Goal: Information Seeking & Learning: Check status

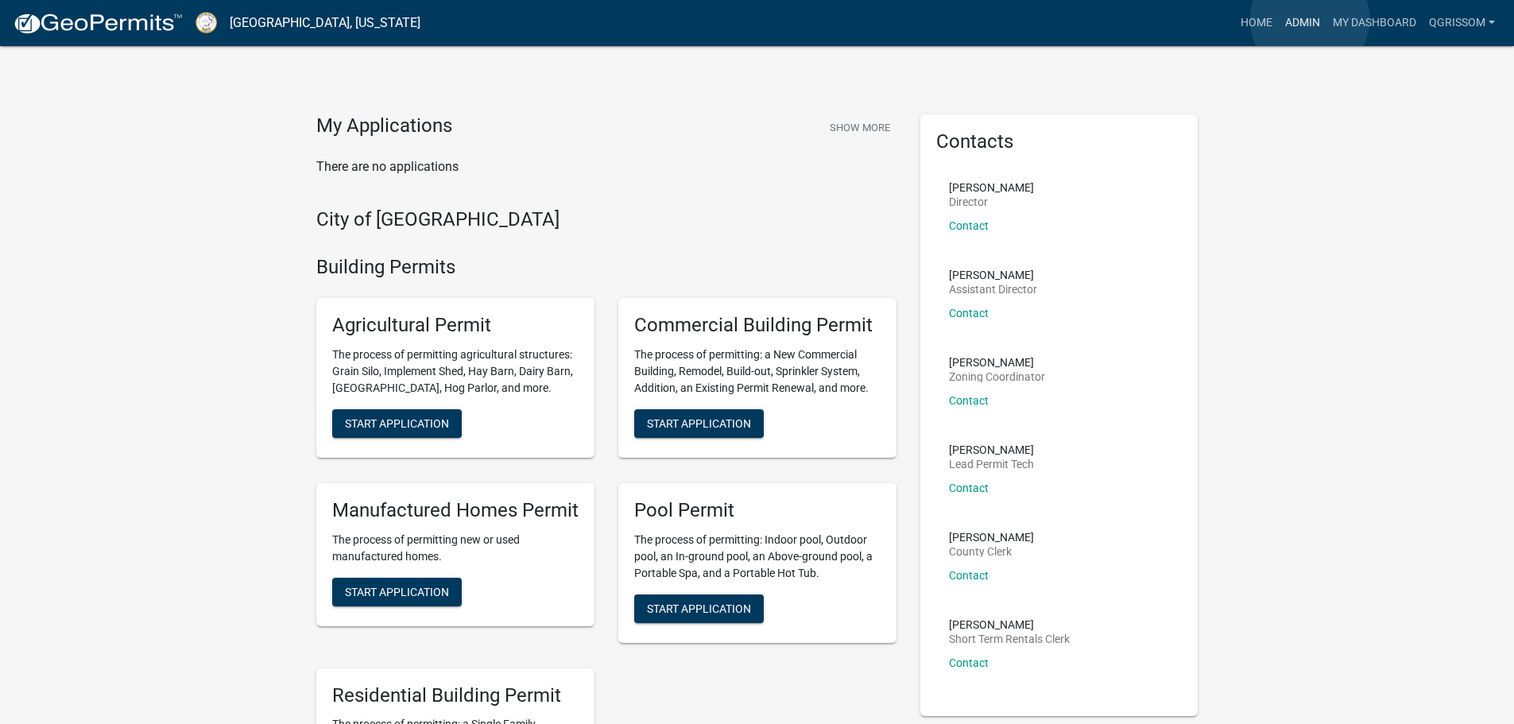
click at [1309, 19] on link "Admin" at bounding box center [1302, 23] width 48 height 30
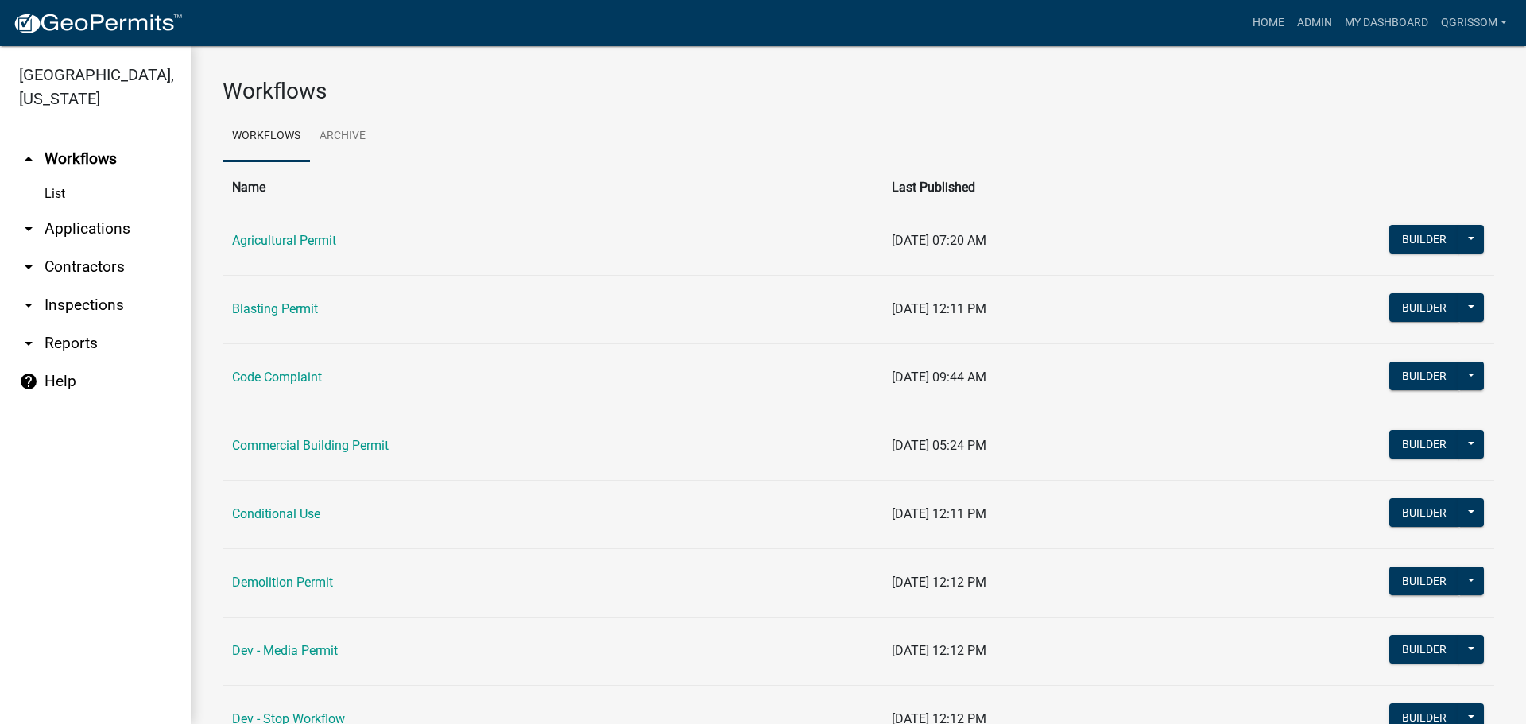
click at [75, 311] on link "arrow_drop_down Inspections" at bounding box center [95, 305] width 191 height 38
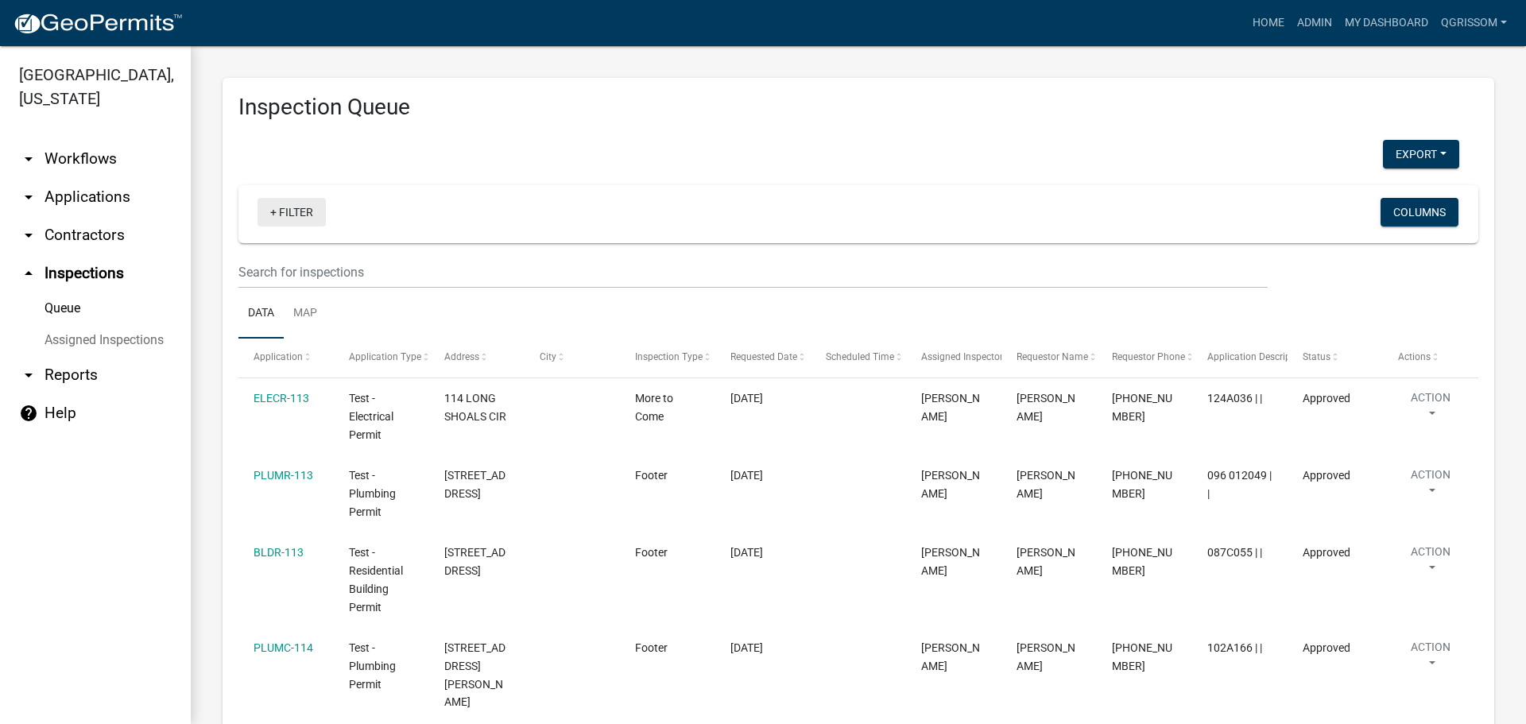
click at [294, 203] on link "+ Filter" at bounding box center [291, 212] width 68 height 29
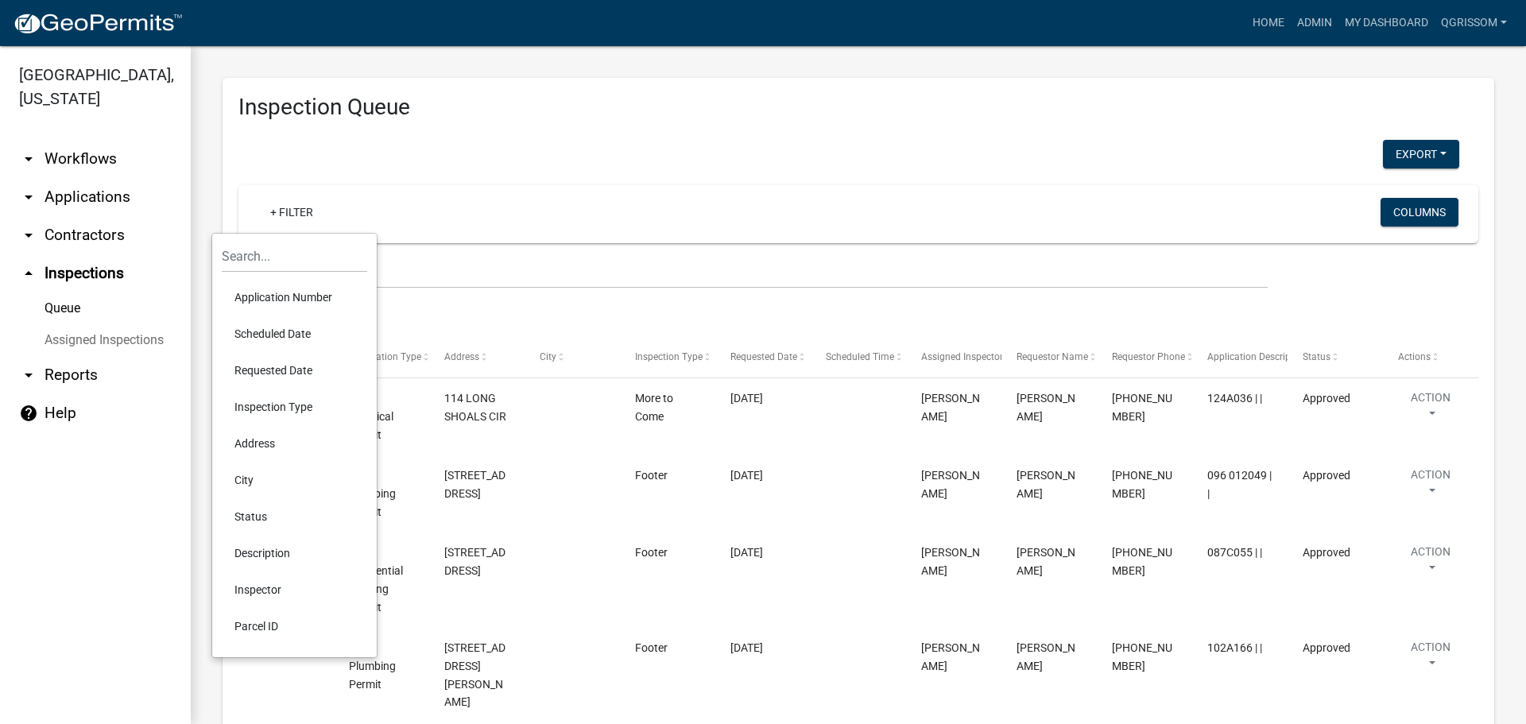
click at [277, 363] on li "Requested Date" at bounding box center [294, 370] width 145 height 37
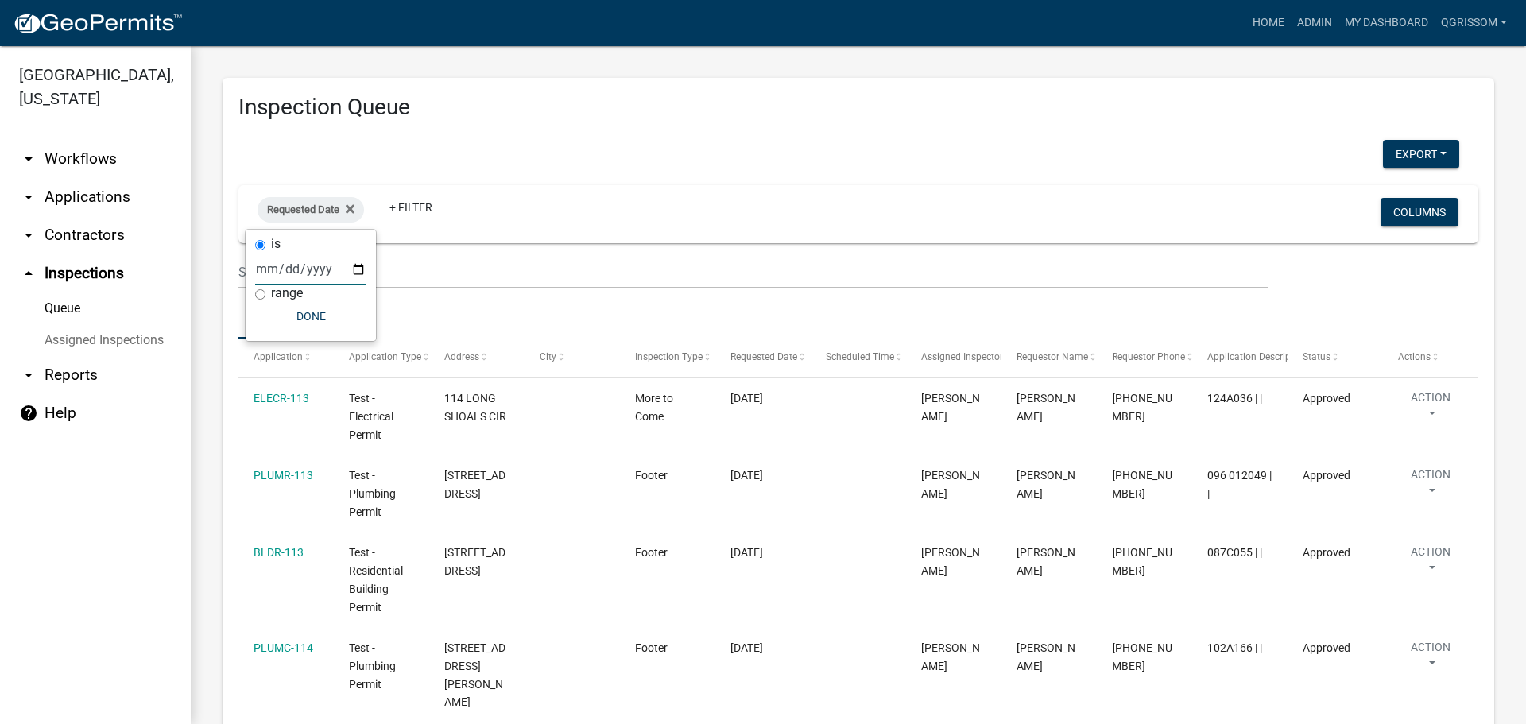
click at [365, 277] on input "date" at bounding box center [310, 269] width 111 height 33
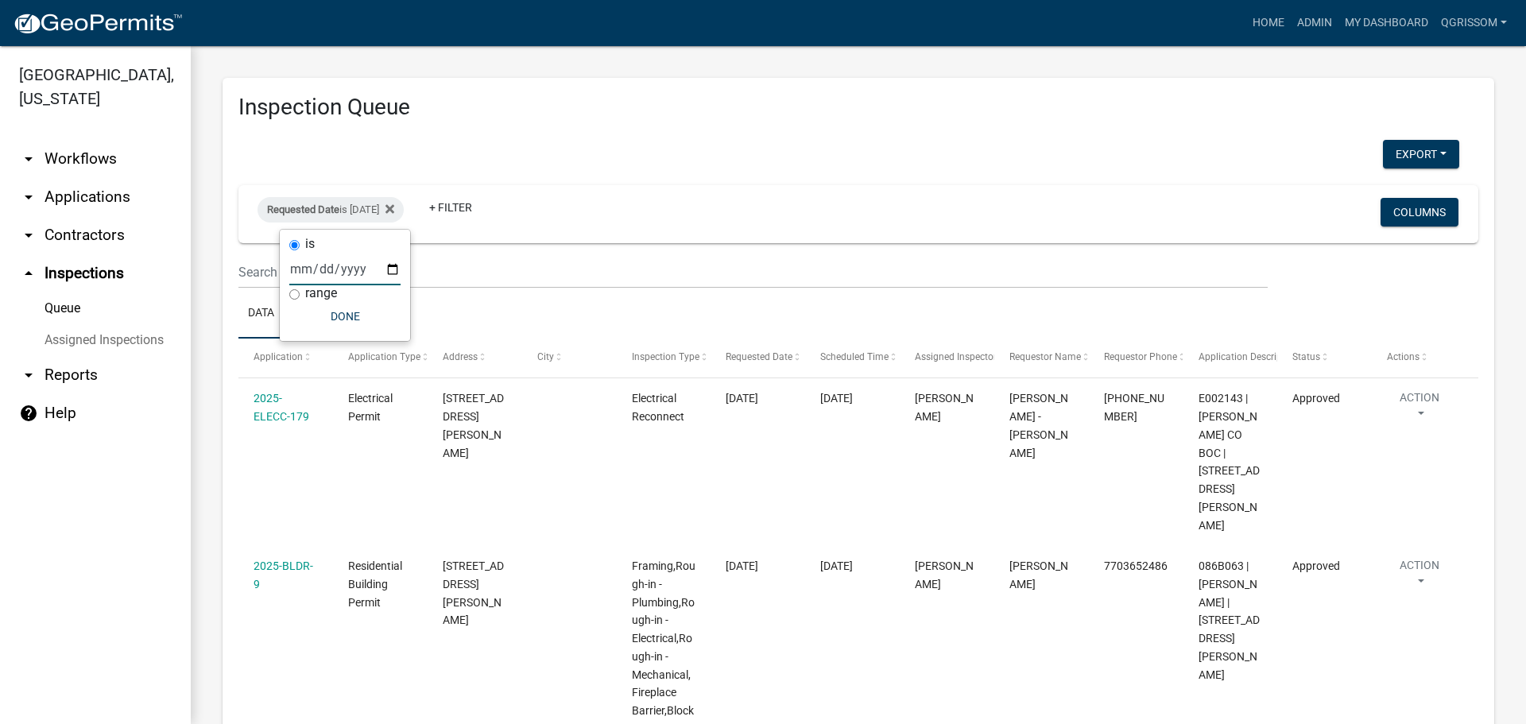
type input "[DATE]"
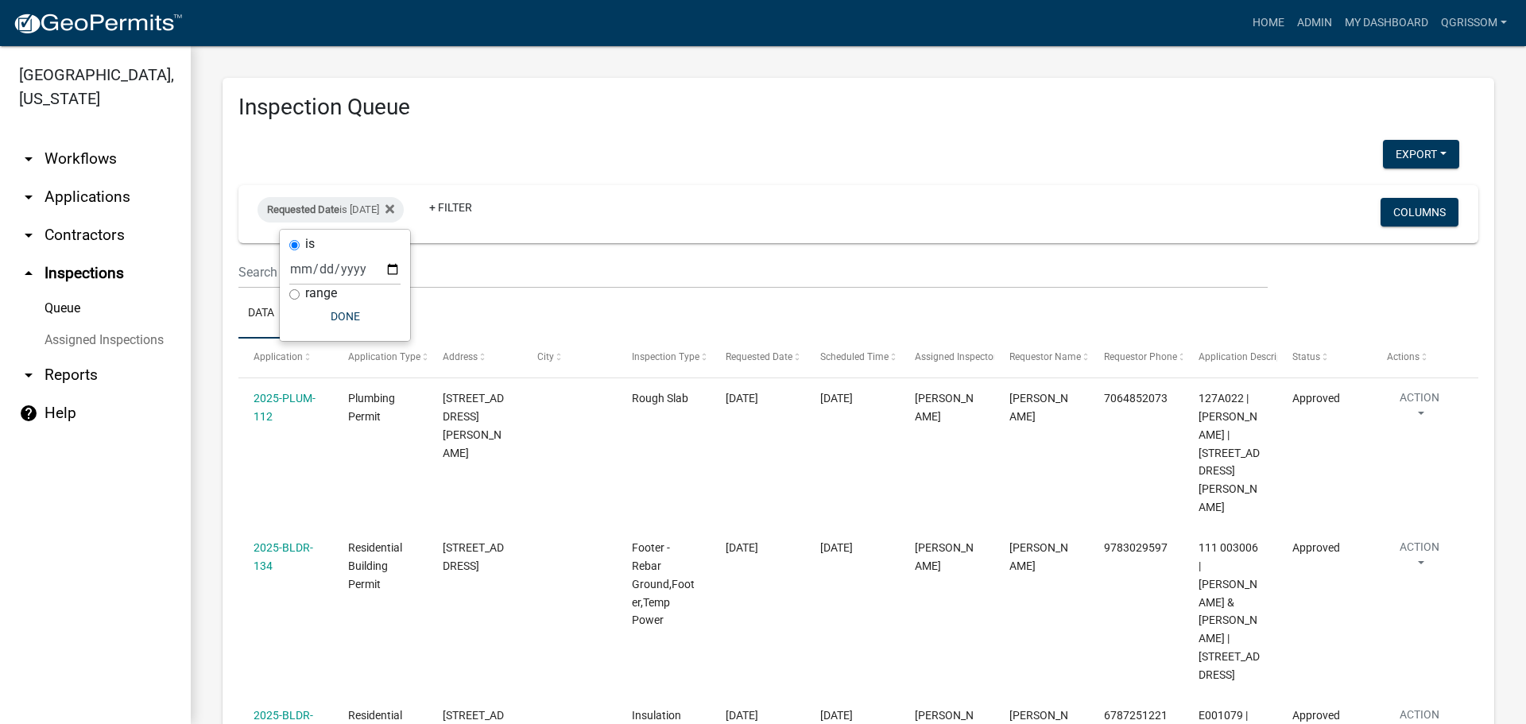
click at [570, 314] on ul "Data Map" at bounding box center [858, 313] width 1240 height 50
click at [377, 209] on div "Requested Date is [DATE]" at bounding box center [330, 209] width 146 height 25
click at [390, 265] on input "[DATE]" at bounding box center [344, 269] width 111 height 33
type input "[DATE]"
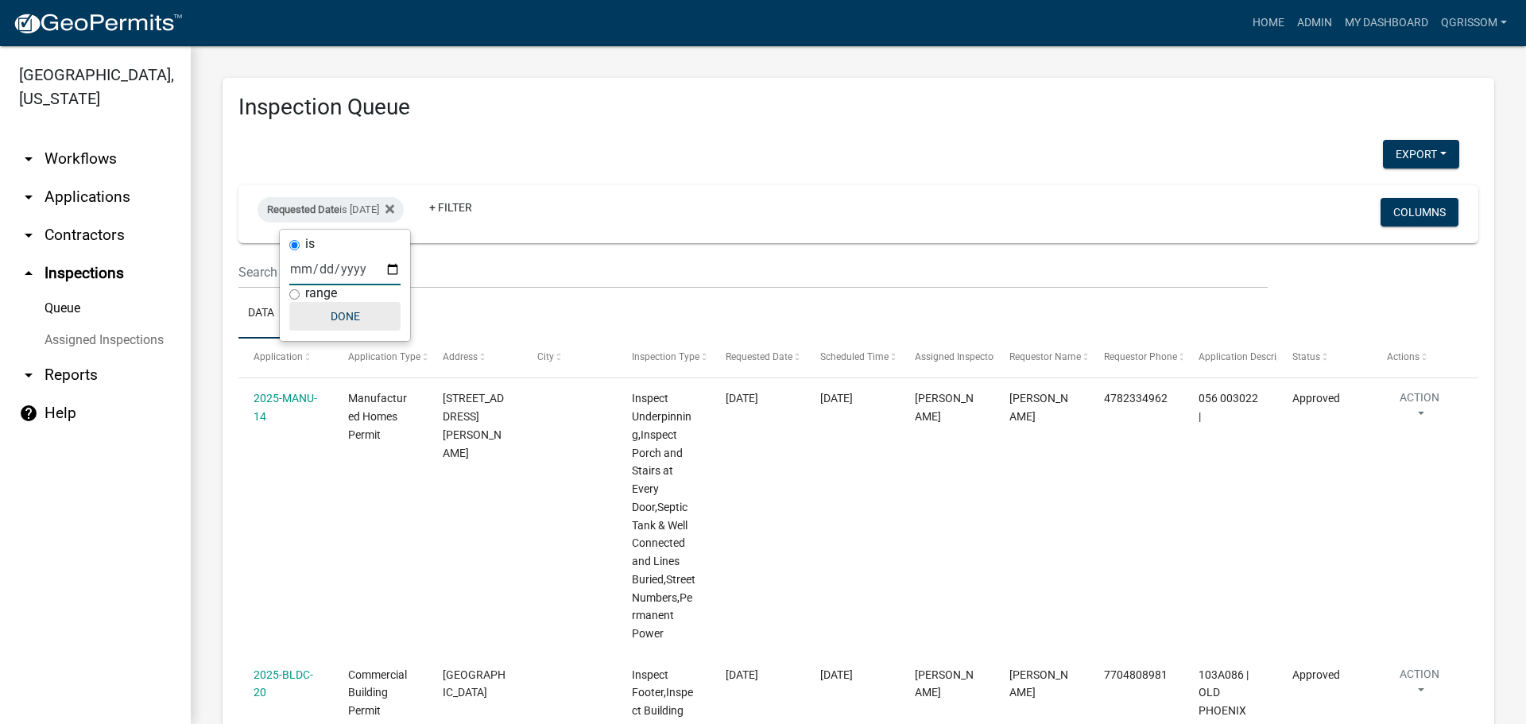
click at [358, 323] on button "Done" at bounding box center [344, 316] width 111 height 29
click at [326, 207] on span "Requested Date" at bounding box center [303, 209] width 72 height 12
click at [392, 269] on input "[DATE]" at bounding box center [344, 269] width 111 height 33
type input "[DATE]"
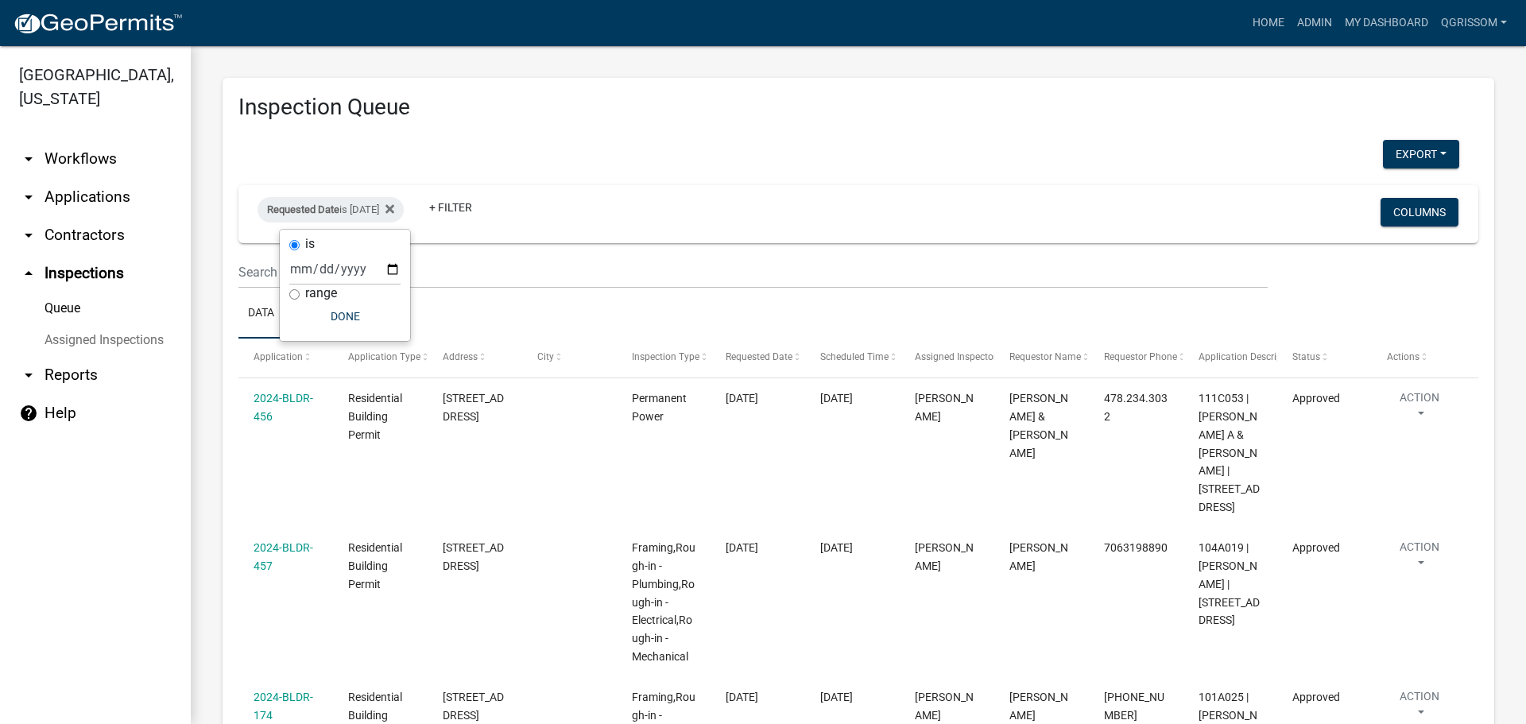
click at [505, 304] on ul "Data Map" at bounding box center [858, 313] width 1240 height 50
click at [362, 210] on div "Requested Date is [DATE]" at bounding box center [330, 209] width 146 height 25
click at [341, 267] on input "[DATE]" at bounding box center [344, 269] width 111 height 33
click at [392, 267] on input "[DATE]" at bounding box center [344, 269] width 111 height 33
type input "[DATE]"
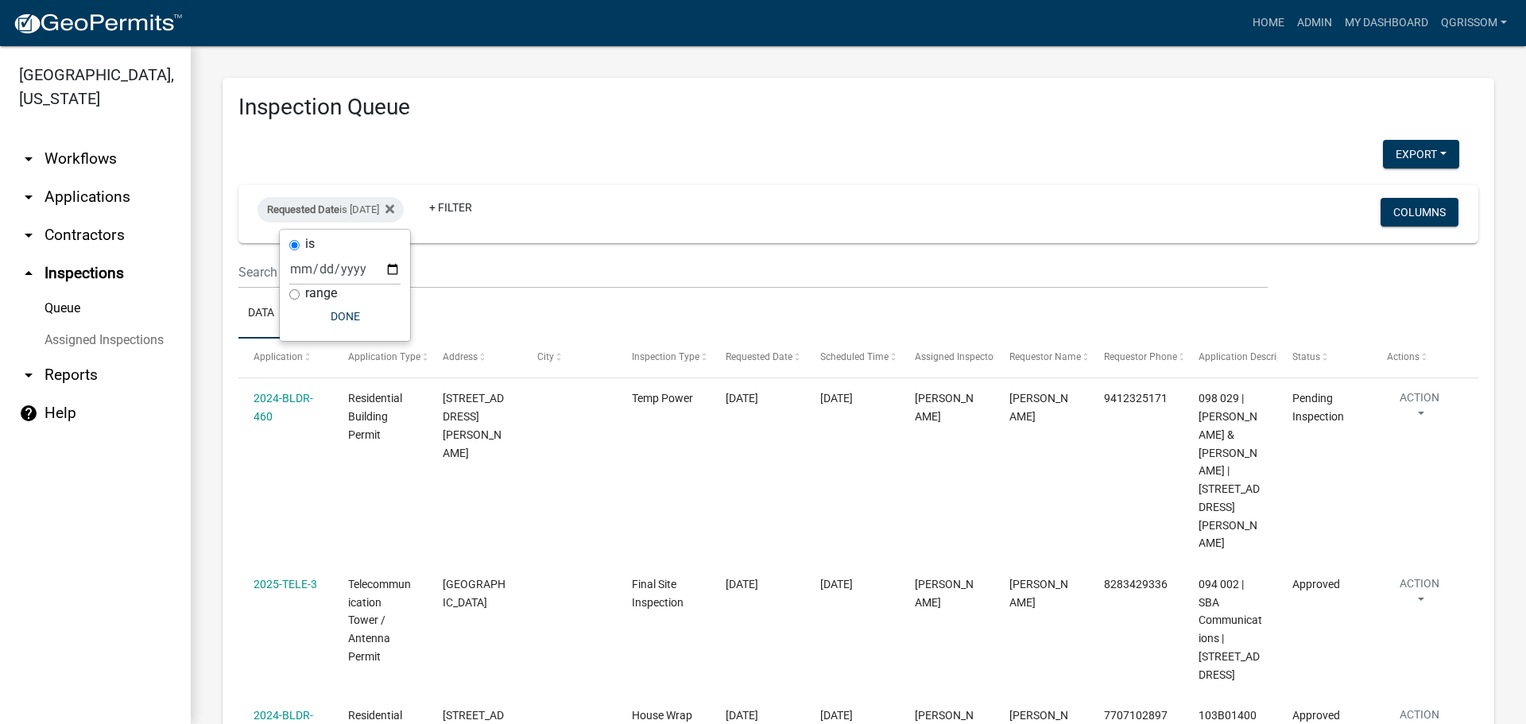
click at [508, 324] on ul "Data Map" at bounding box center [858, 313] width 1240 height 50
click at [394, 216] on div "Requested Date is [DATE]" at bounding box center [330, 209] width 146 height 25
click at [399, 271] on input "[DATE]" at bounding box center [344, 269] width 111 height 33
type input "[DATE]"
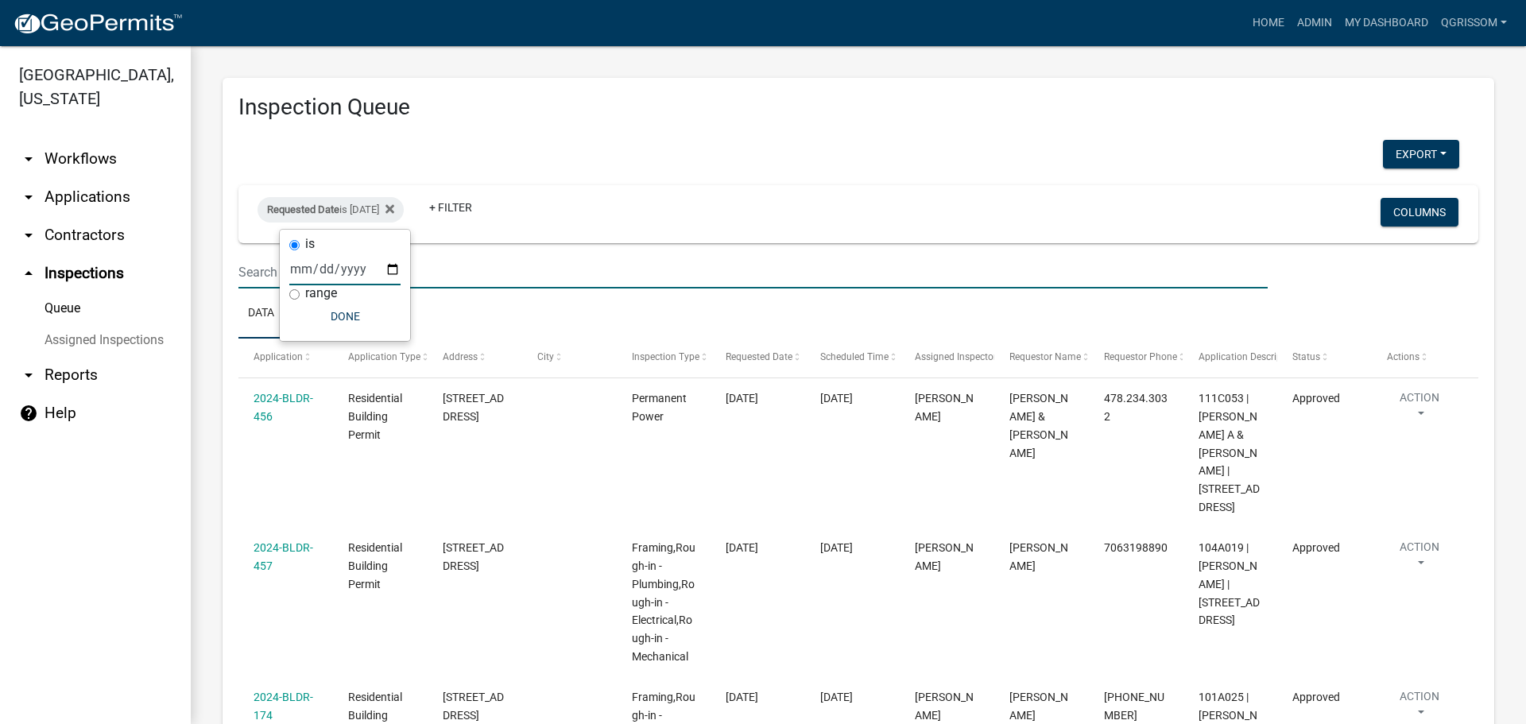
click at [438, 265] on input "text" at bounding box center [752, 272] width 1029 height 33
click at [360, 213] on div "Requested Date is [DATE]" at bounding box center [330, 209] width 146 height 25
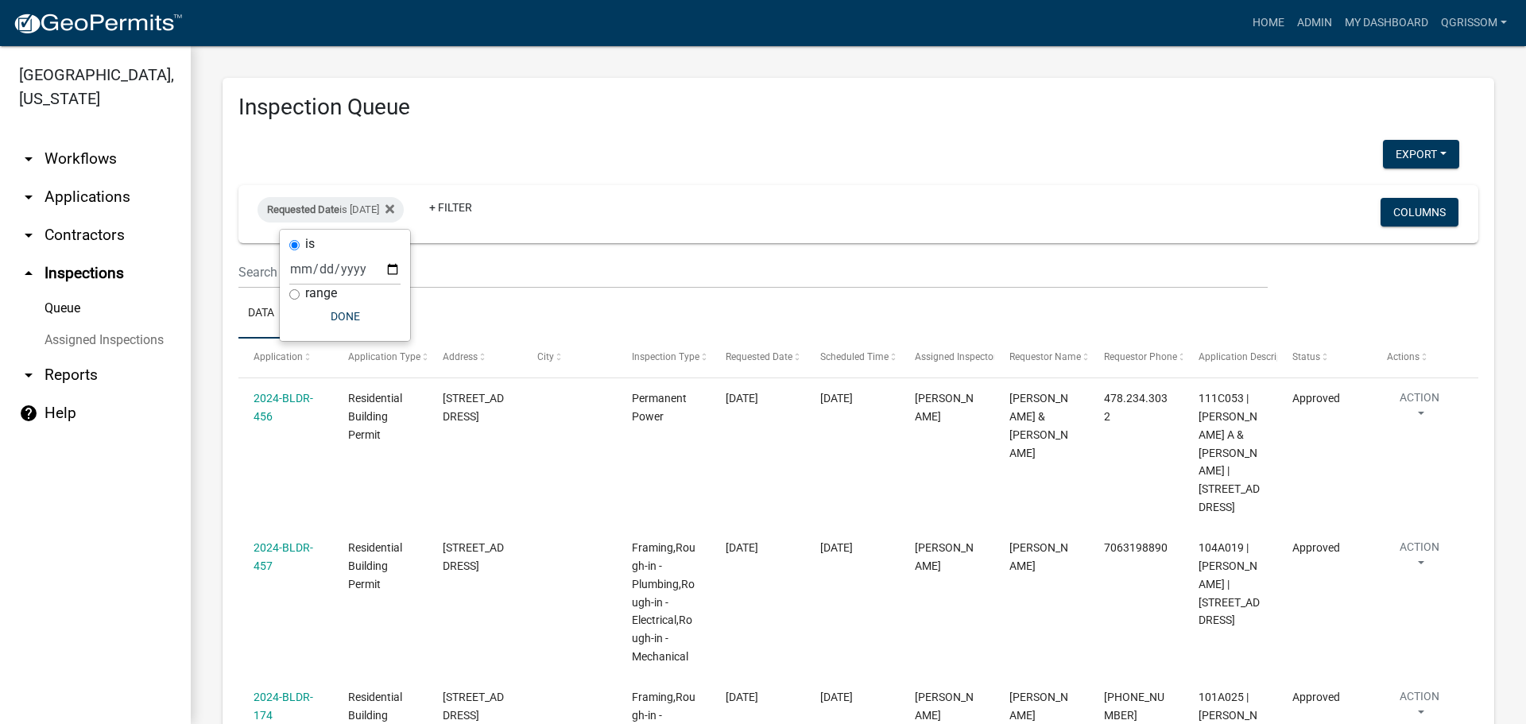
click at [404, 269] on div "is [DATE] range Done" at bounding box center [345, 285] width 130 height 111
click at [394, 270] on input "[DATE]" at bounding box center [344, 269] width 111 height 33
type input "[DATE]"
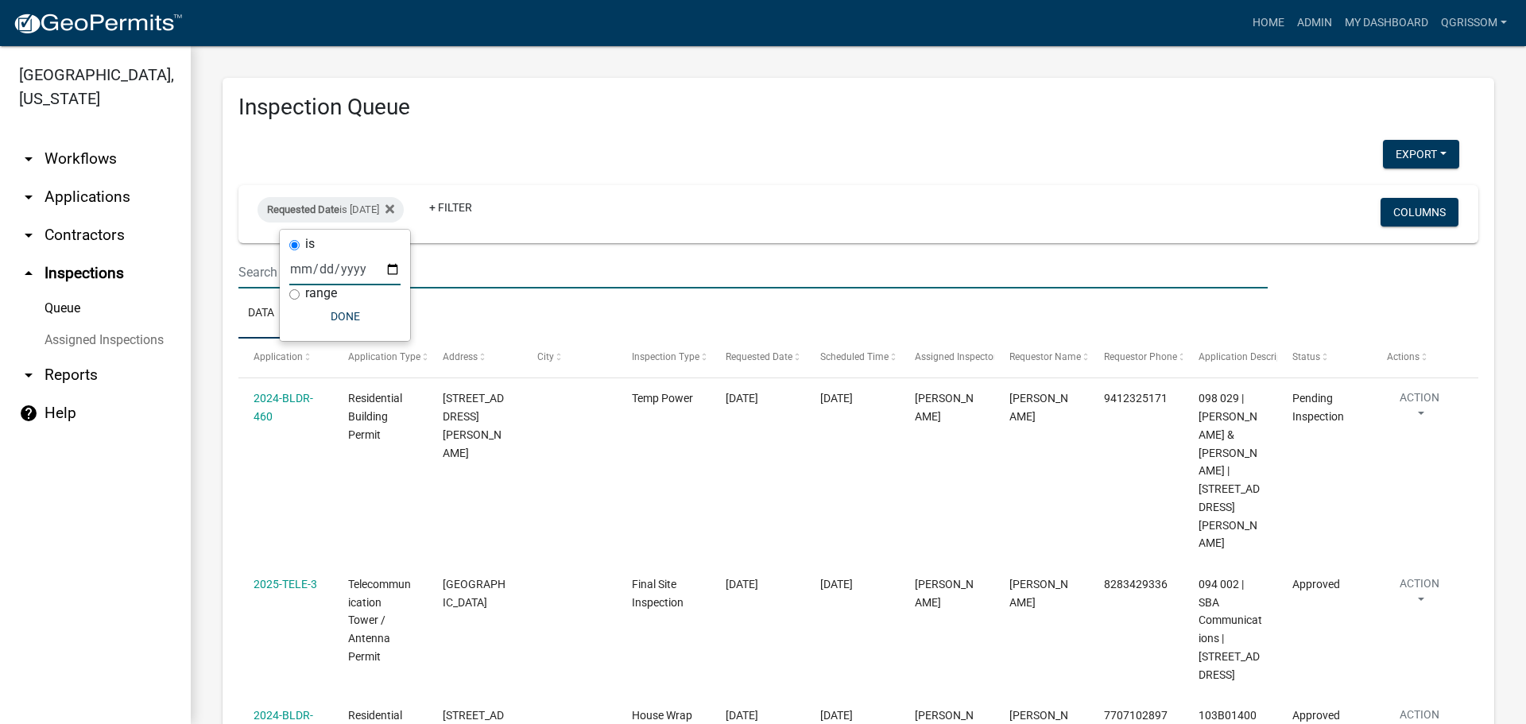
click at [530, 277] on input "text" at bounding box center [752, 272] width 1029 height 33
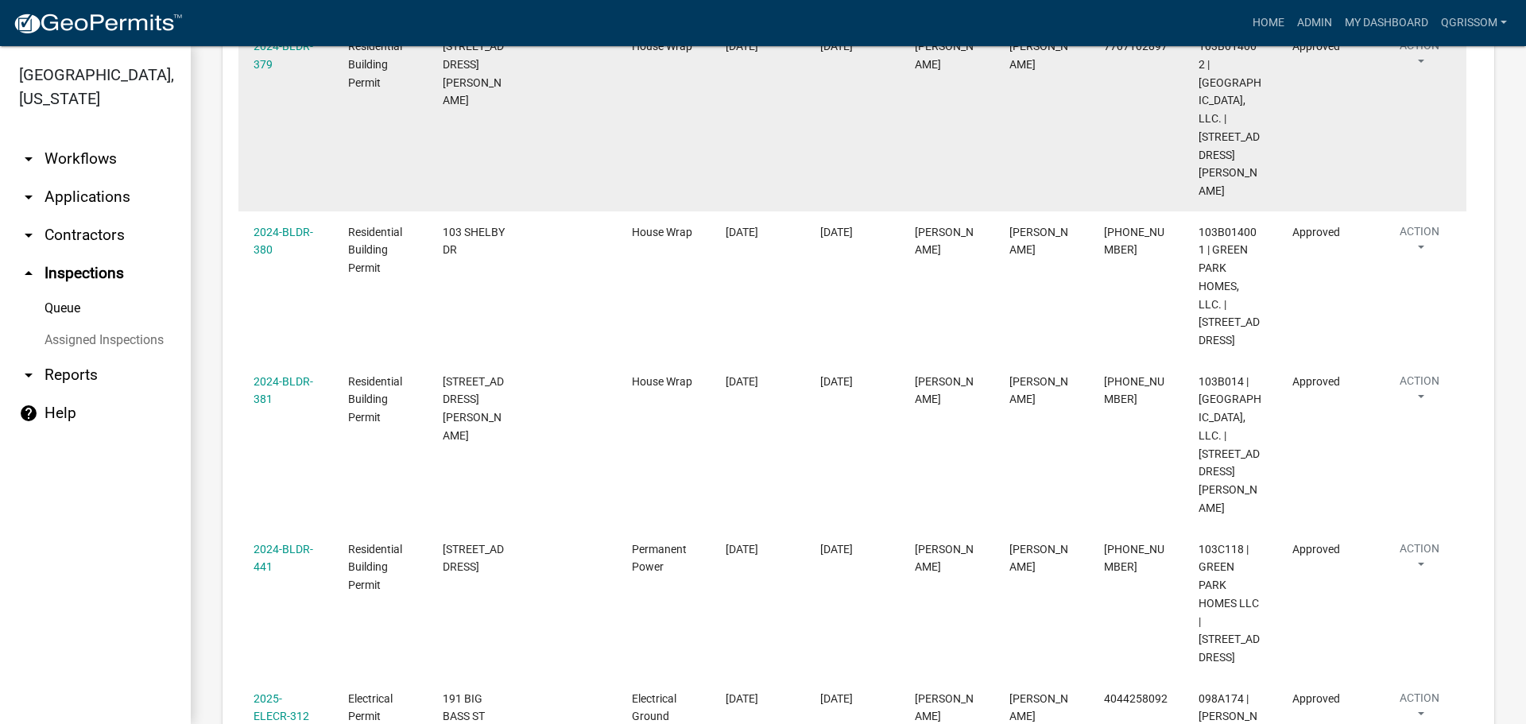
scroll to position [715, 0]
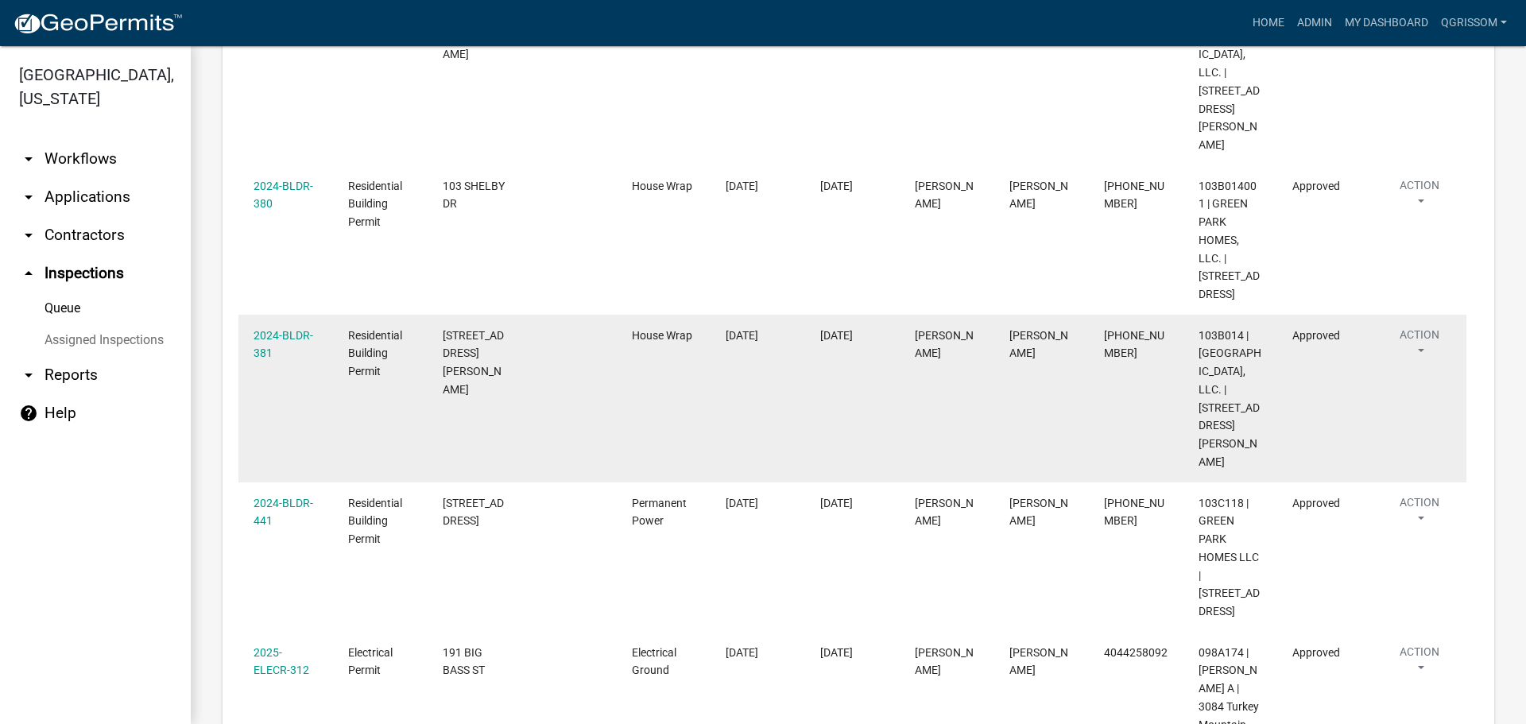
click at [580, 329] on datatable-body-cell at bounding box center [569, 399] width 95 height 168
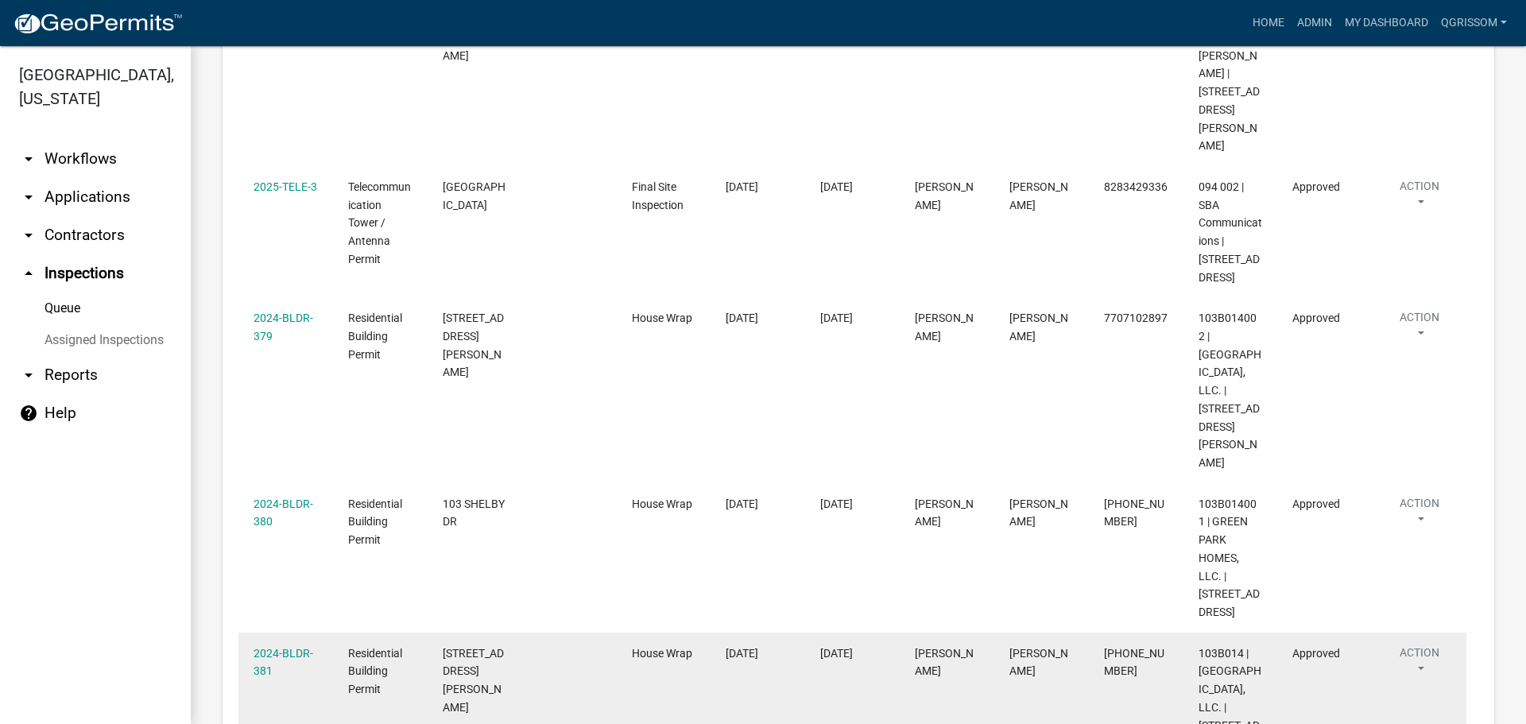
scroll to position [0, 0]
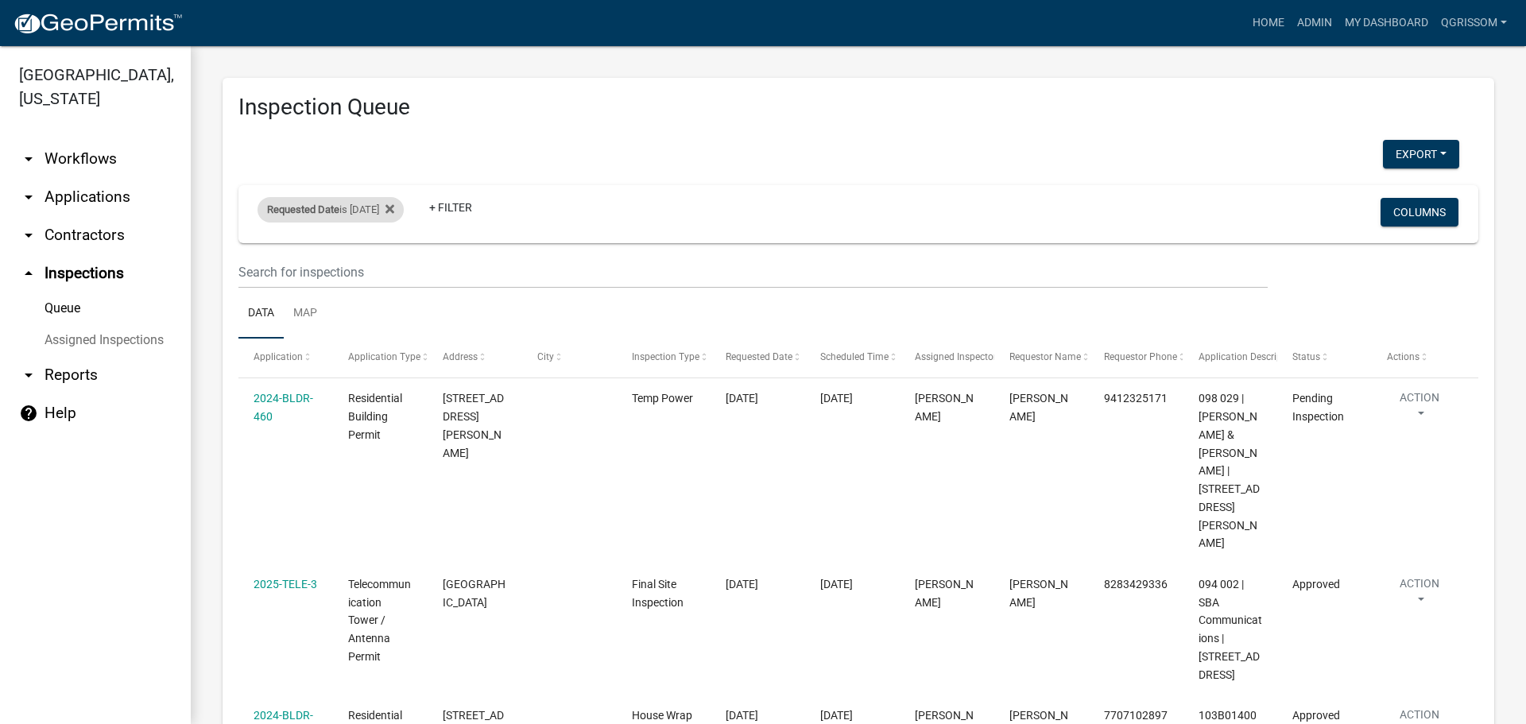
click at [392, 219] on div "Requested Date is [DATE]" at bounding box center [330, 209] width 146 height 25
click at [334, 263] on input "[DATE]" at bounding box center [344, 269] width 111 height 33
click at [395, 270] on input "[DATE]" at bounding box center [344, 269] width 111 height 33
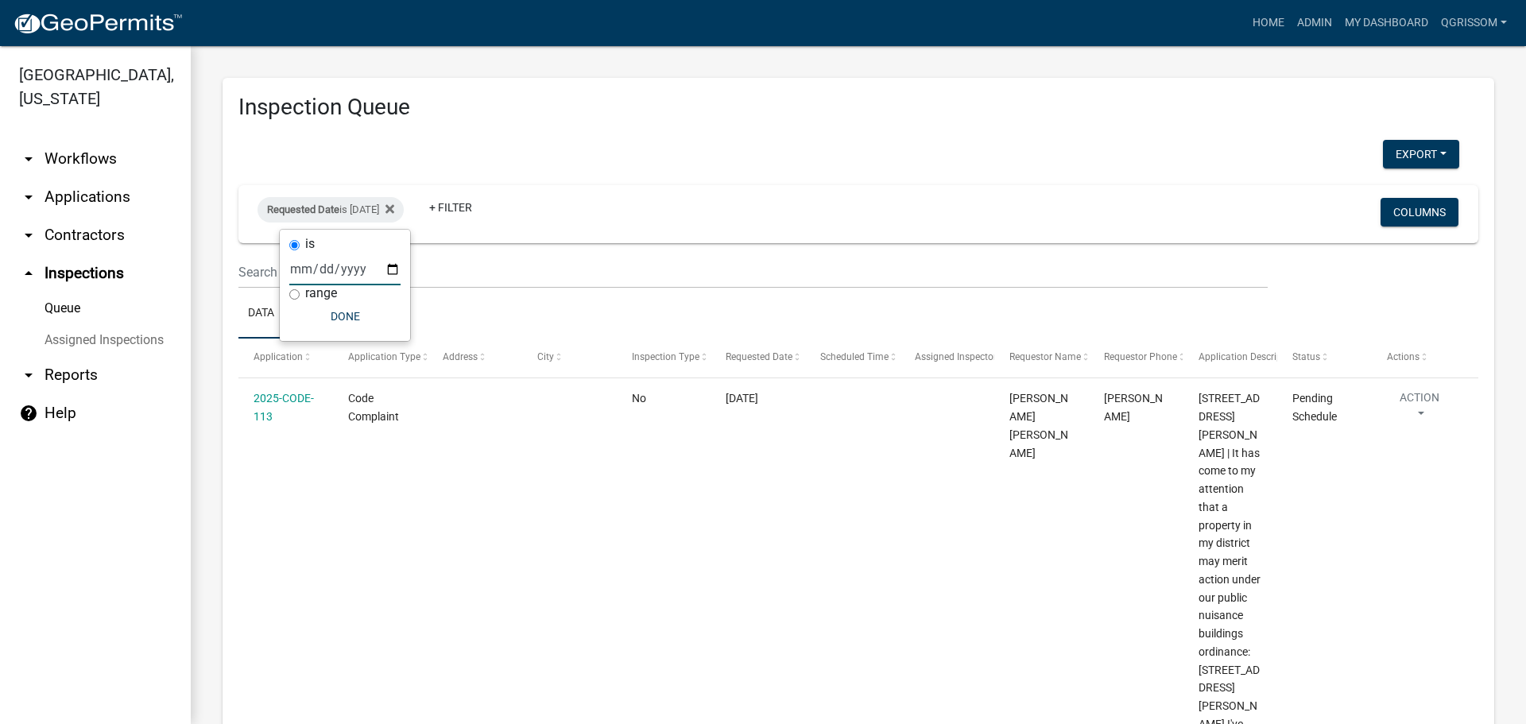
type input "[DATE]"
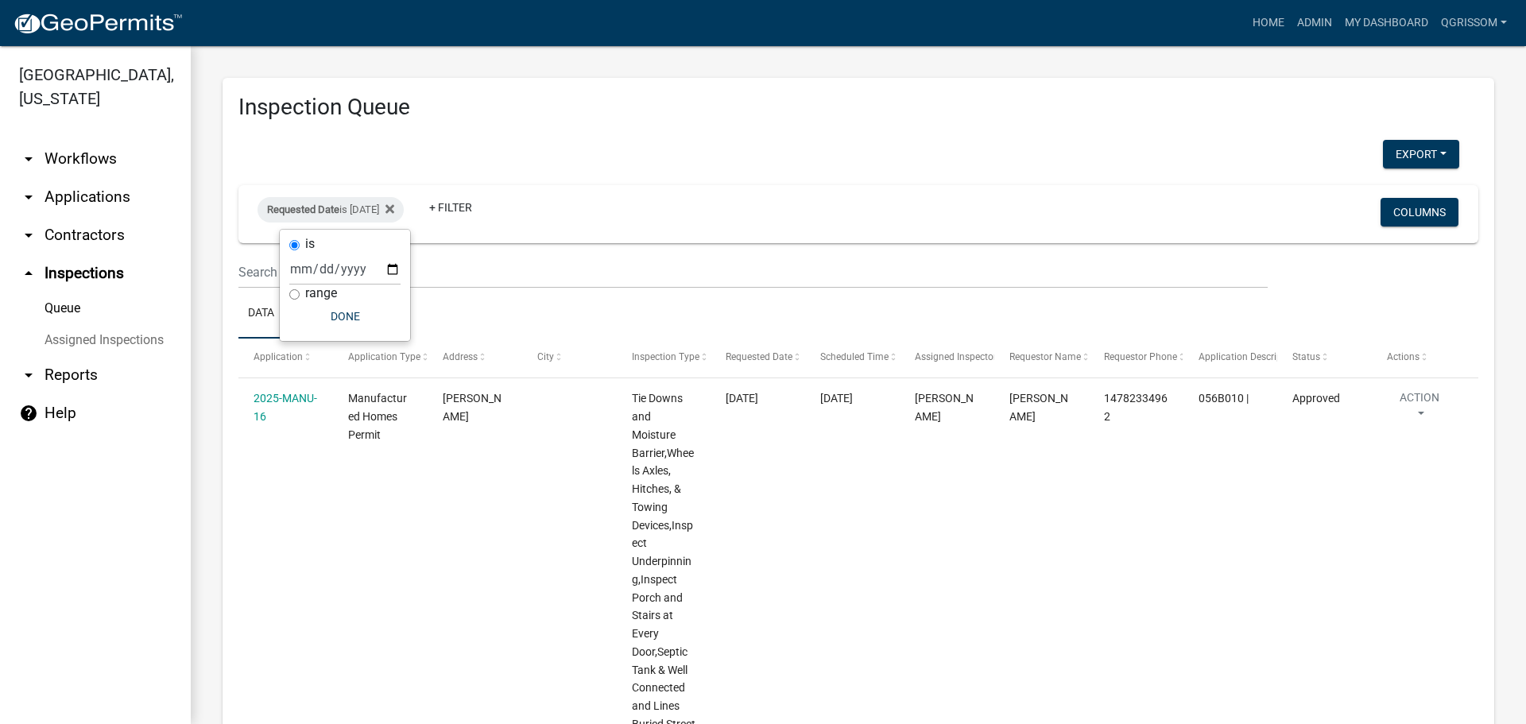
click at [454, 315] on ul "Data Map" at bounding box center [858, 313] width 1240 height 50
click at [346, 209] on div "Requested Date is [DATE]" at bounding box center [330, 209] width 146 height 25
click at [397, 269] on input "[DATE]" at bounding box center [344, 269] width 111 height 33
type input "[DATE]"
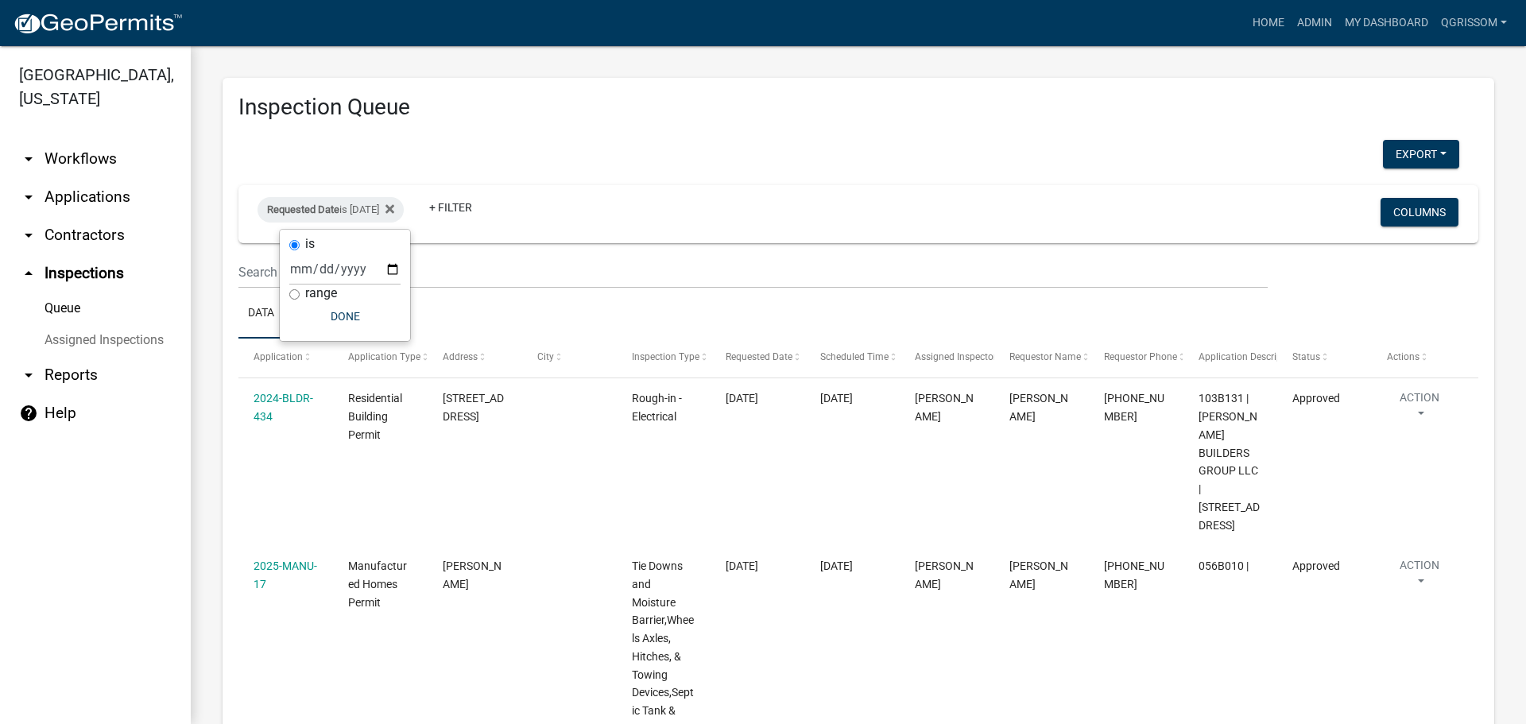
click at [483, 301] on ul "Data Map" at bounding box center [858, 313] width 1240 height 50
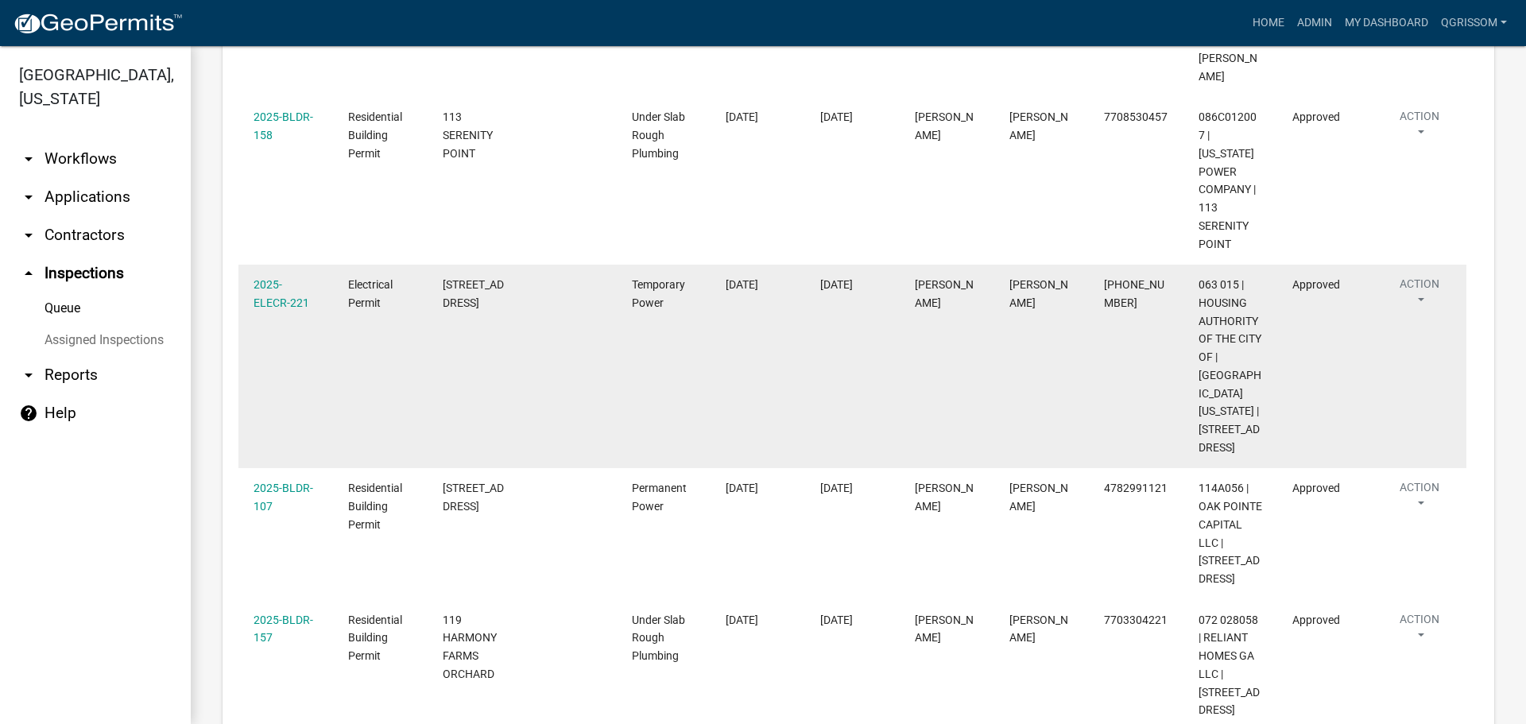
scroll to position [1192, 0]
click at [557, 329] on datatable-body-cell at bounding box center [569, 365] width 95 height 203
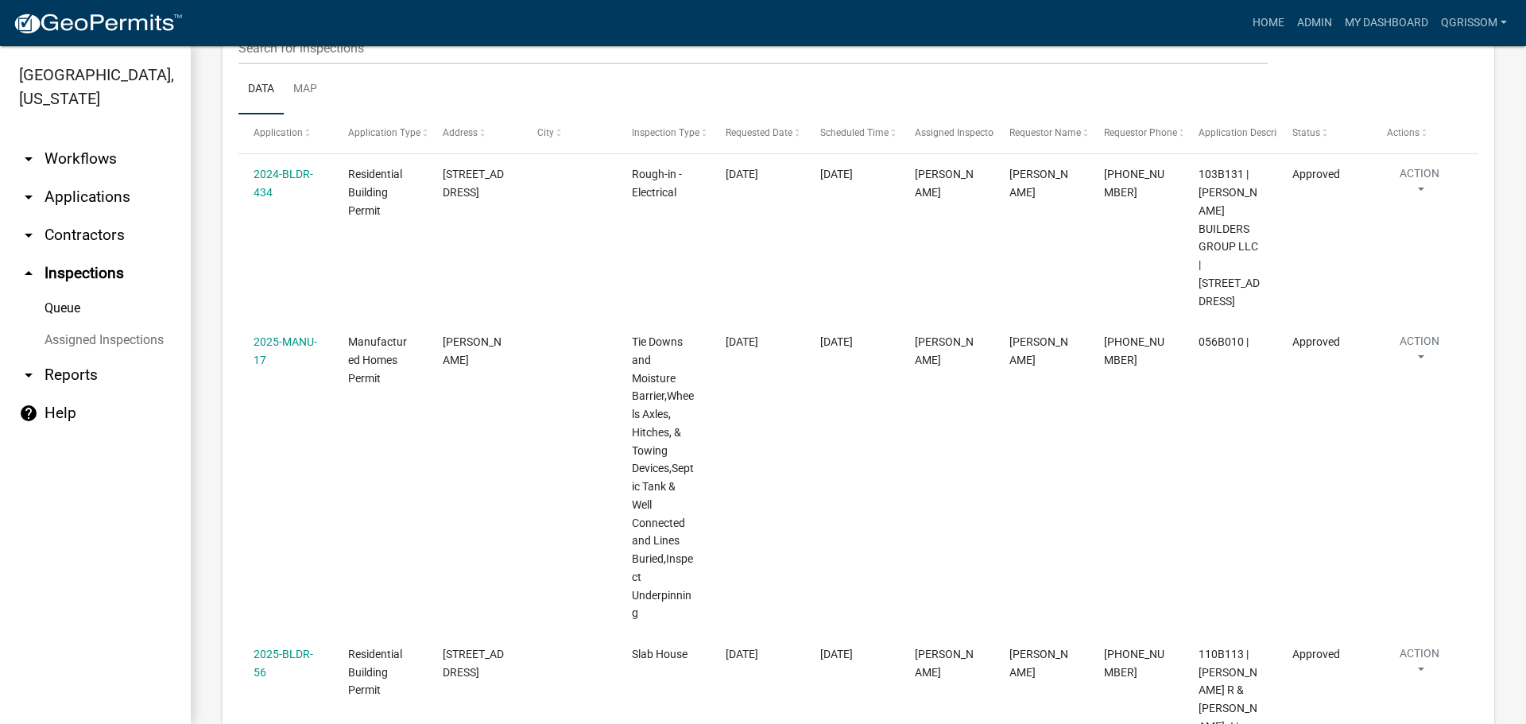
scroll to position [0, 0]
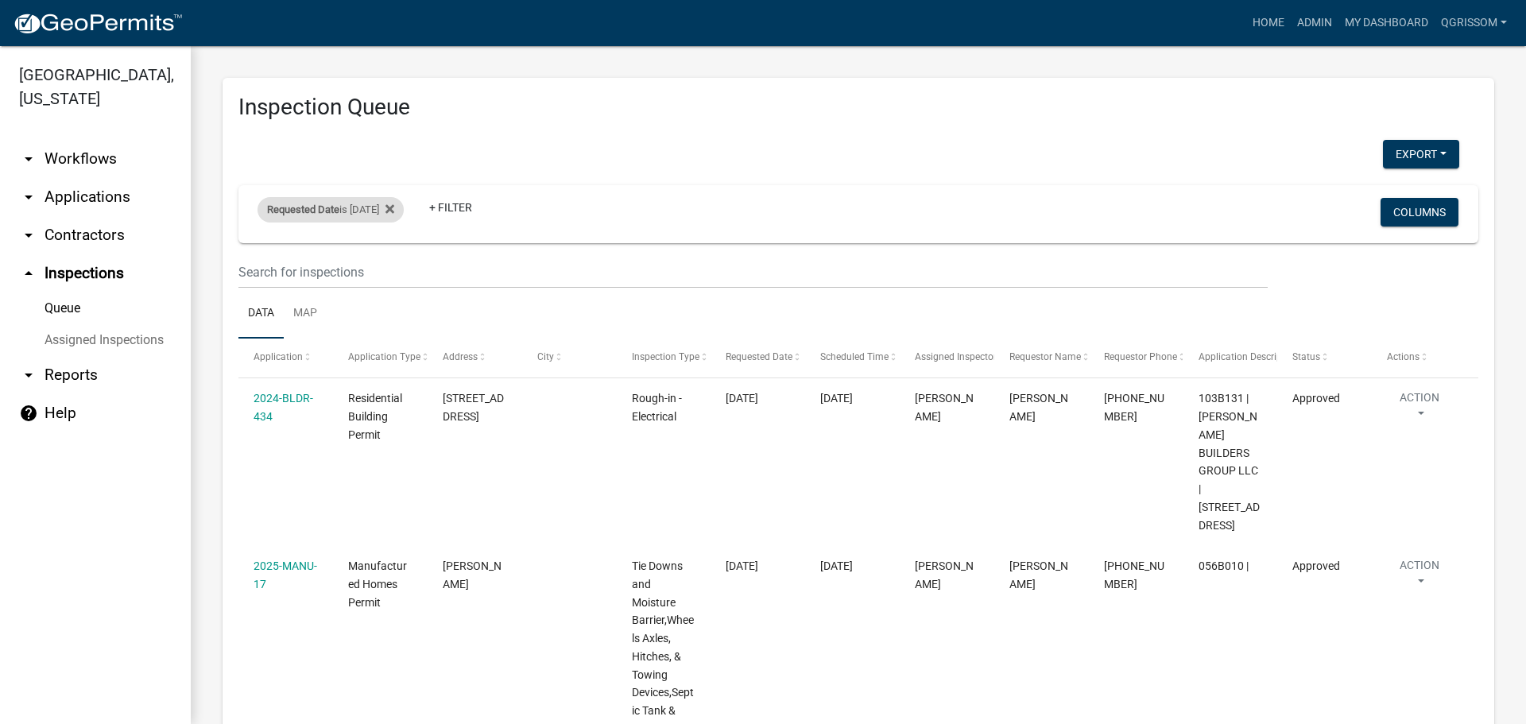
click at [366, 205] on div "Requested Date is [DATE]" at bounding box center [330, 209] width 146 height 25
click at [394, 270] on input "[DATE]" at bounding box center [344, 269] width 111 height 33
type input "[DATE]"
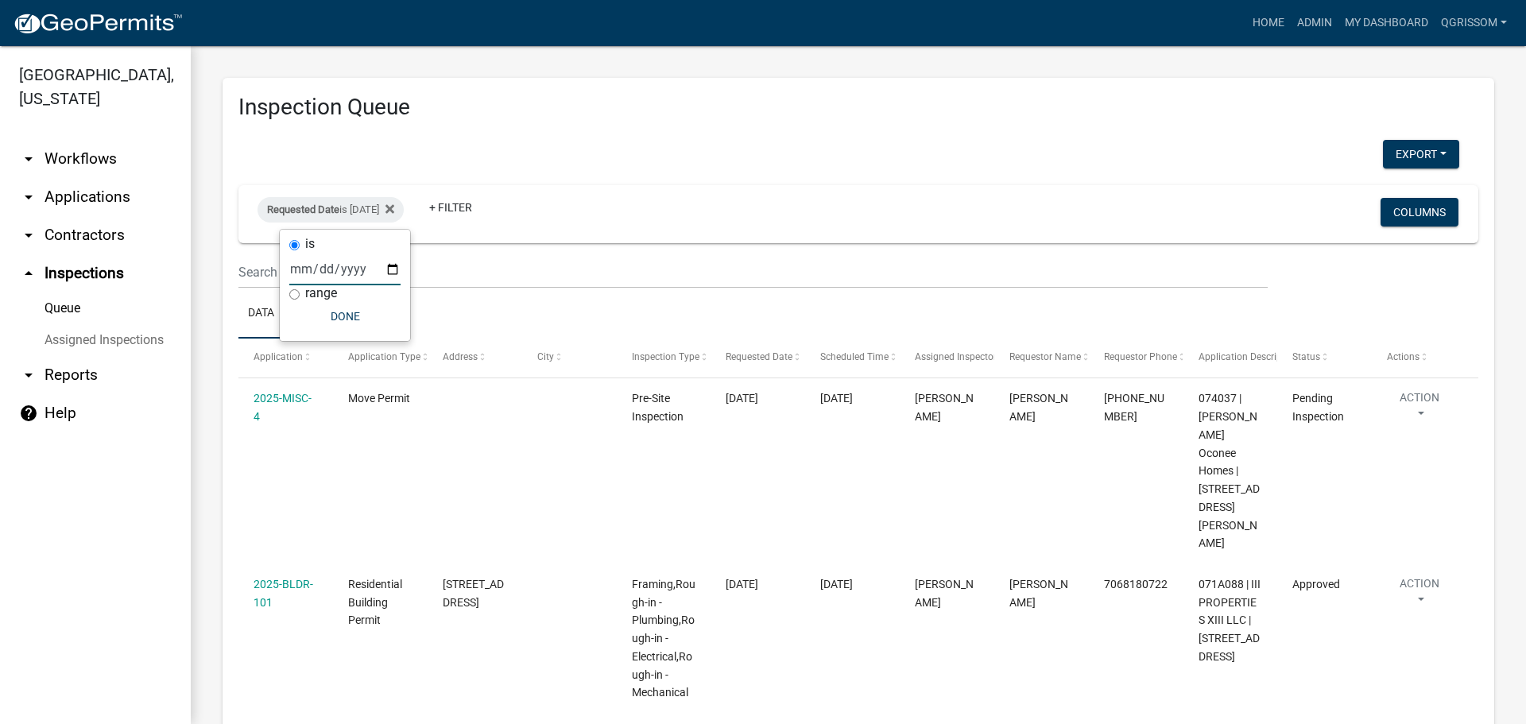
click at [559, 305] on ul "Data Map" at bounding box center [858, 313] width 1240 height 50
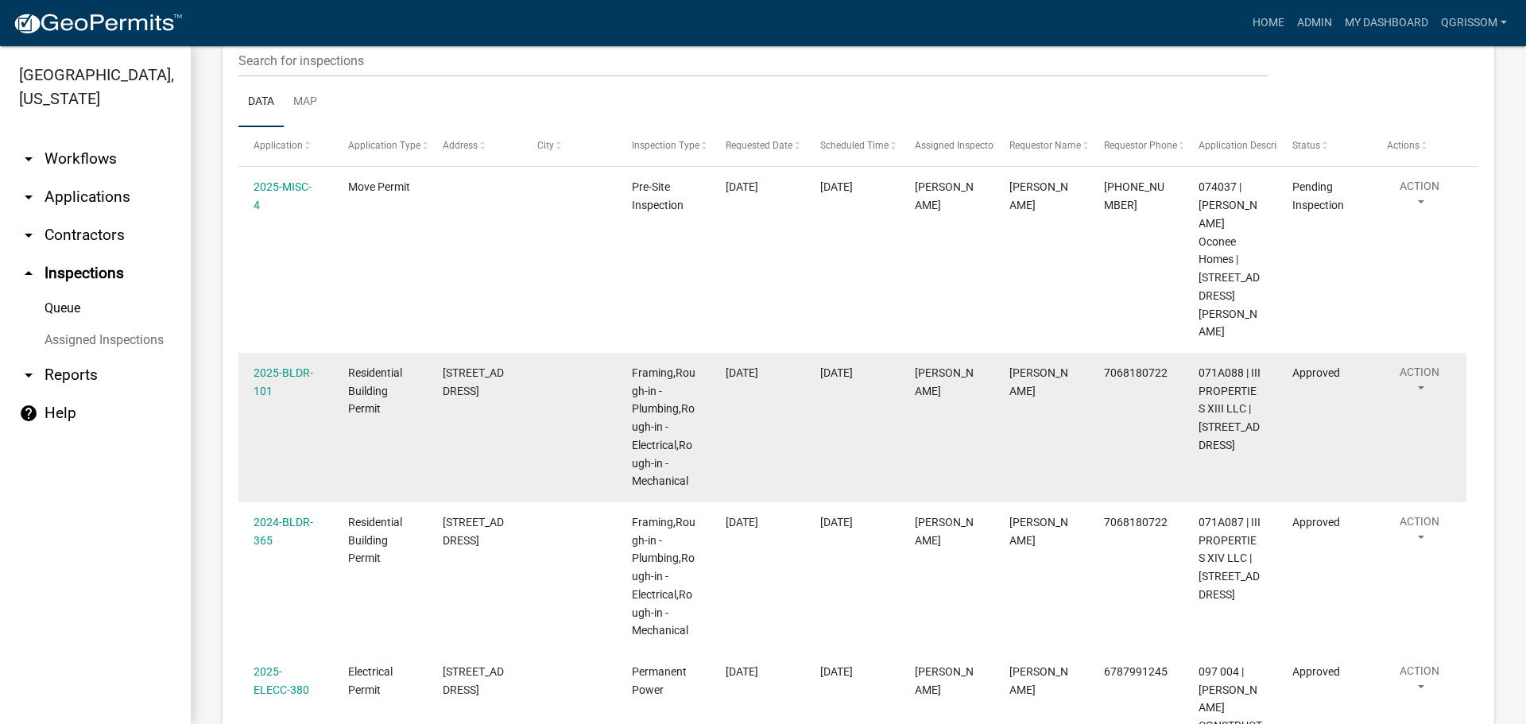
scroll to position [238, 0]
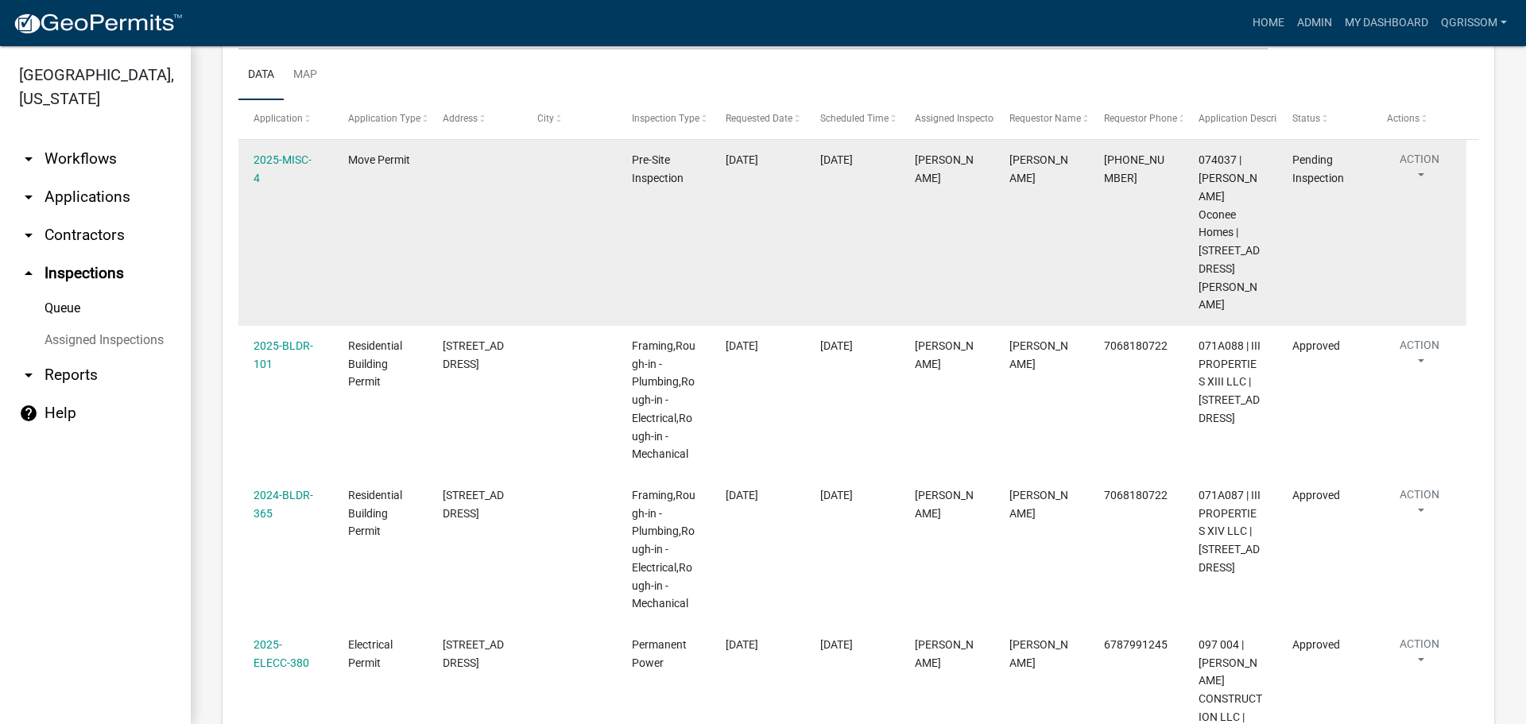
click at [550, 199] on datatable-body-cell at bounding box center [569, 233] width 95 height 186
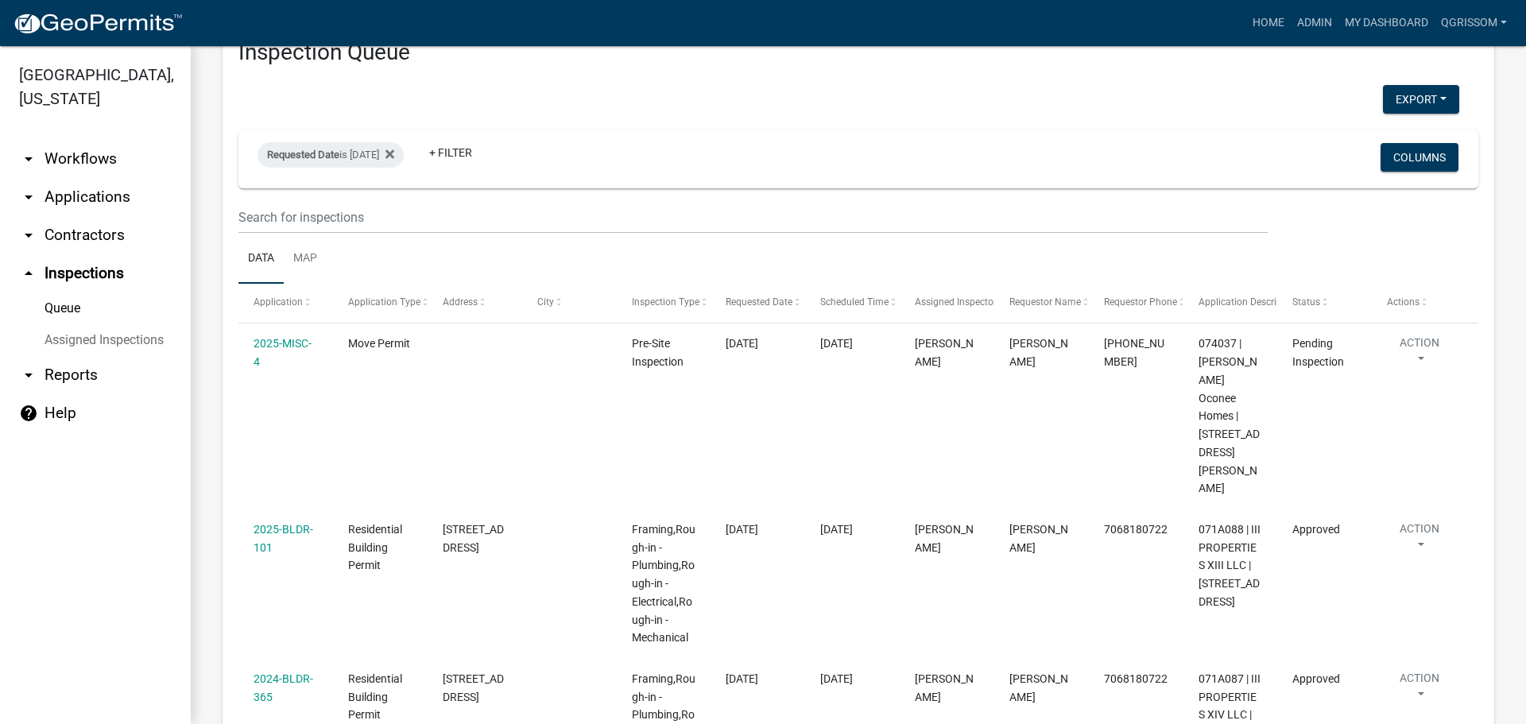
scroll to position [0, 0]
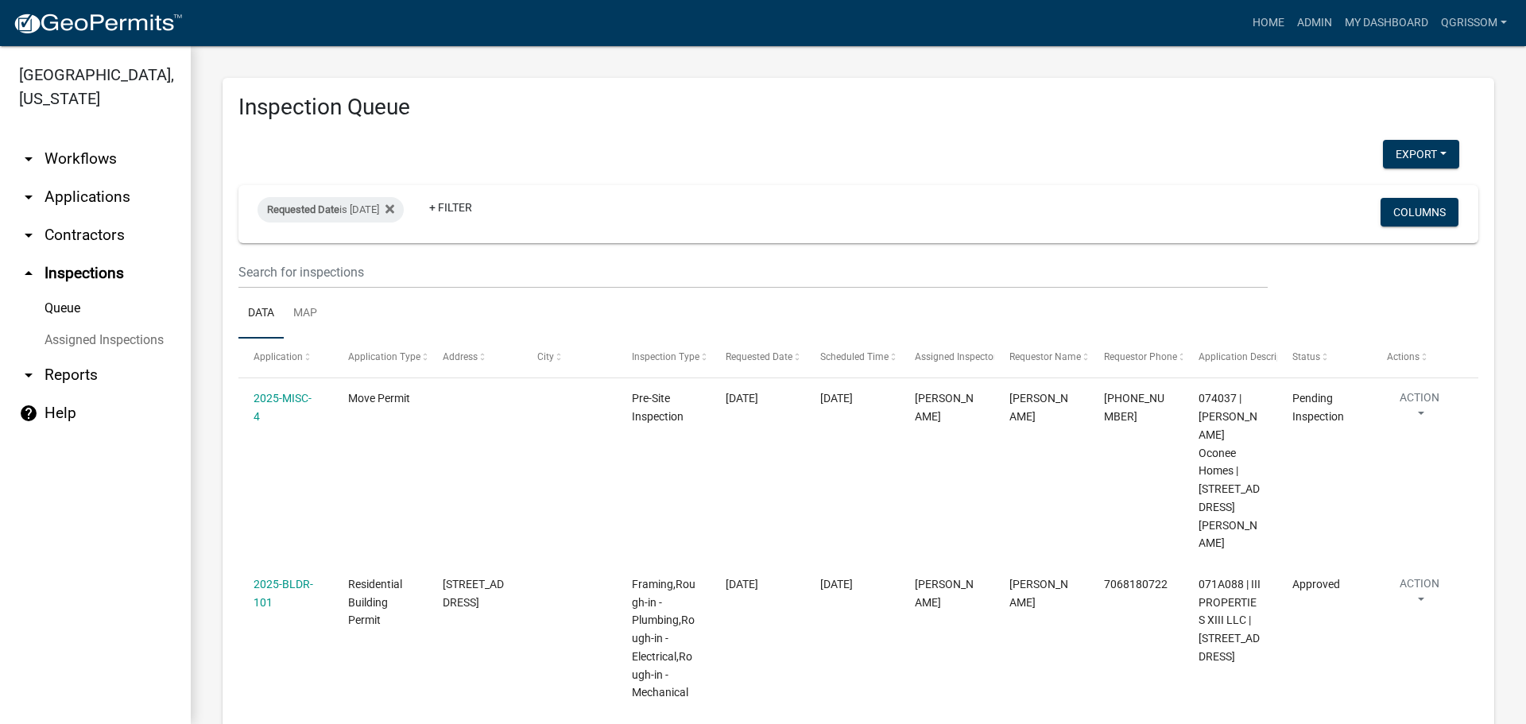
click at [390, 195] on div "Requested Date is [DATE] + Filter" at bounding box center [654, 213] width 817 height 41
click at [386, 206] on div "Requested Date is [DATE]" at bounding box center [330, 209] width 146 height 25
click at [394, 271] on input "[DATE]" at bounding box center [344, 269] width 111 height 33
type input "[DATE]"
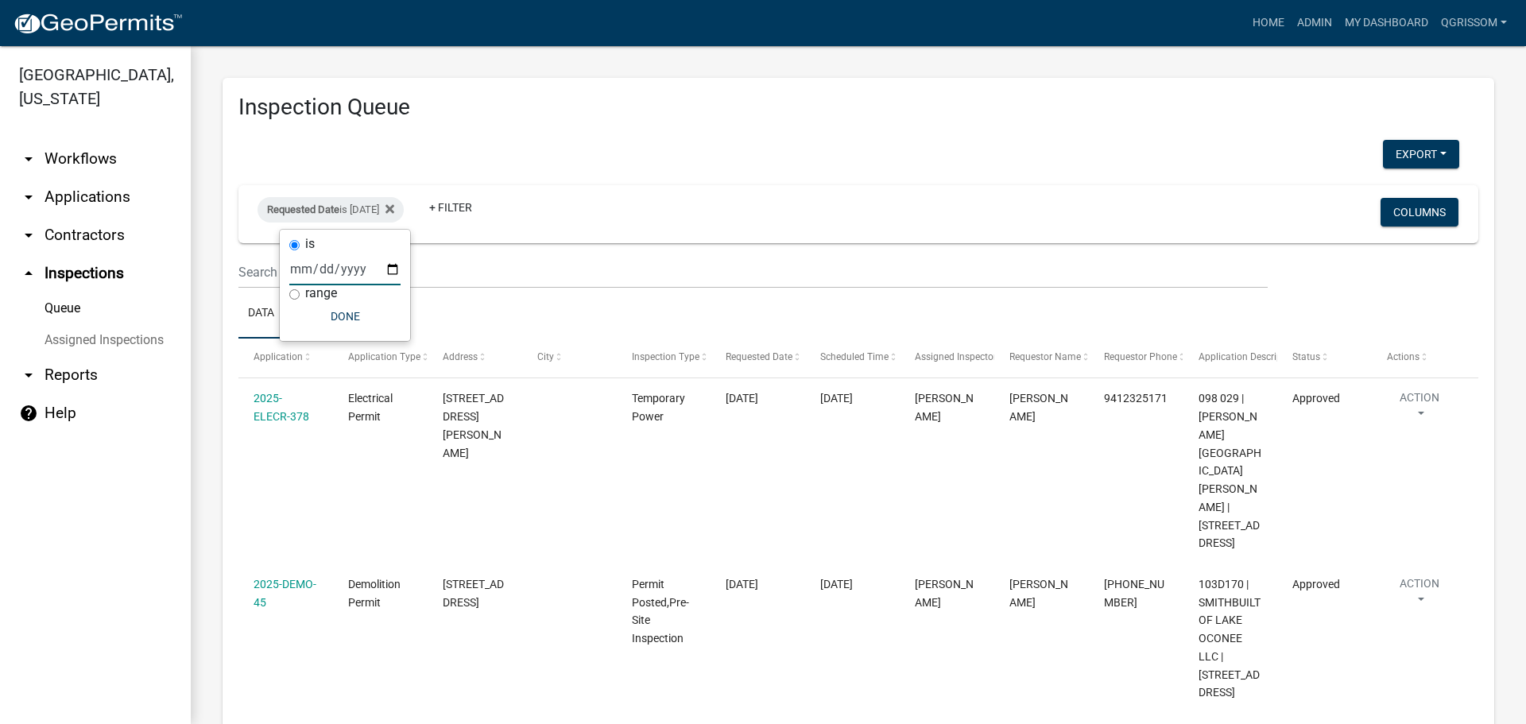
click at [576, 297] on ul "Data Map" at bounding box center [858, 313] width 1240 height 50
click at [377, 213] on div "Requested Date is [DATE]" at bounding box center [330, 209] width 146 height 25
click at [389, 268] on input "[DATE]" at bounding box center [344, 269] width 111 height 33
type input "[DATE]"
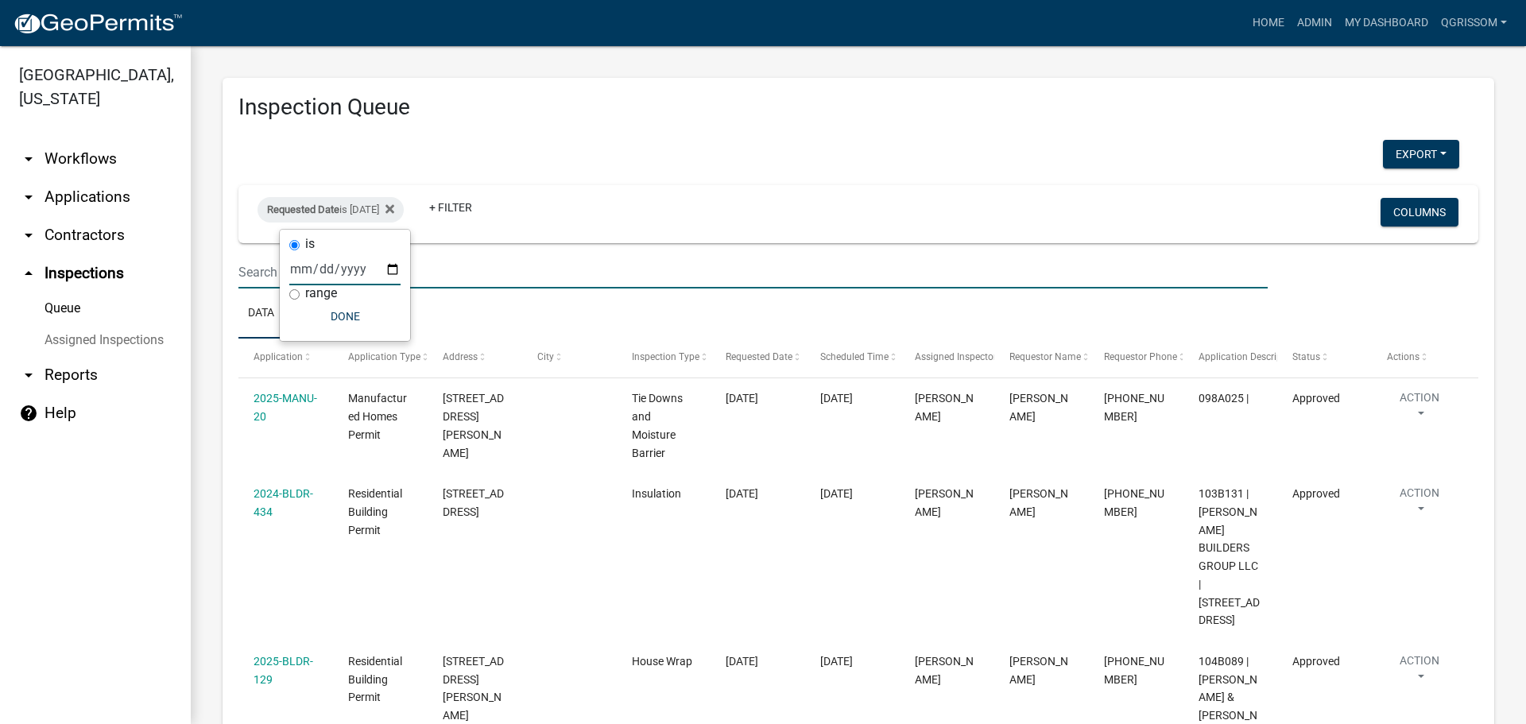
click at [545, 284] on input "text" at bounding box center [752, 272] width 1029 height 33
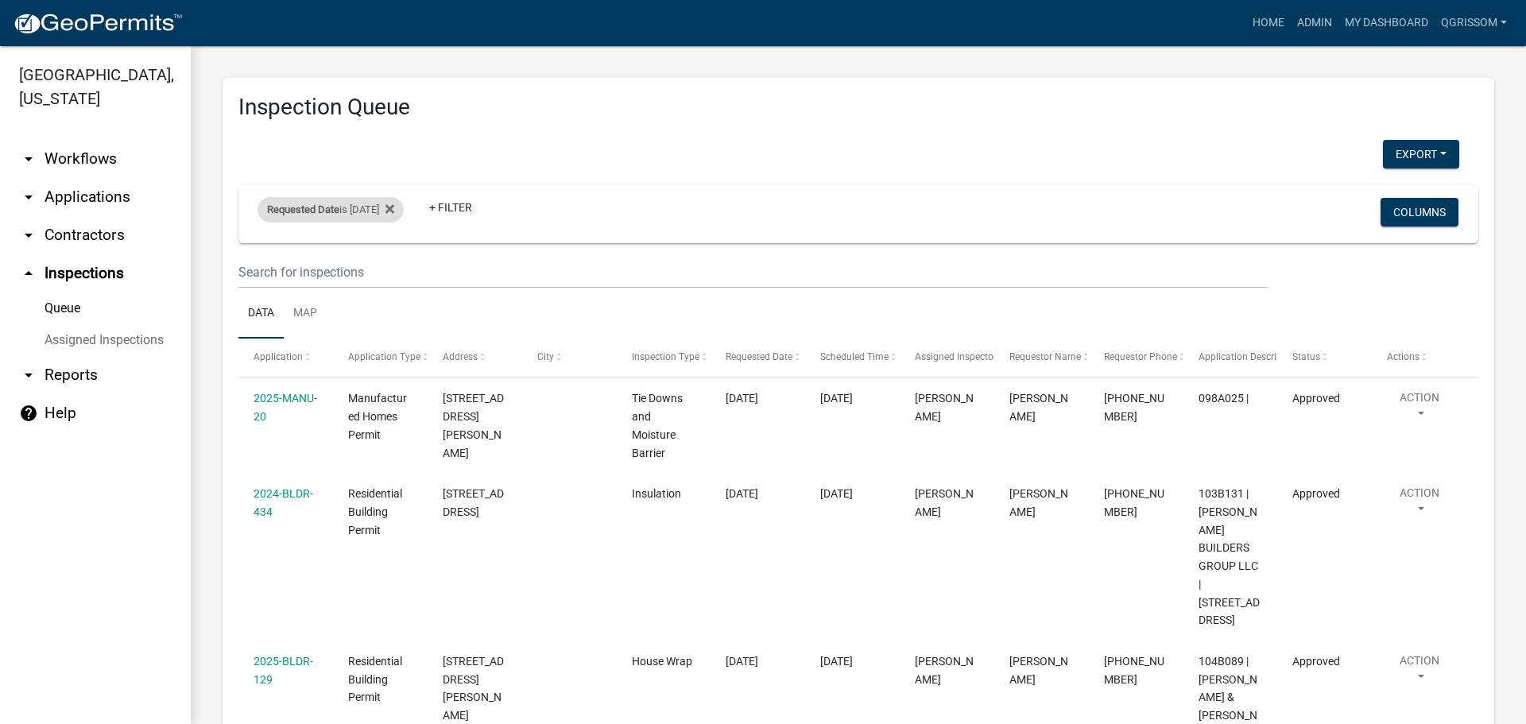
click at [353, 206] on div "Requested Date is [DATE]" at bounding box center [330, 209] width 146 height 25
click at [389, 269] on input "[DATE]" at bounding box center [344, 269] width 111 height 33
type input "[DATE]"
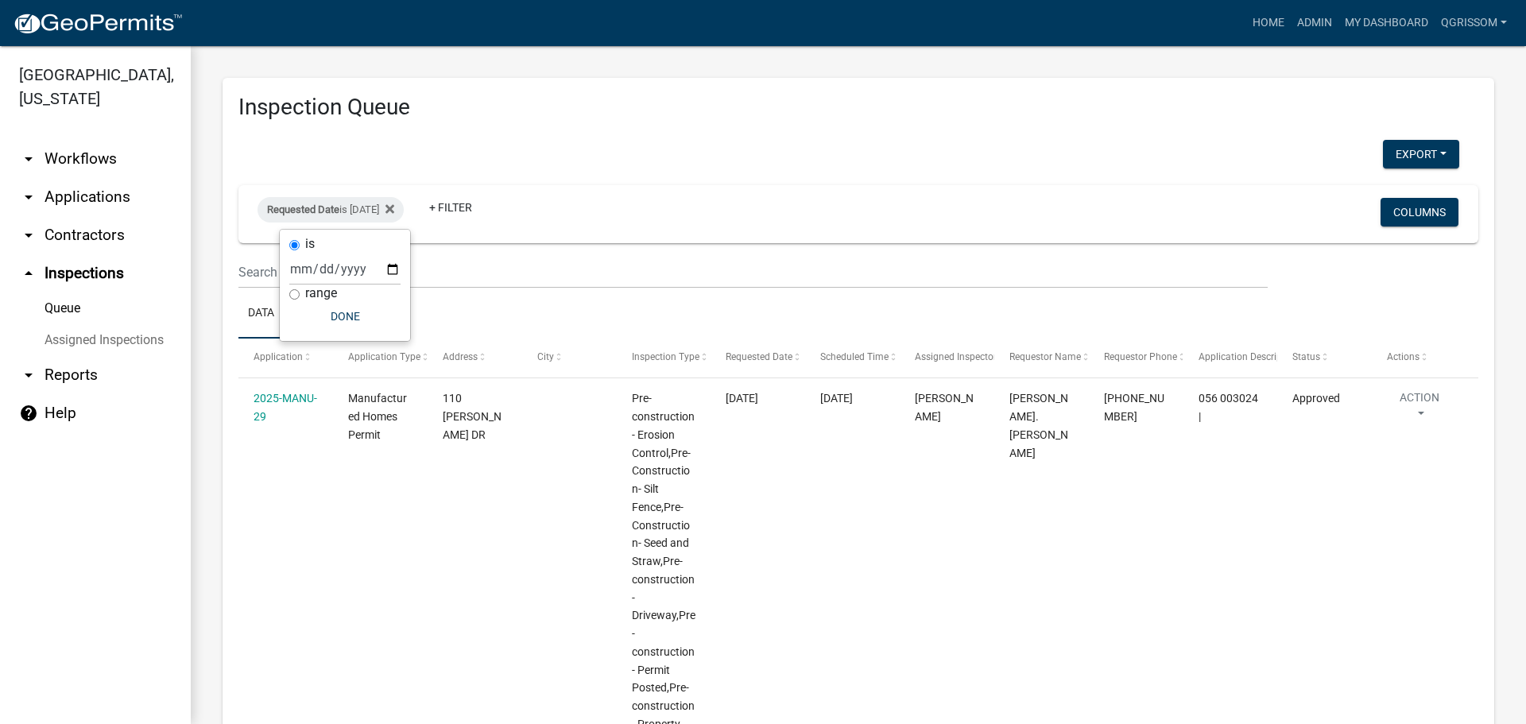
click at [477, 310] on ul "Data Map" at bounding box center [858, 313] width 1240 height 50
click at [373, 207] on div "Requested Date is [DATE]" at bounding box center [330, 209] width 146 height 25
click at [393, 268] on input "[DATE]" at bounding box center [344, 269] width 111 height 33
type input "[DATE]"
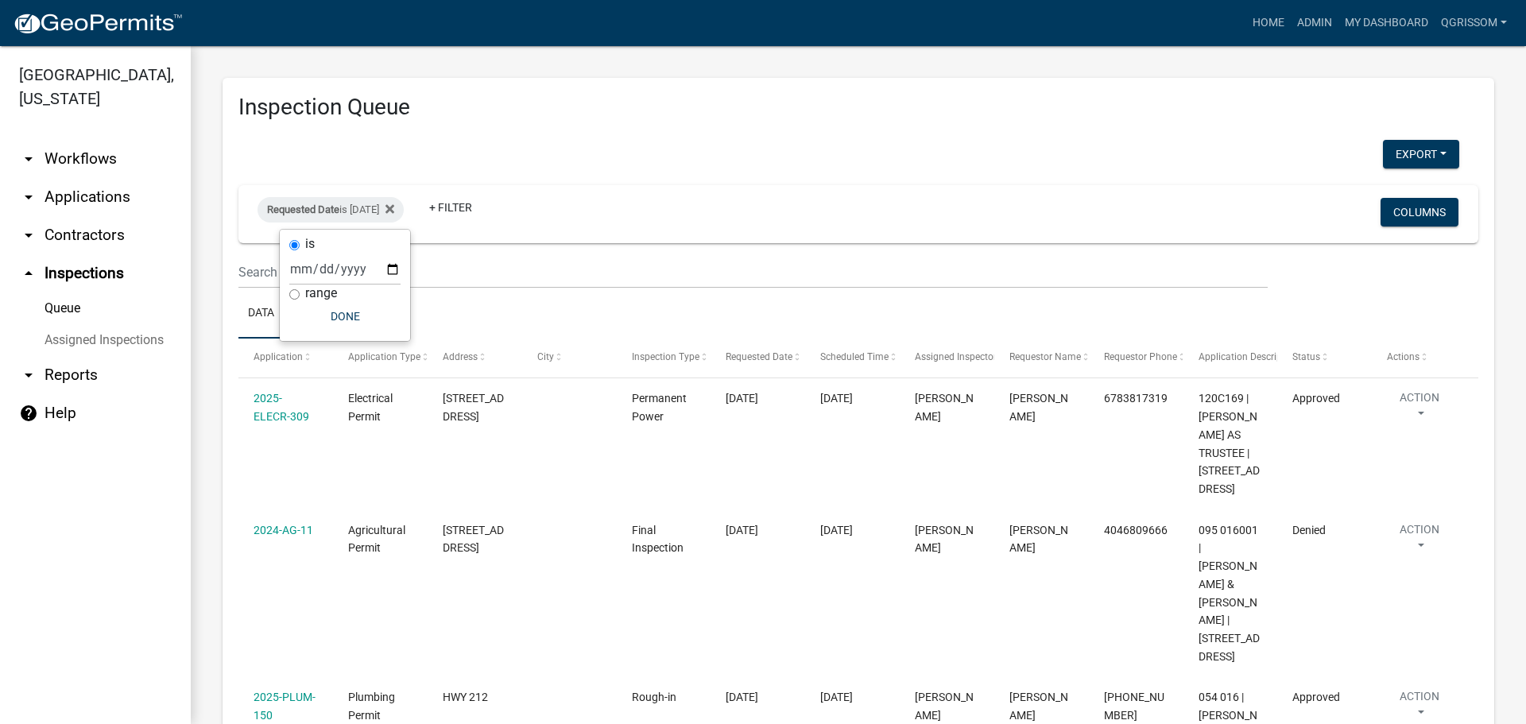
click at [532, 315] on ul "Data Map" at bounding box center [858, 313] width 1240 height 50
click at [373, 205] on div "Requested Date is [DATE]" at bounding box center [330, 209] width 146 height 25
click at [398, 269] on input "[DATE]" at bounding box center [344, 269] width 111 height 33
type input "[DATE]"
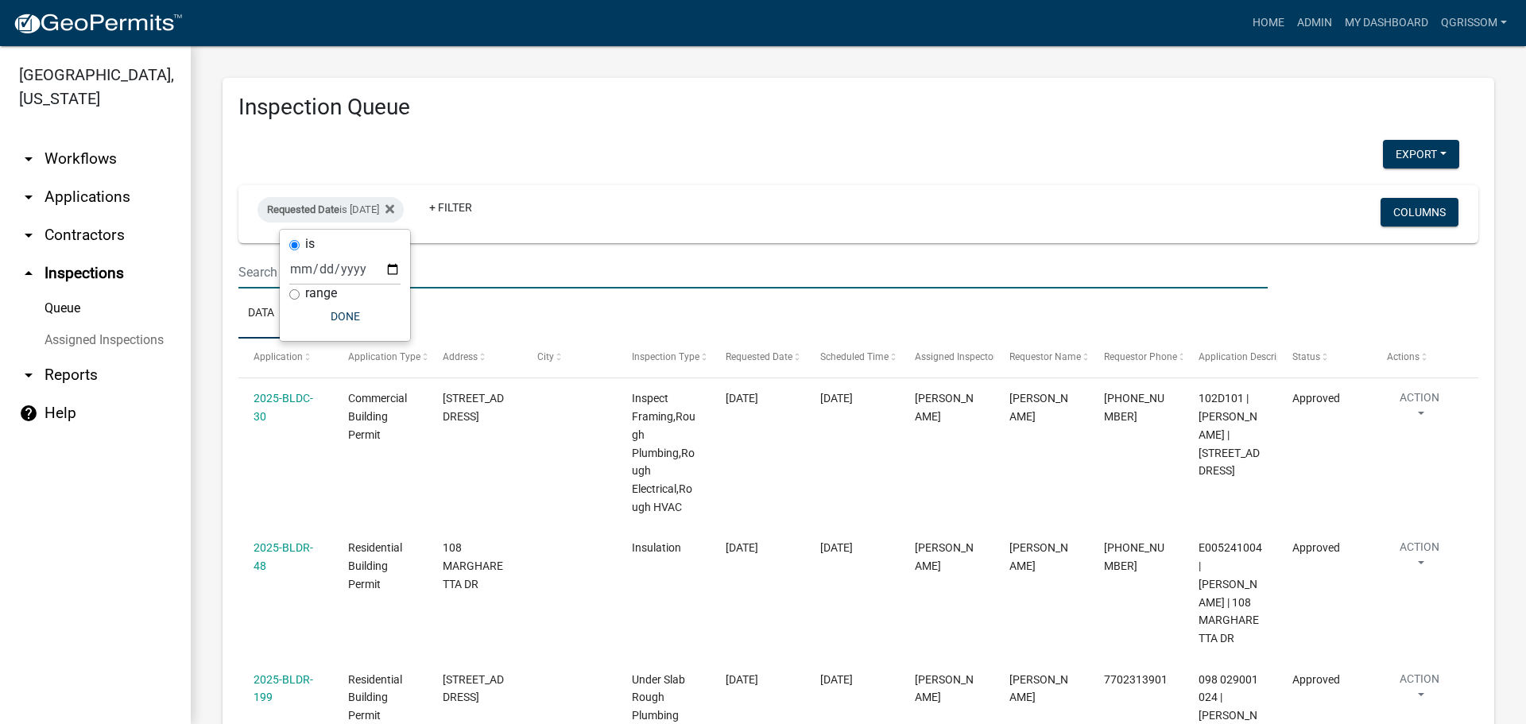
click at [543, 287] on input "text" at bounding box center [752, 272] width 1029 height 33
click at [389, 216] on div "Requested Date is [DATE]" at bounding box center [330, 209] width 146 height 25
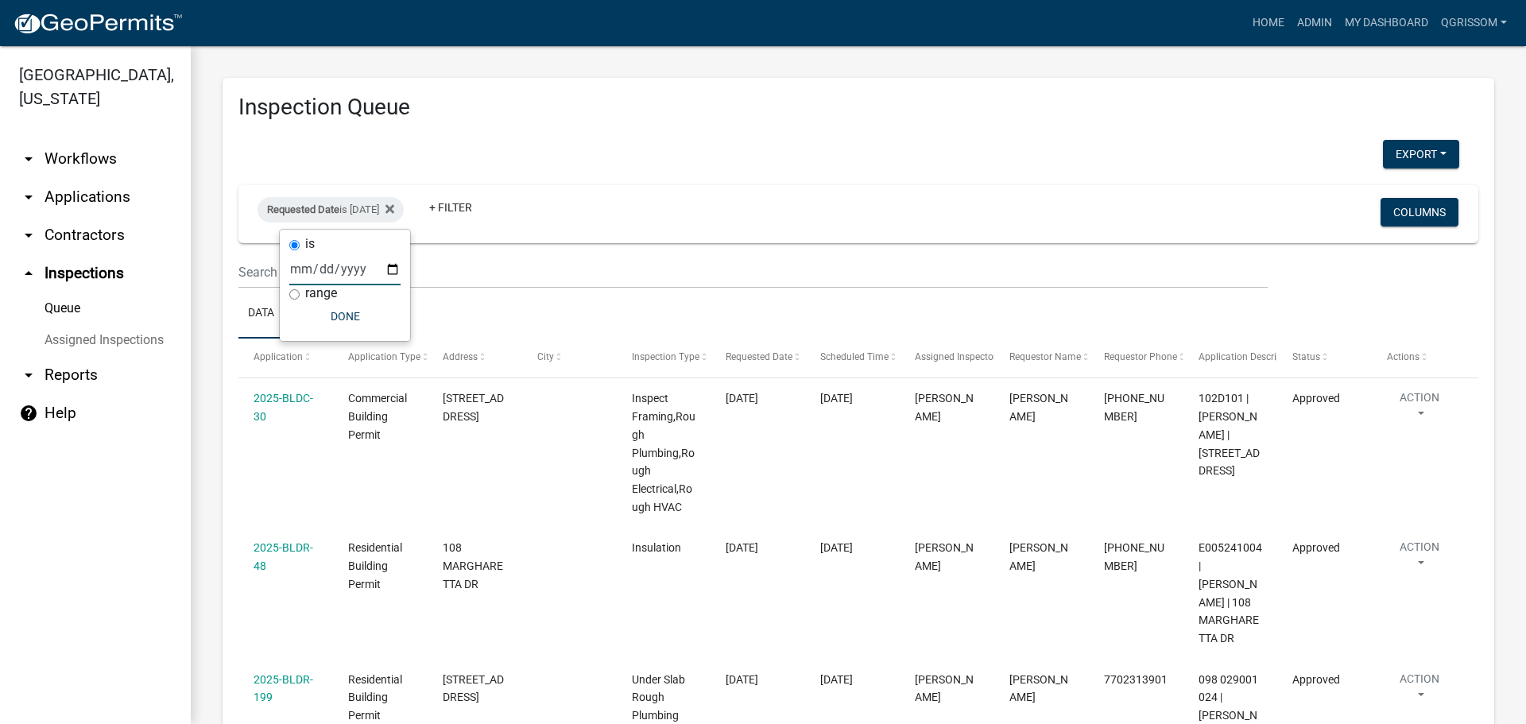
click at [390, 269] on input "[DATE]" at bounding box center [344, 269] width 111 height 33
type input "[DATE]"
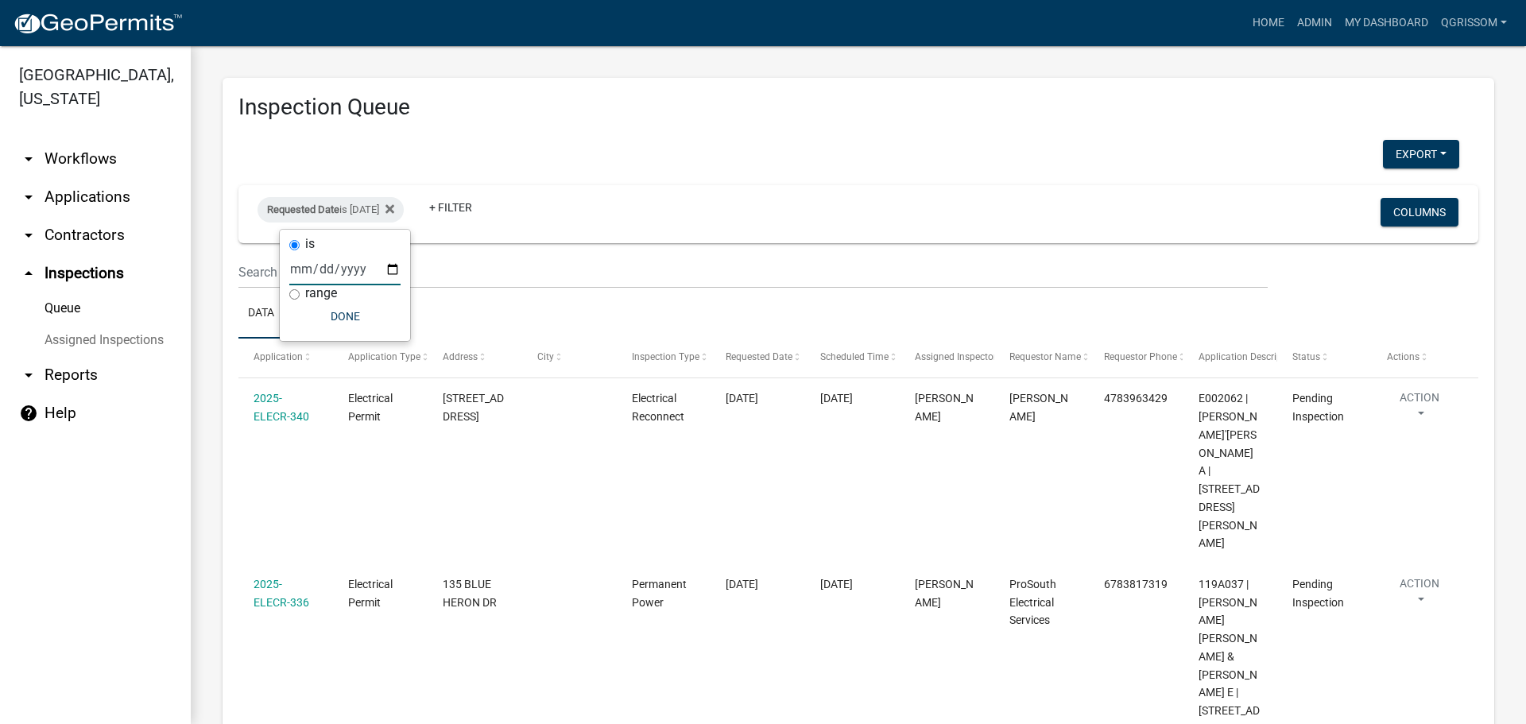
click at [462, 305] on ul "Data Map" at bounding box center [858, 313] width 1240 height 50
click at [395, 217] on div "Requested Date is [DATE]" at bounding box center [330, 209] width 146 height 25
click at [397, 274] on input "[DATE]" at bounding box center [344, 269] width 111 height 33
type input "[DATE]"
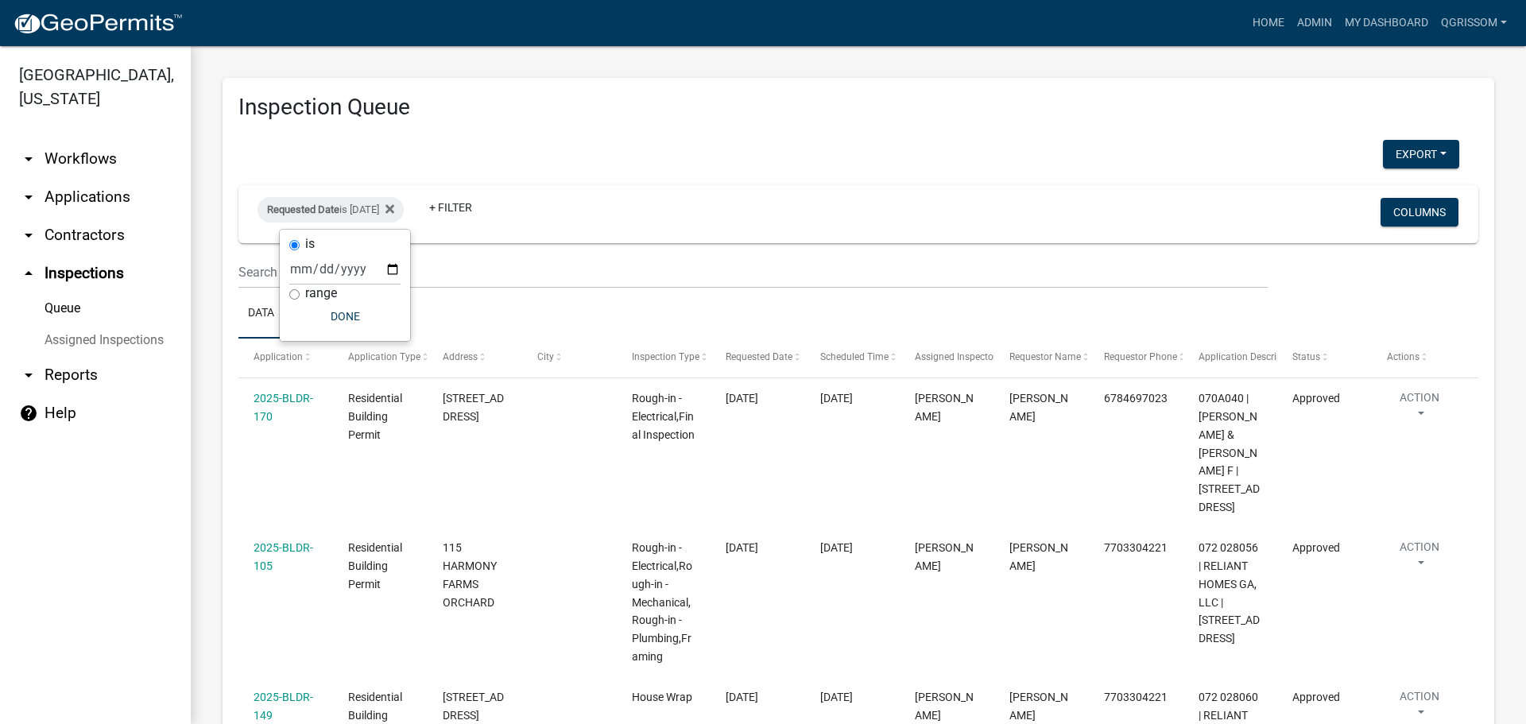
click at [482, 315] on ul "Data Map" at bounding box center [858, 313] width 1240 height 50
click at [347, 216] on div "Requested Date is [DATE]" at bounding box center [330, 209] width 146 height 25
click at [387, 265] on input "[DATE]" at bounding box center [344, 269] width 111 height 33
type input "[DATE]"
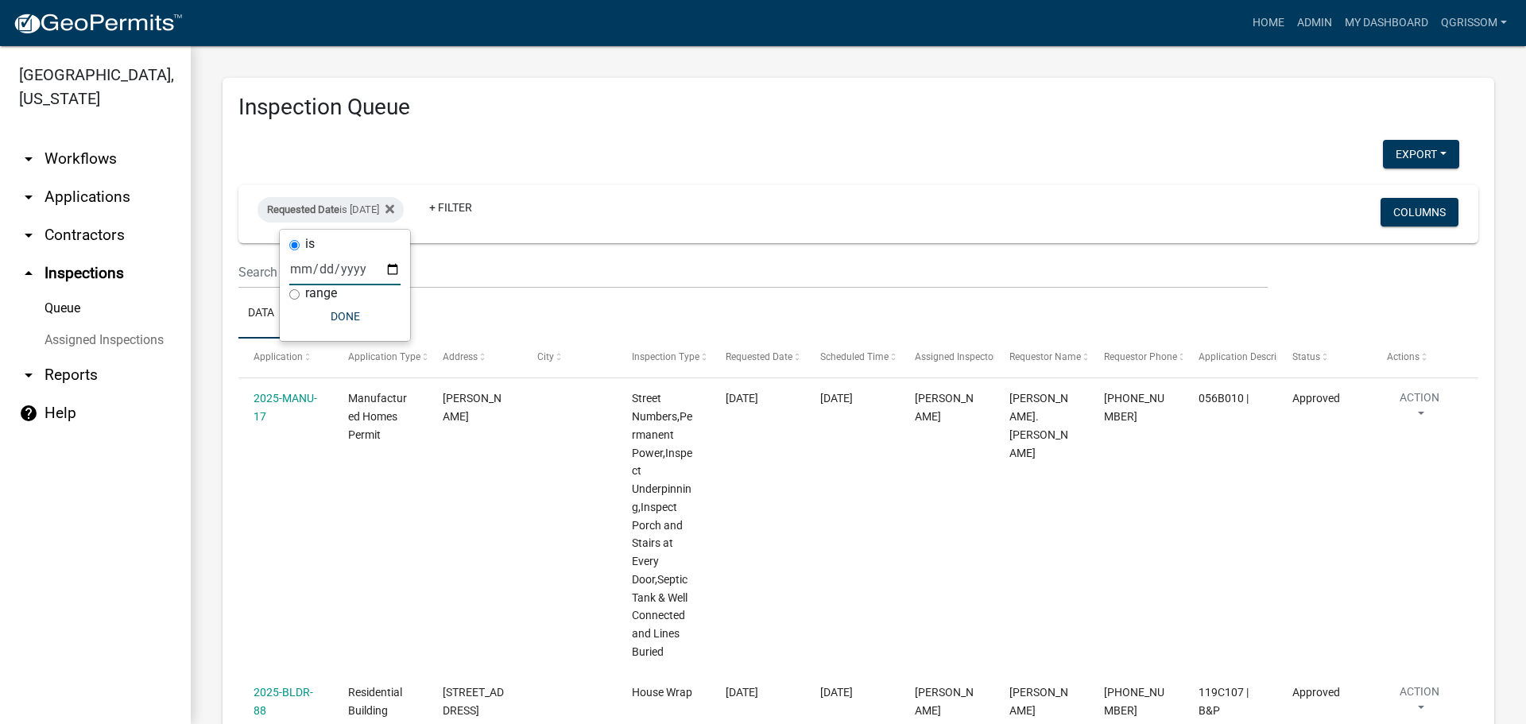
click at [506, 315] on ul "Data Map" at bounding box center [858, 313] width 1240 height 50
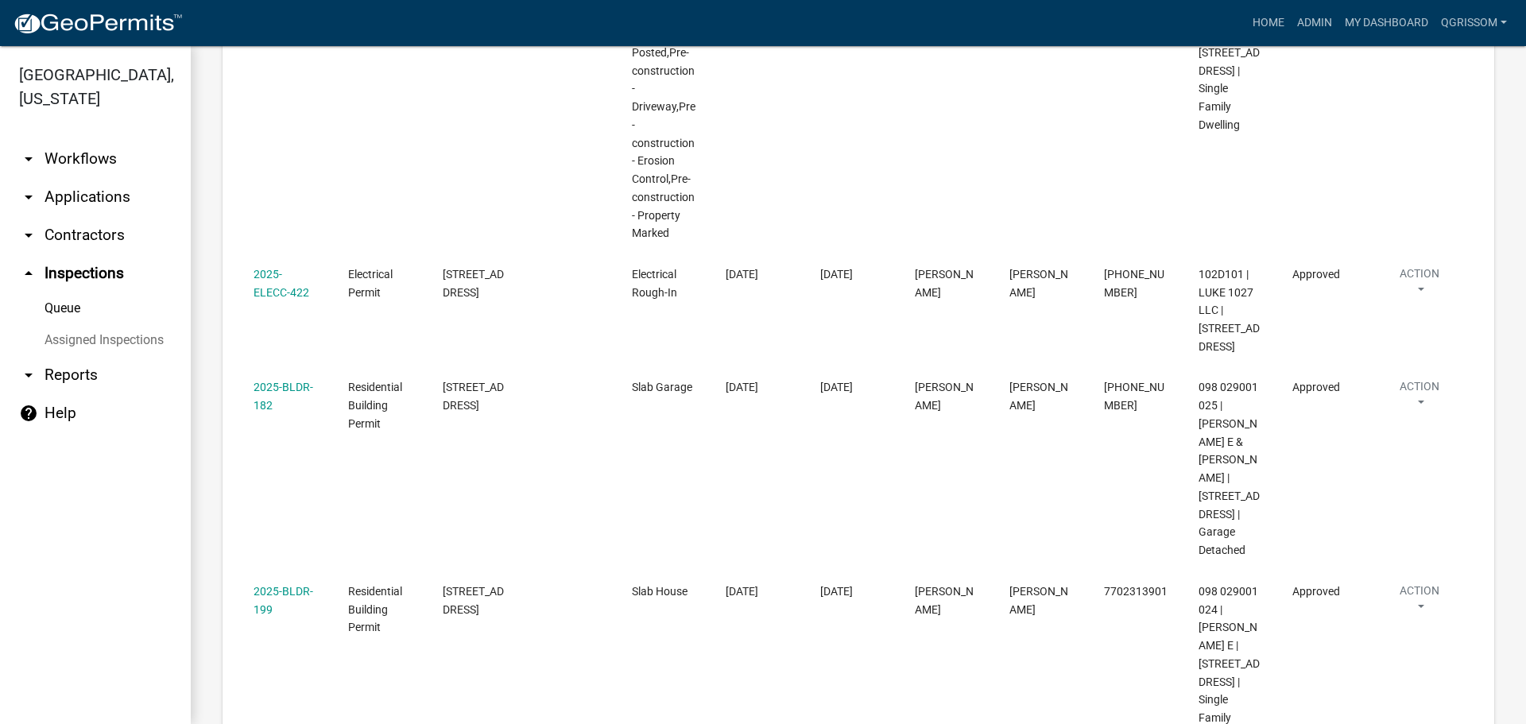
scroll to position [853, 0]
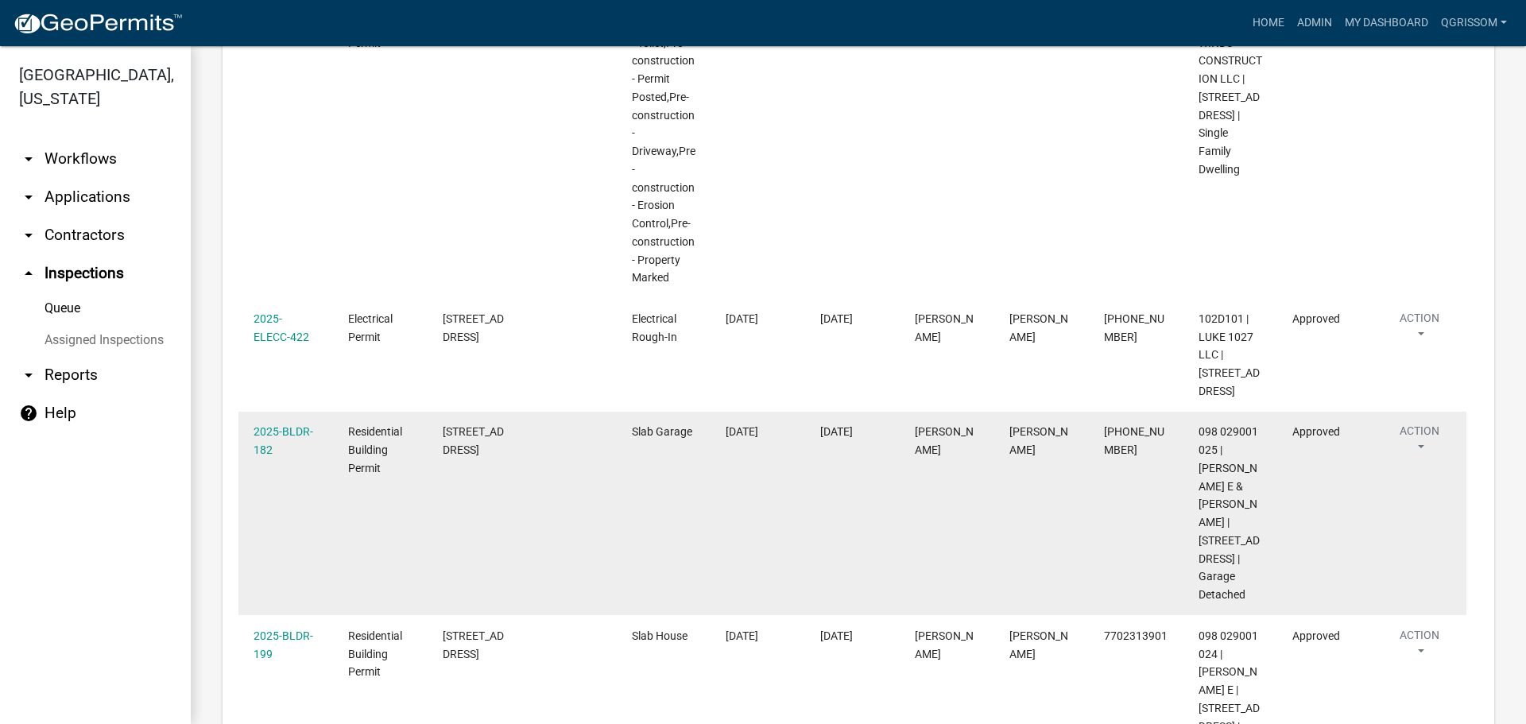
click at [578, 446] on datatable-body-cell at bounding box center [569, 513] width 95 height 203
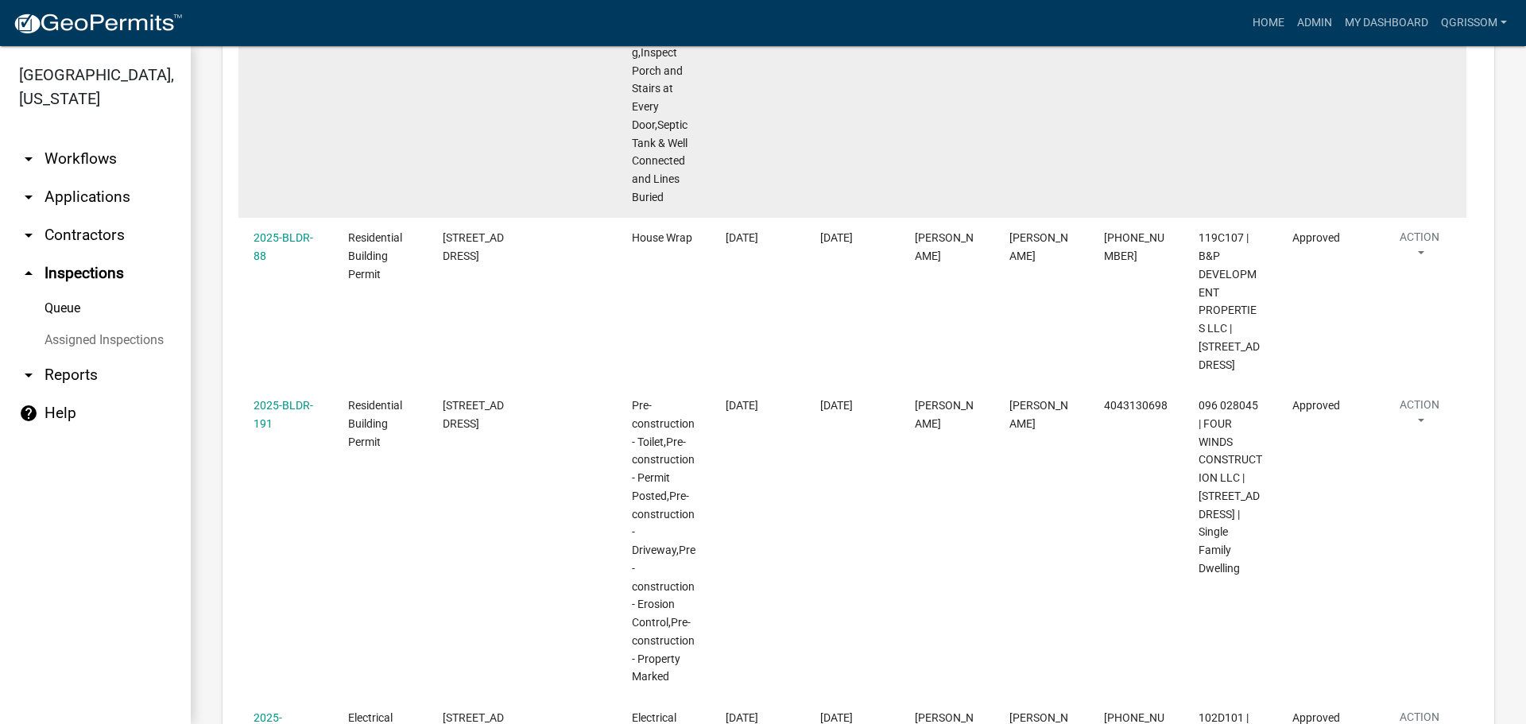
scroll to position [456, 0]
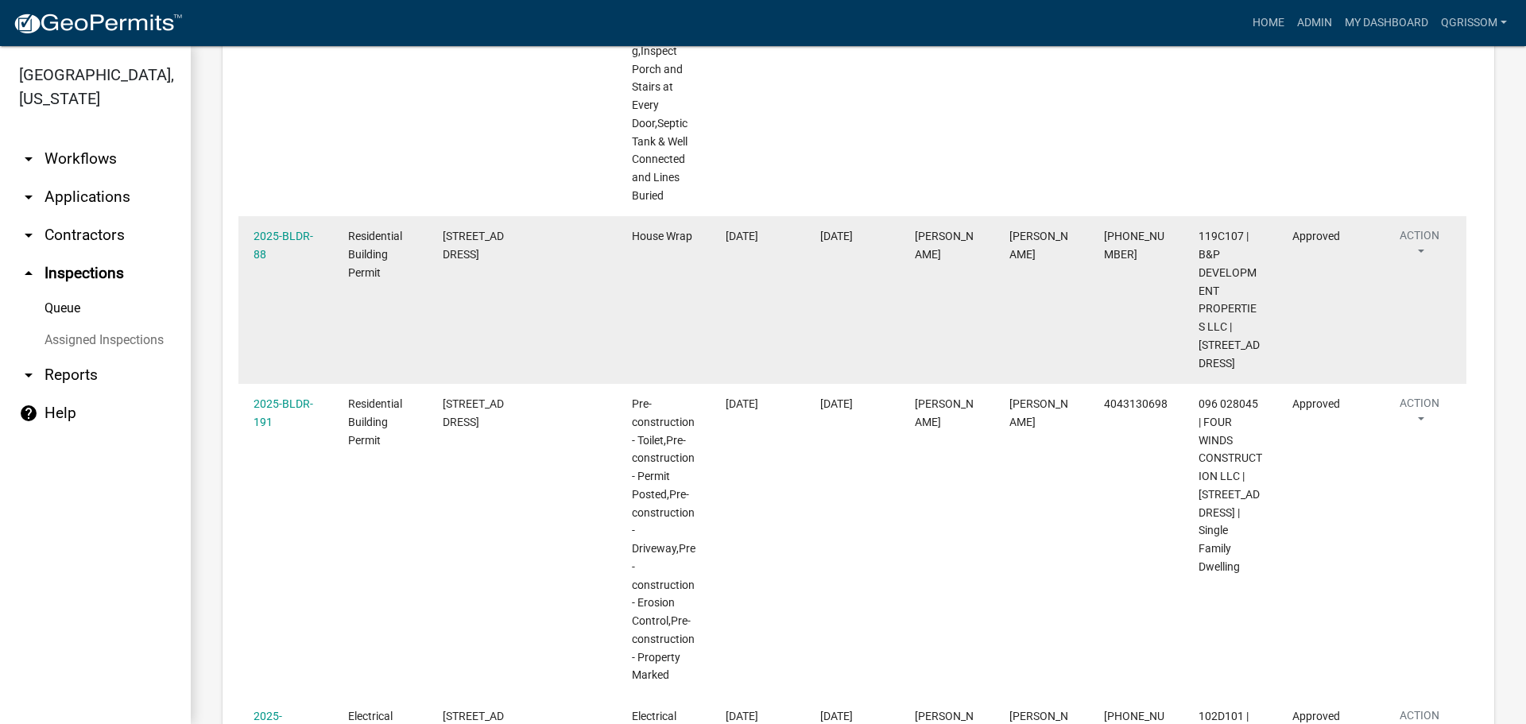
click at [758, 349] on datatable-body-cell "[DATE]" at bounding box center [757, 300] width 95 height 168
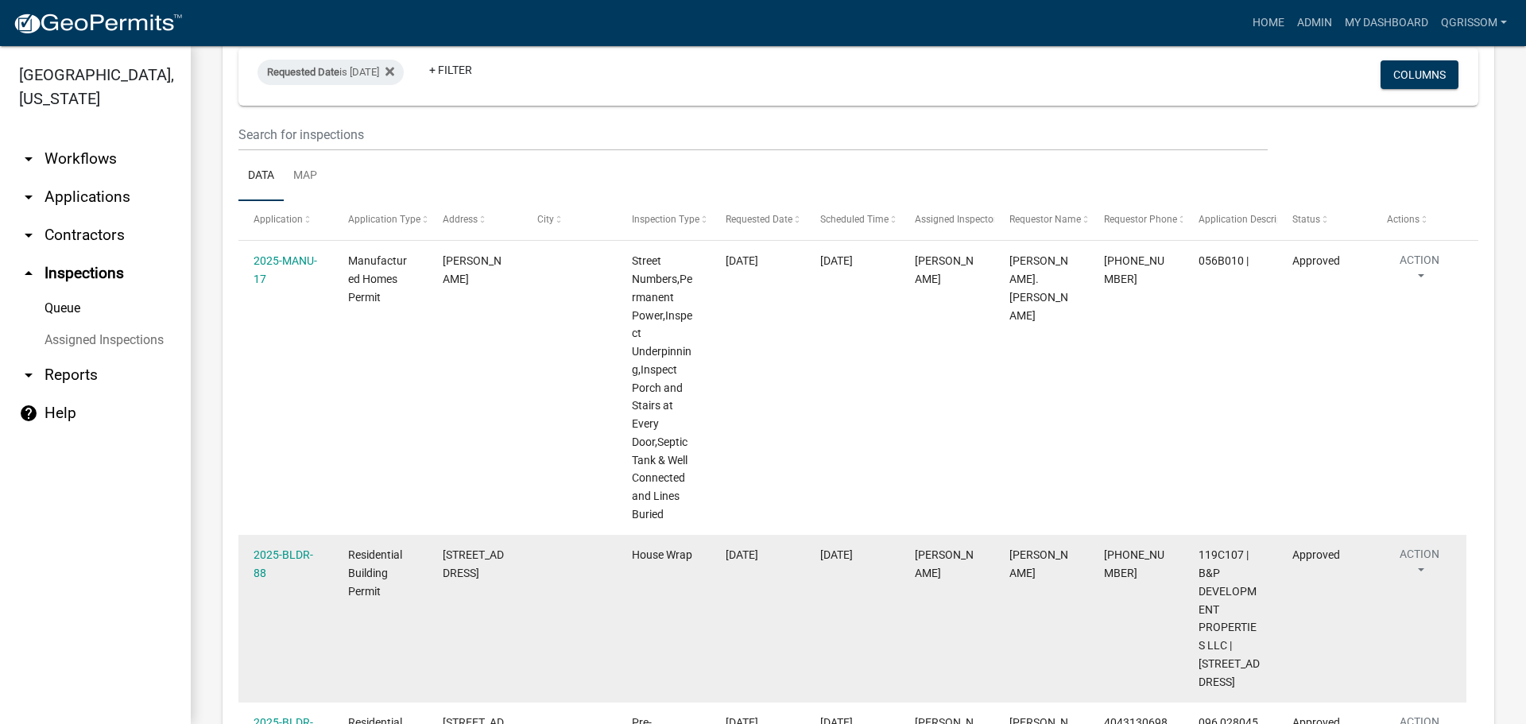
scroll to position [0, 0]
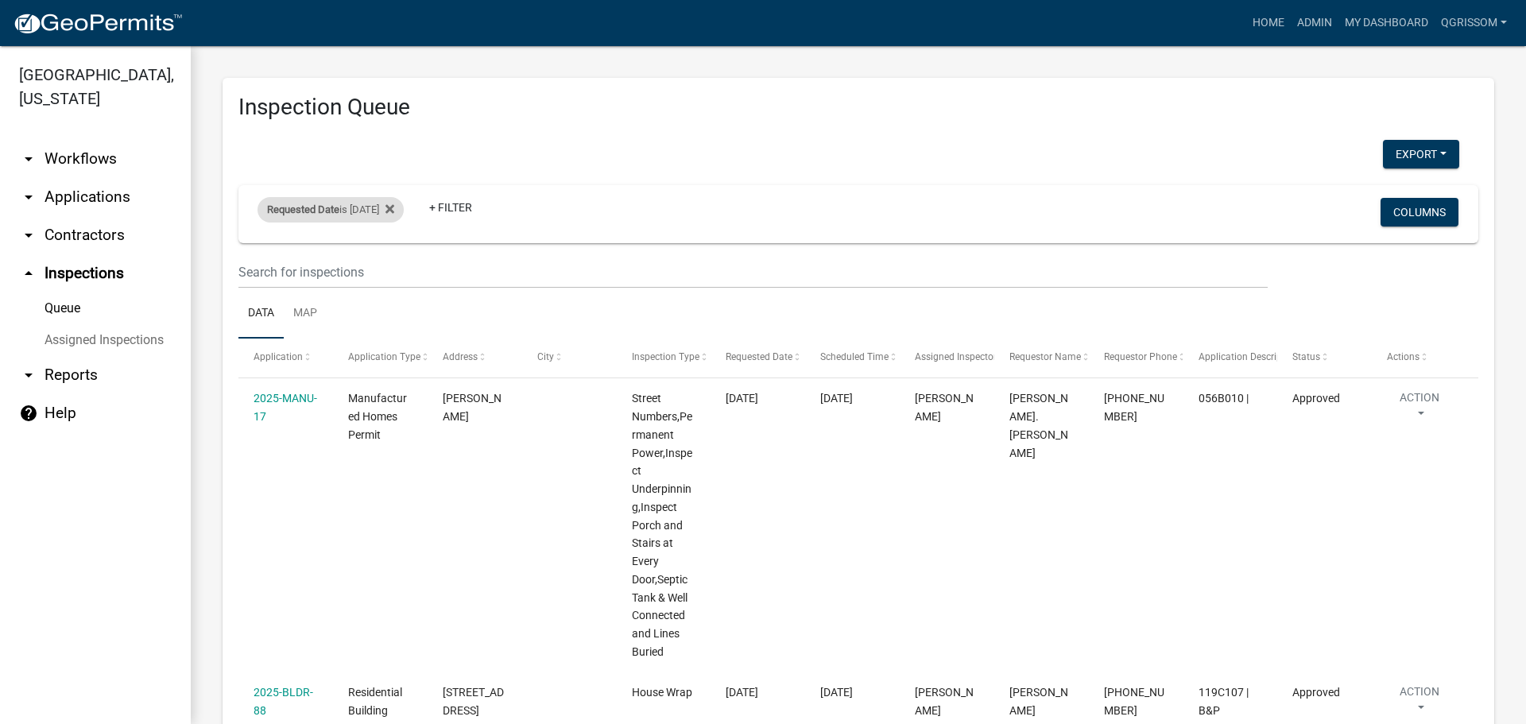
click at [377, 202] on div "Requested Date is [DATE]" at bounding box center [330, 209] width 146 height 25
click at [395, 273] on input "[DATE]" at bounding box center [344, 269] width 111 height 33
type input "[DATE]"
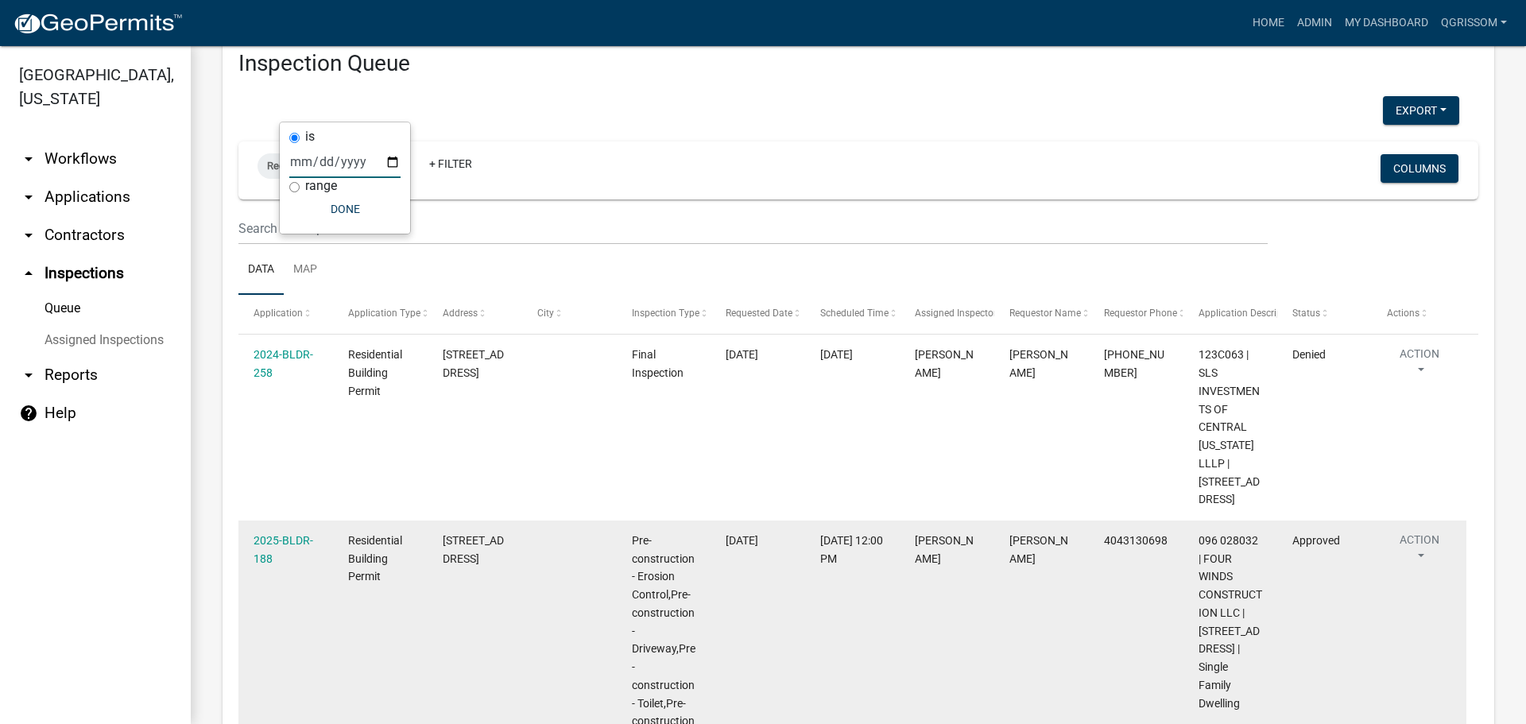
scroll to position [21, 0]
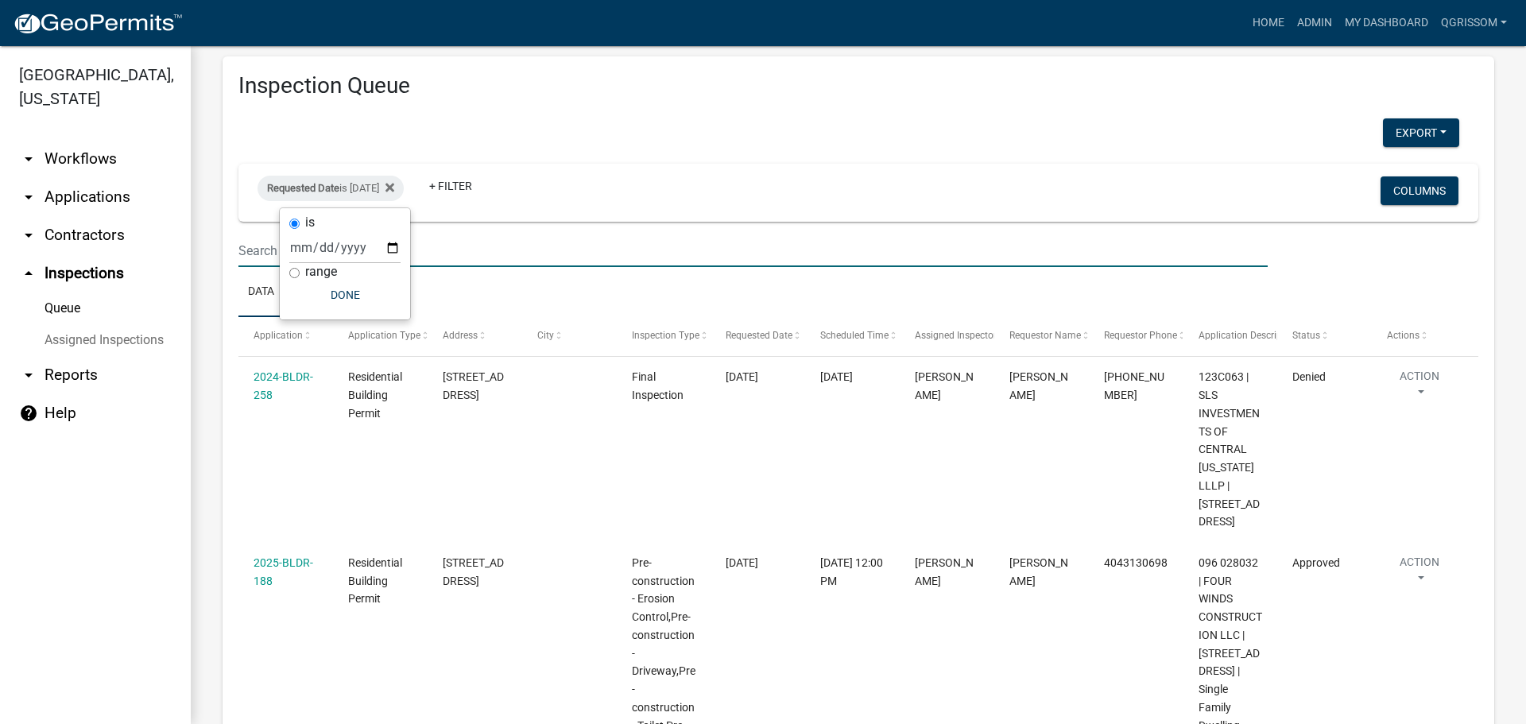
click at [678, 253] on input "text" at bounding box center [752, 250] width 1029 height 33
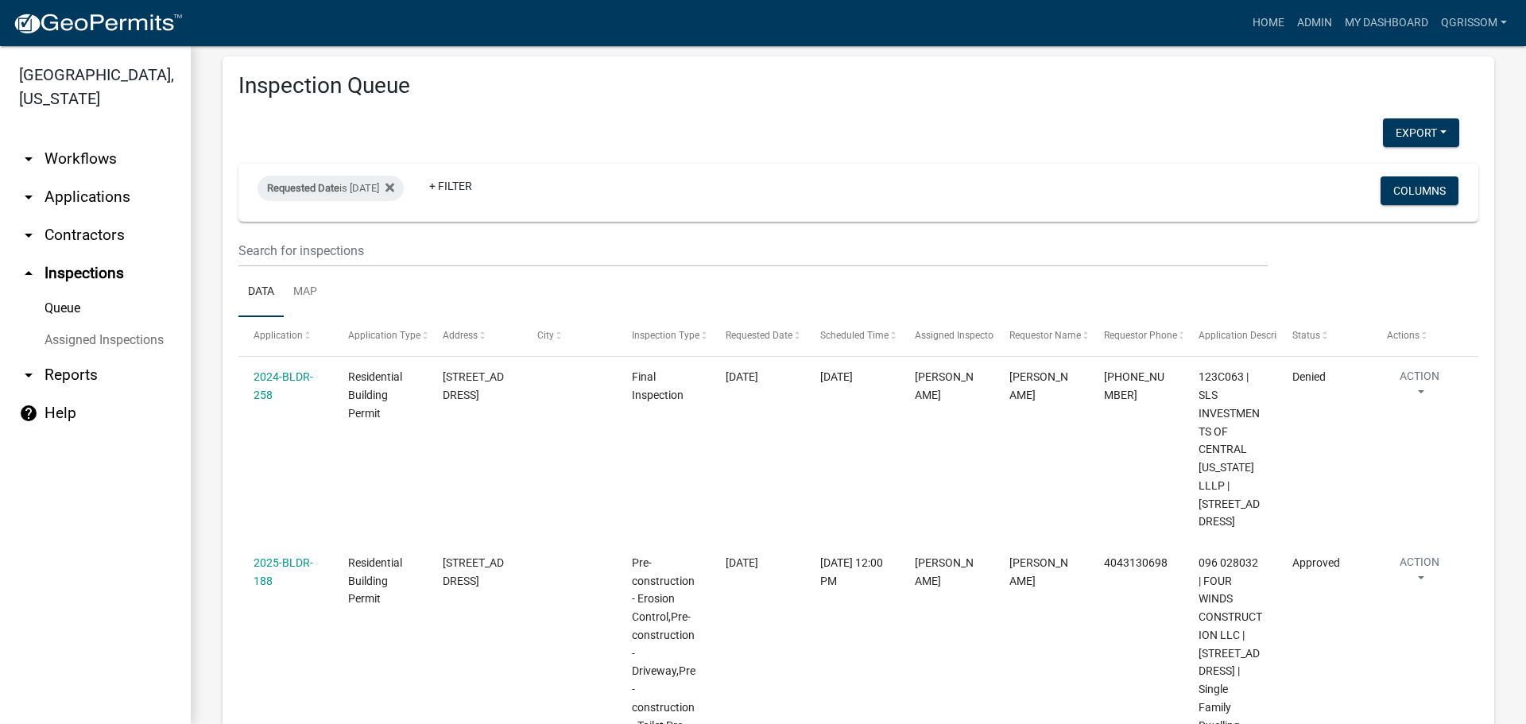
click at [671, 285] on ul "Data Map" at bounding box center [858, 292] width 1240 height 50
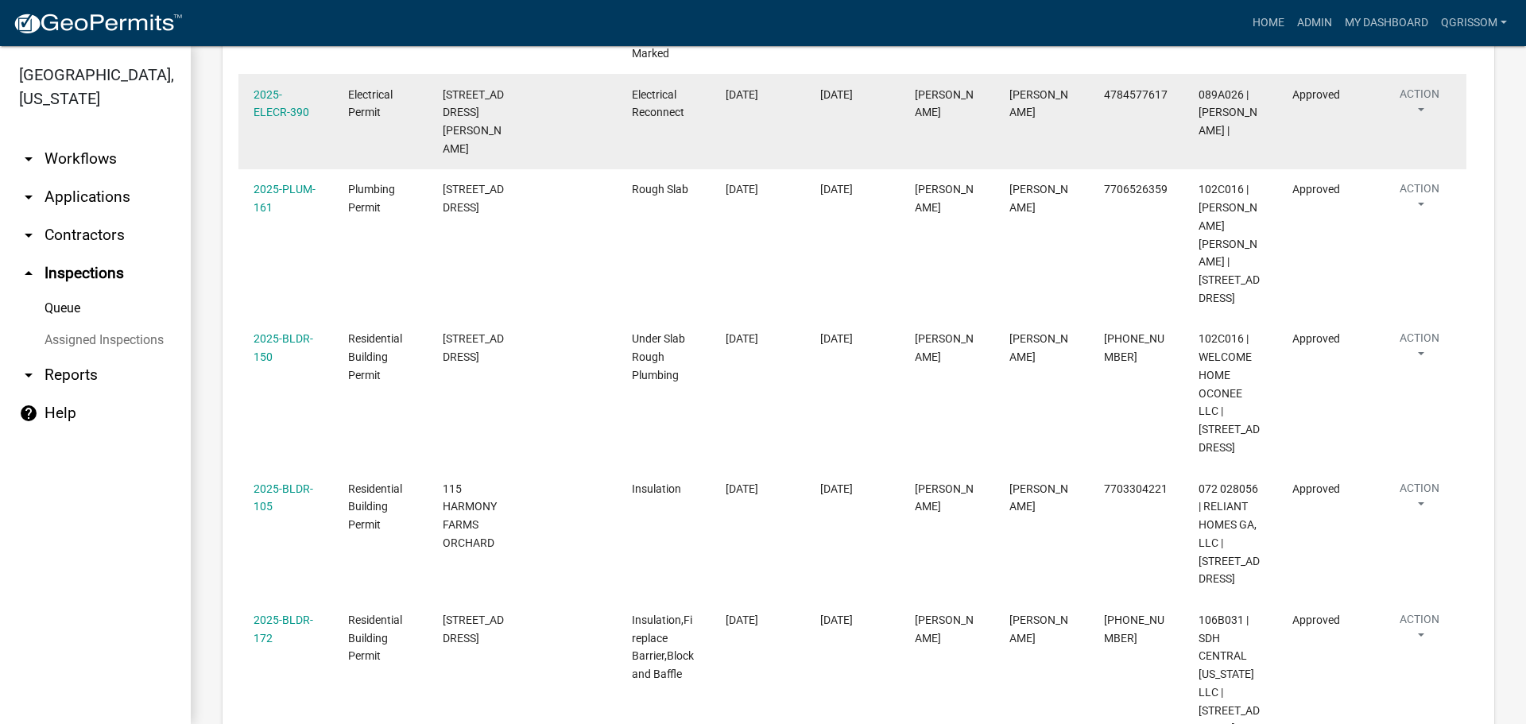
scroll to position [816, 0]
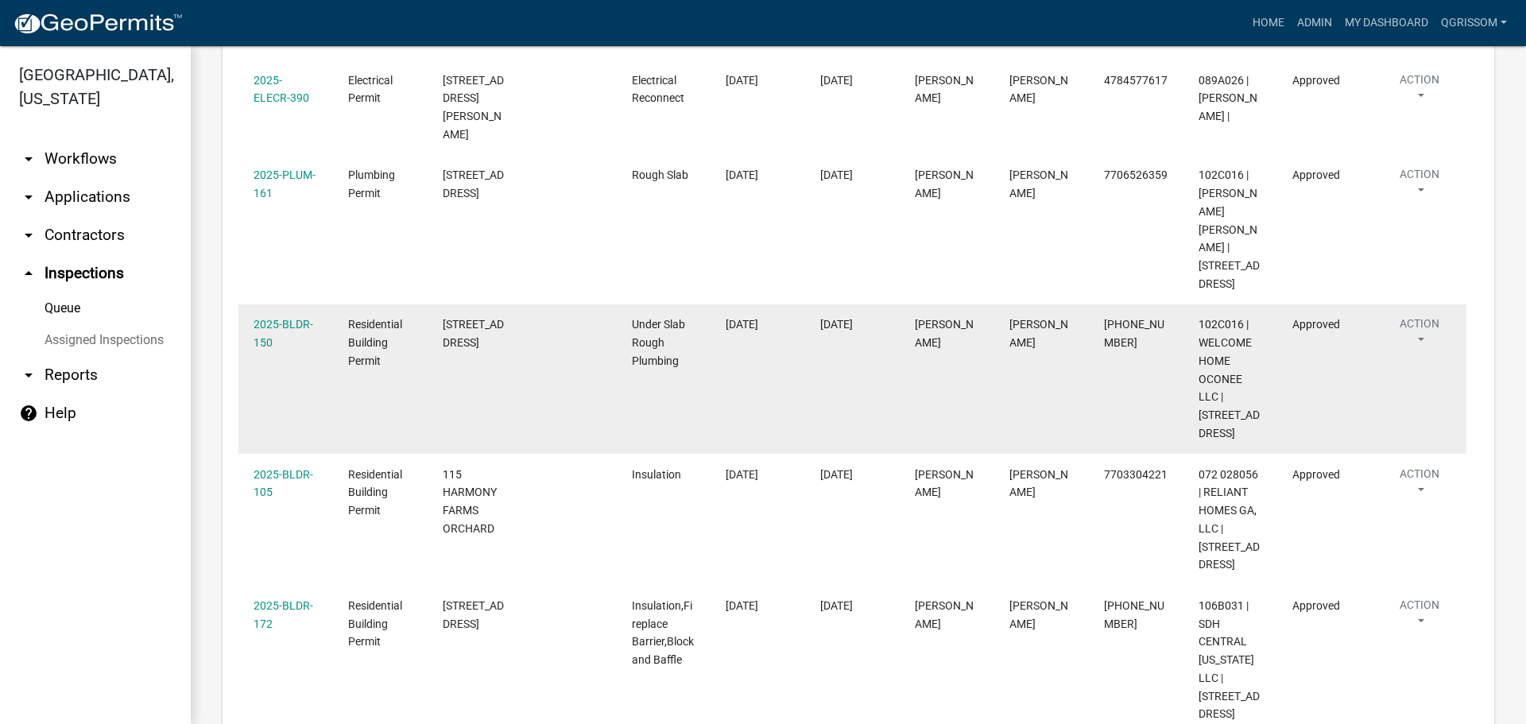
click at [447, 326] on datatable-body-cell "[STREET_ADDRESS]" at bounding box center [474, 378] width 95 height 149
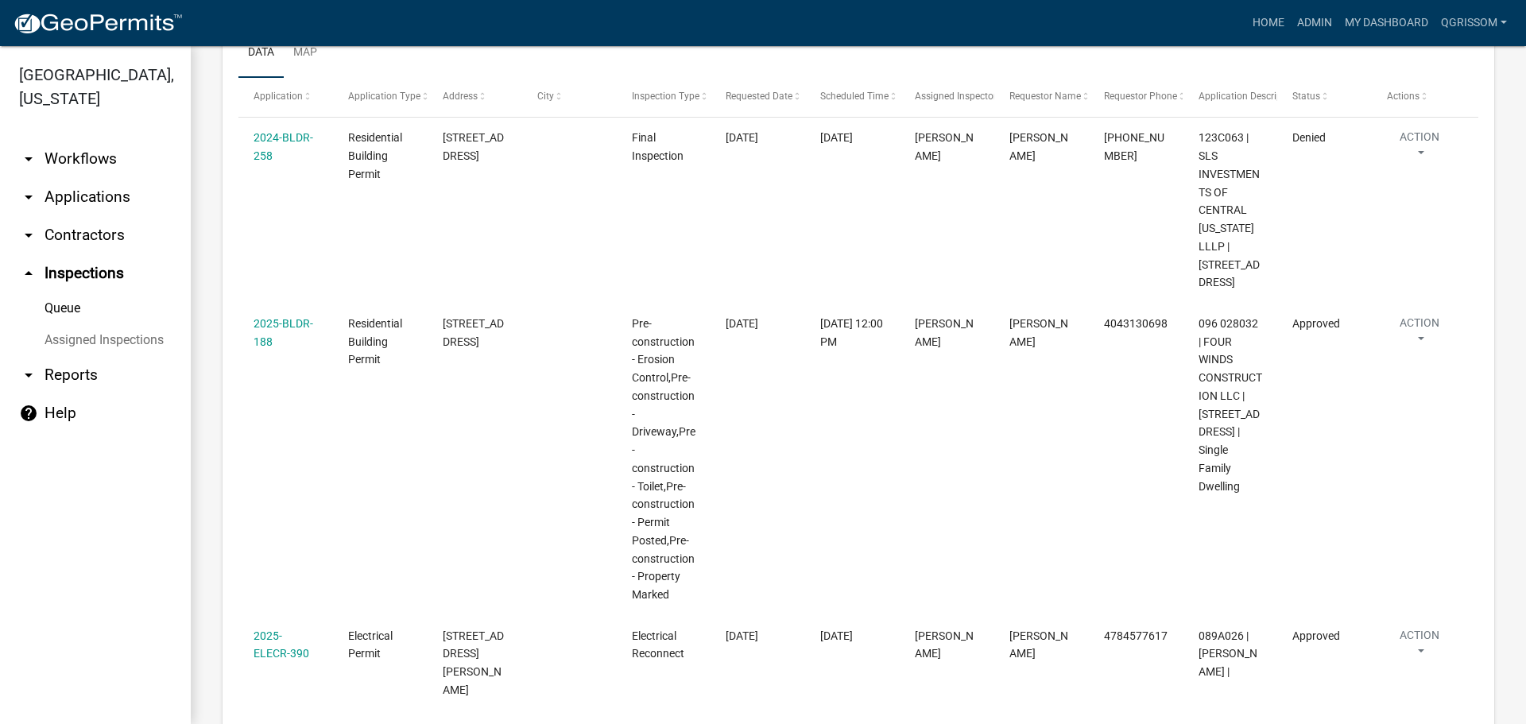
scroll to position [0, 0]
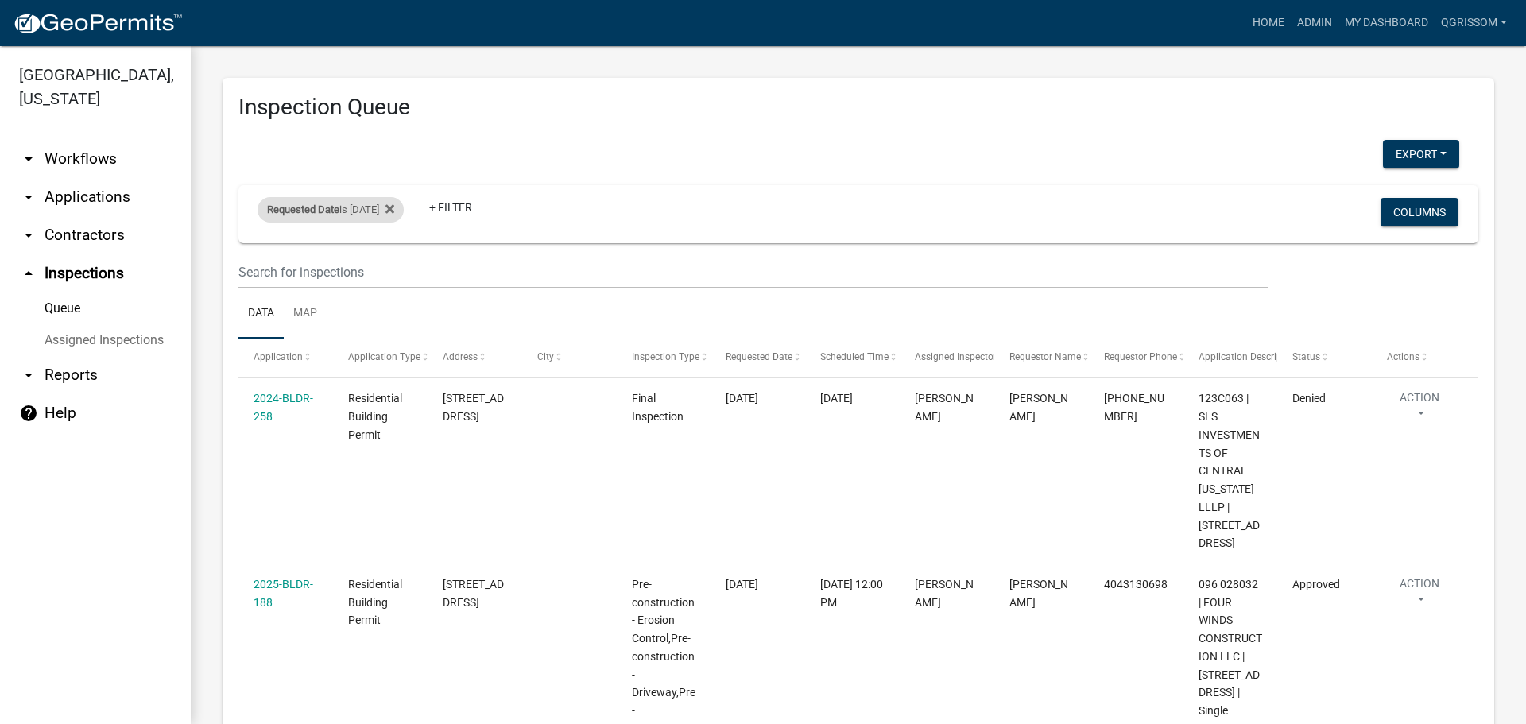
click at [396, 214] on div "Requested Date is [DATE]" at bounding box center [330, 209] width 146 height 25
click at [396, 269] on input "[DATE]" at bounding box center [344, 269] width 111 height 33
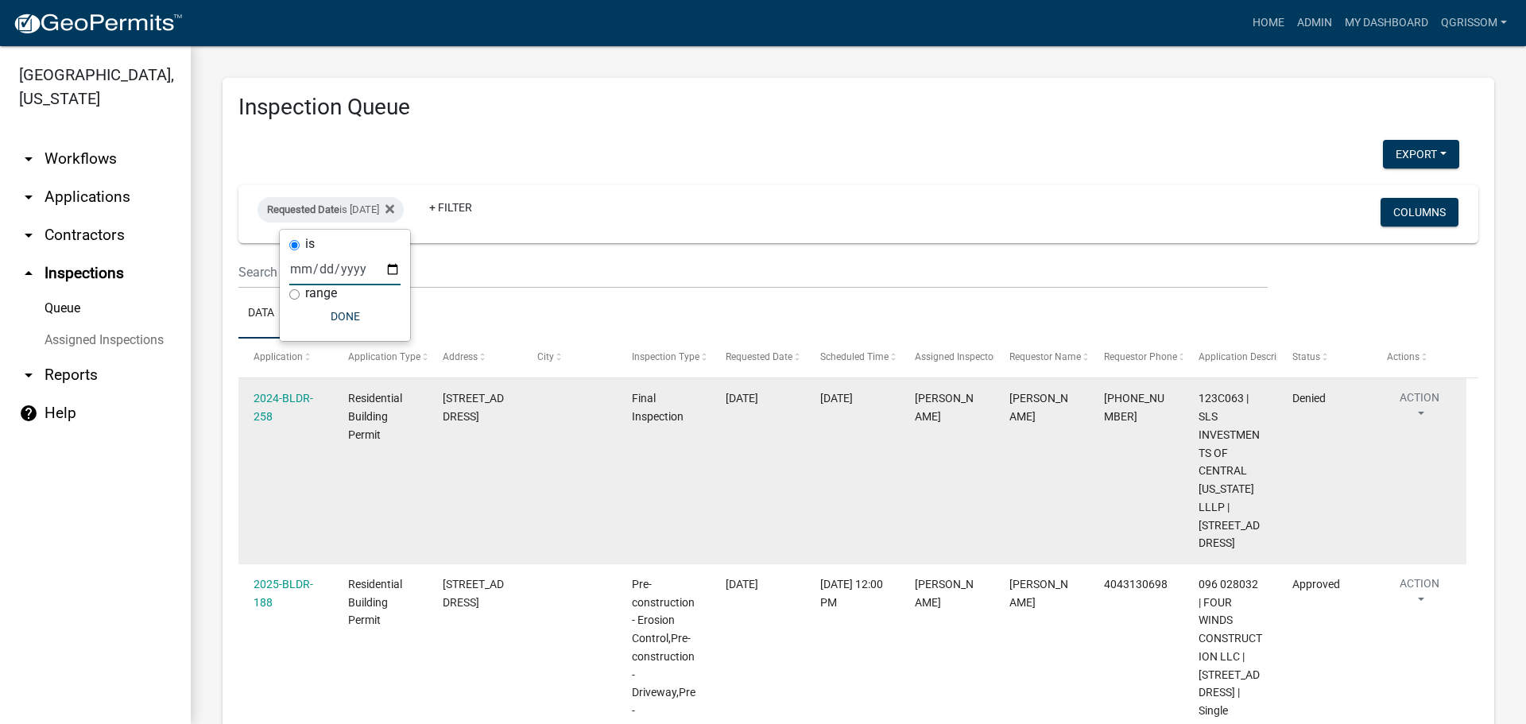
type input "[DATE]"
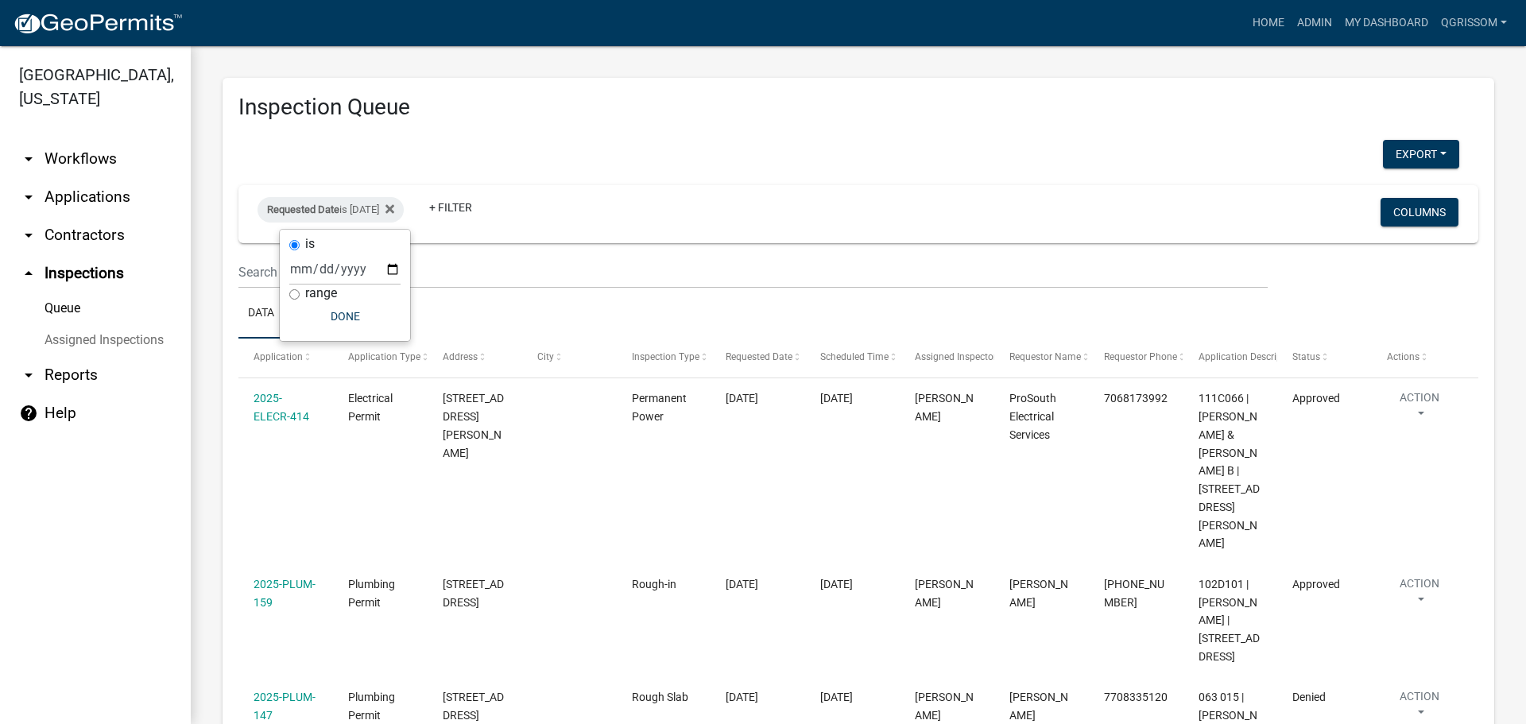
click at [448, 249] on wm-filter-builder "Requested Date is [DATE] + Filter Columns" at bounding box center [858, 236] width 1240 height 103
click at [360, 209] on div "Requested Date is [DATE]" at bounding box center [330, 209] width 146 height 25
click at [393, 268] on input "[DATE]" at bounding box center [344, 269] width 111 height 33
type input "[DATE]"
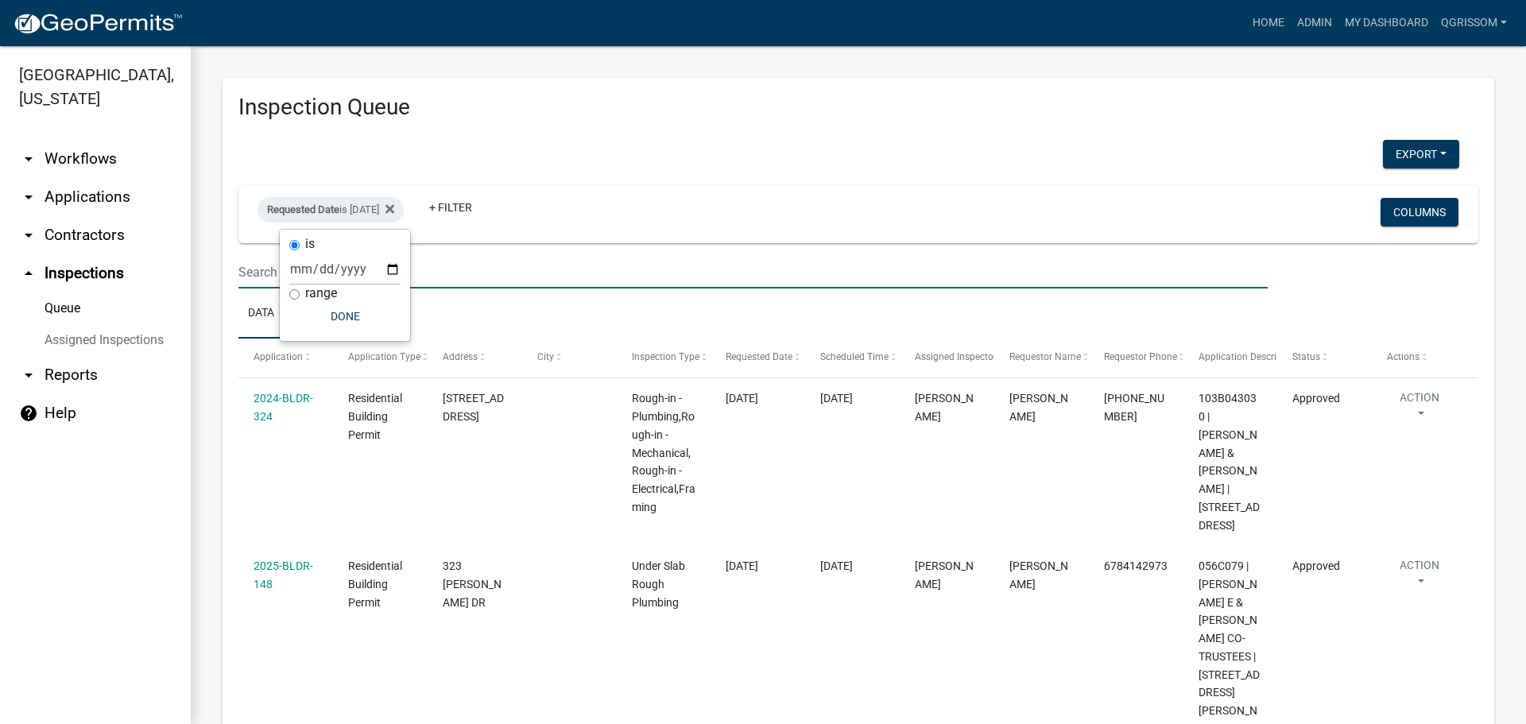
click at [474, 283] on input "text" at bounding box center [752, 272] width 1029 height 33
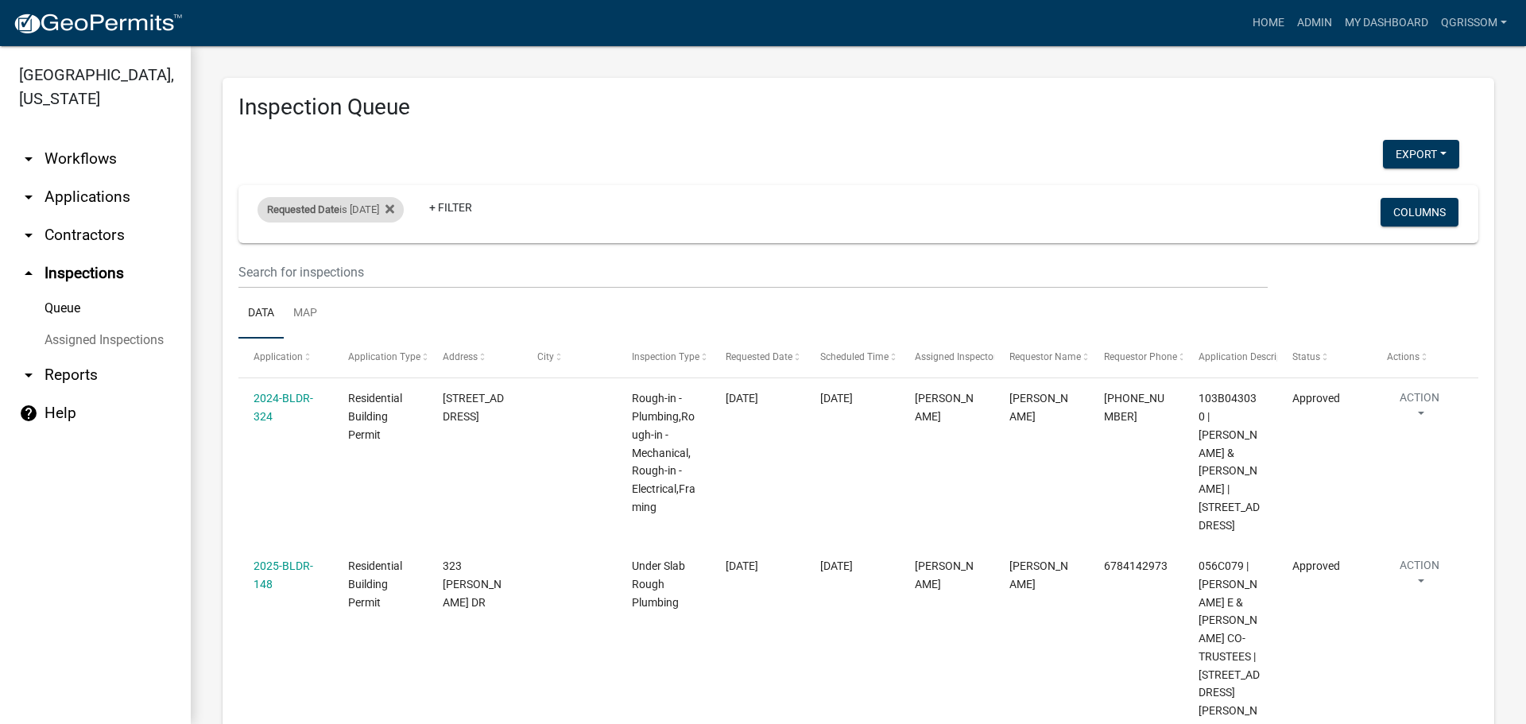
click at [374, 211] on div "Requested Date is [DATE]" at bounding box center [330, 209] width 146 height 25
click at [391, 272] on input "[DATE]" at bounding box center [344, 269] width 111 height 33
type input "[DATE]"
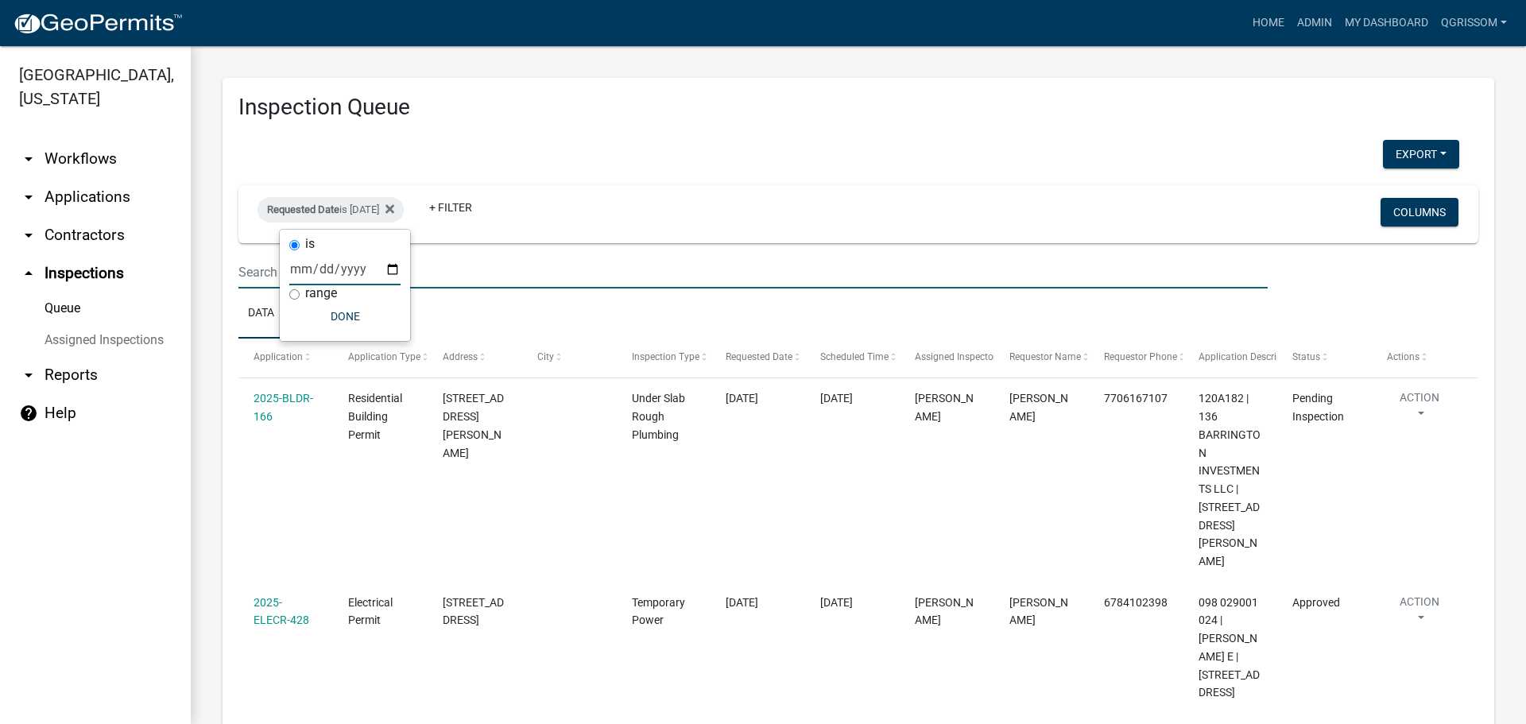
click at [458, 276] on input "text" at bounding box center [752, 272] width 1029 height 33
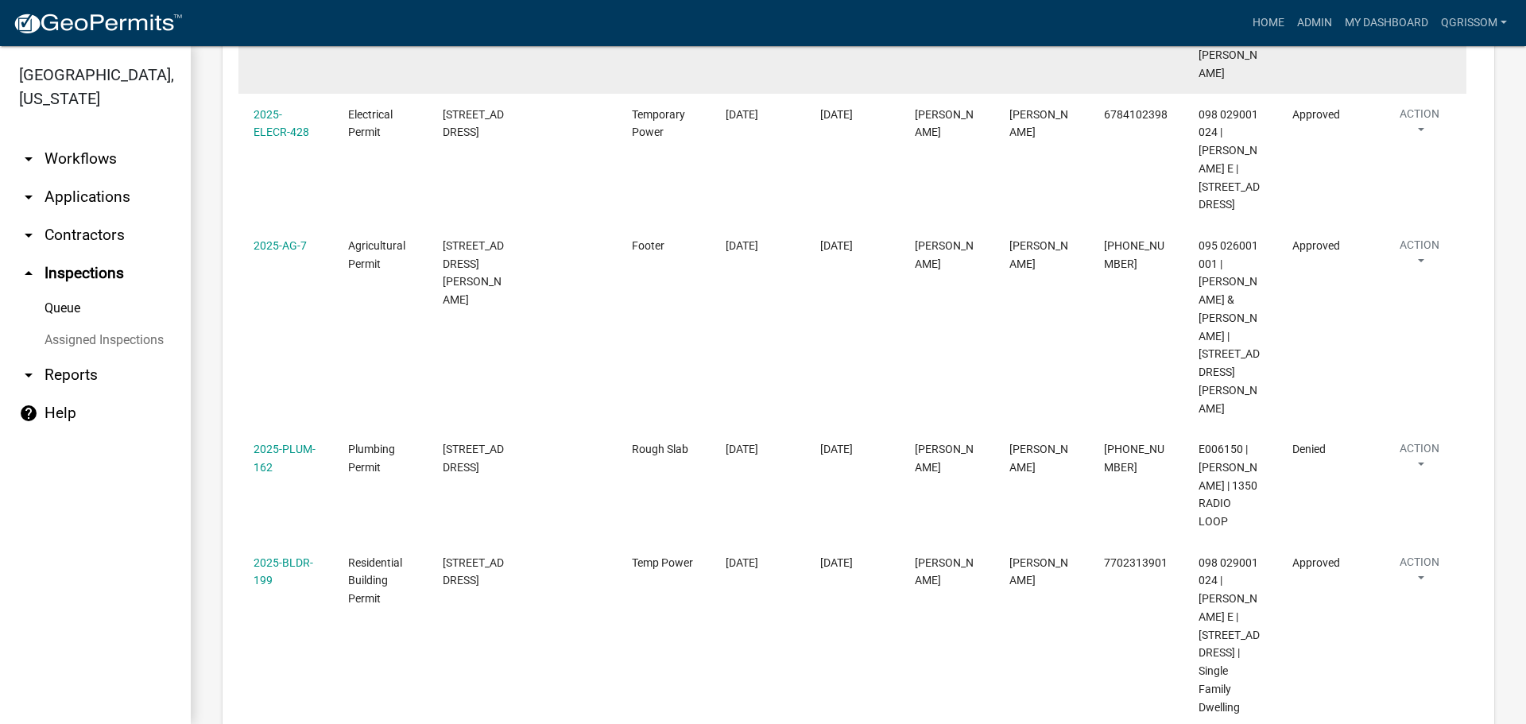
scroll to position [491, 0]
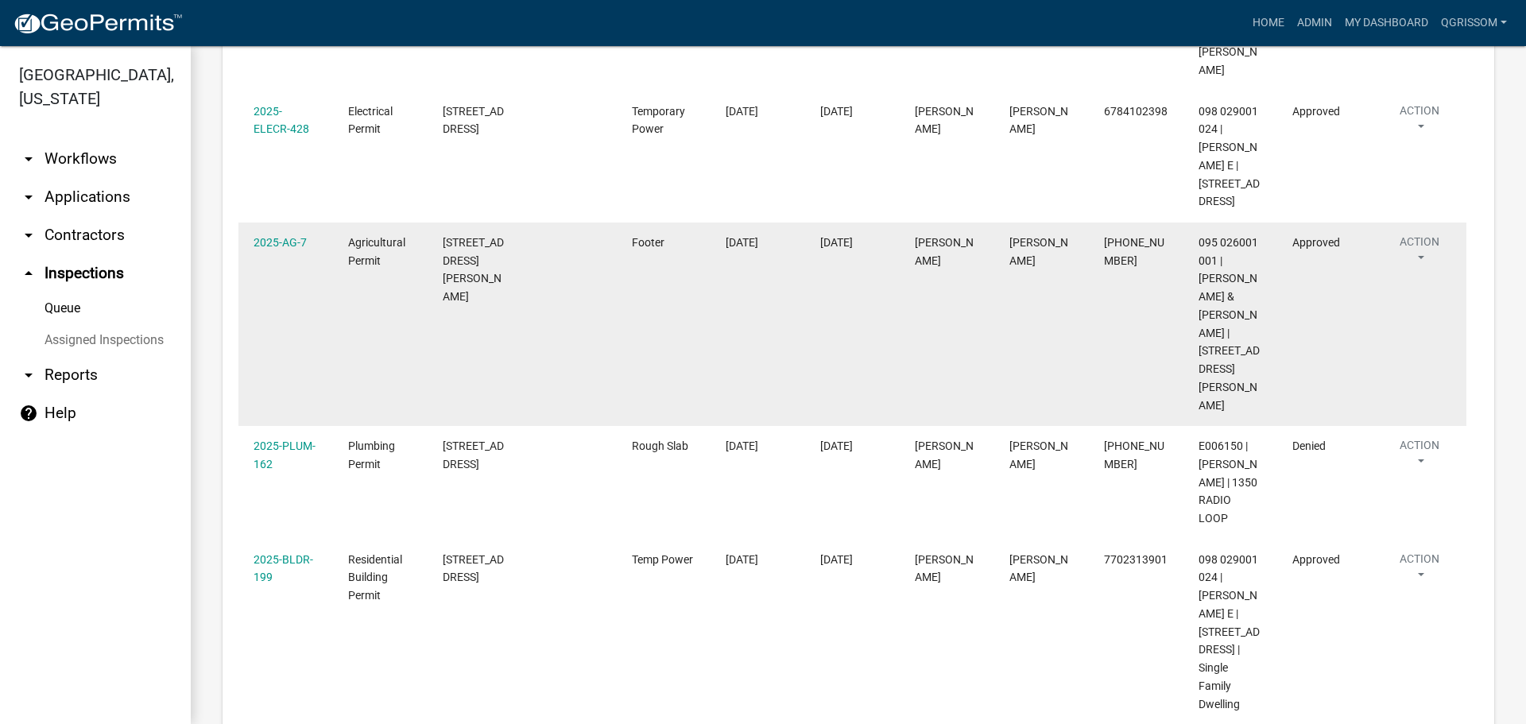
click at [563, 301] on datatable-body-cell at bounding box center [569, 323] width 95 height 203
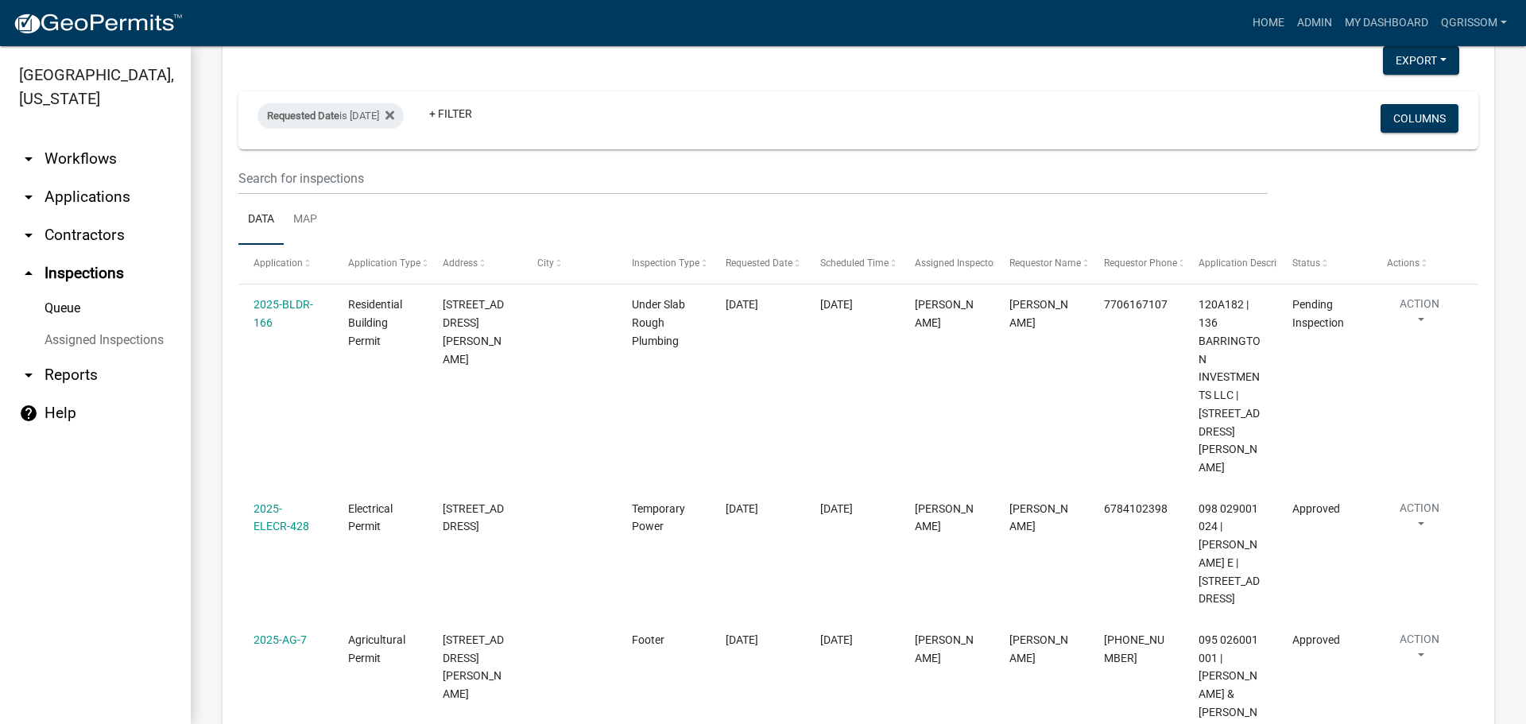
scroll to position [0, 0]
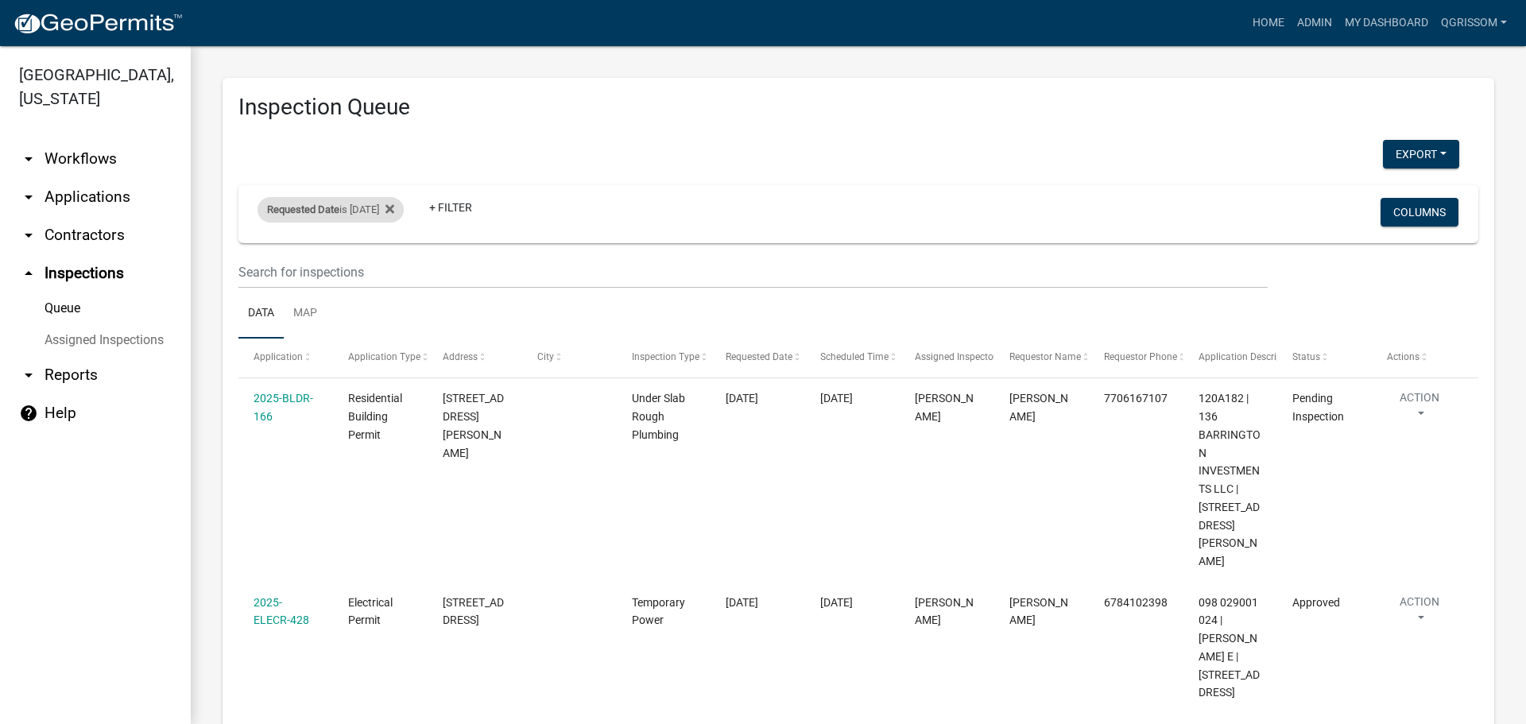
click at [365, 211] on div "Requested Date is [DATE]" at bounding box center [330, 209] width 146 height 25
click at [395, 269] on input "[DATE]" at bounding box center [344, 269] width 111 height 33
type input "[DATE]"
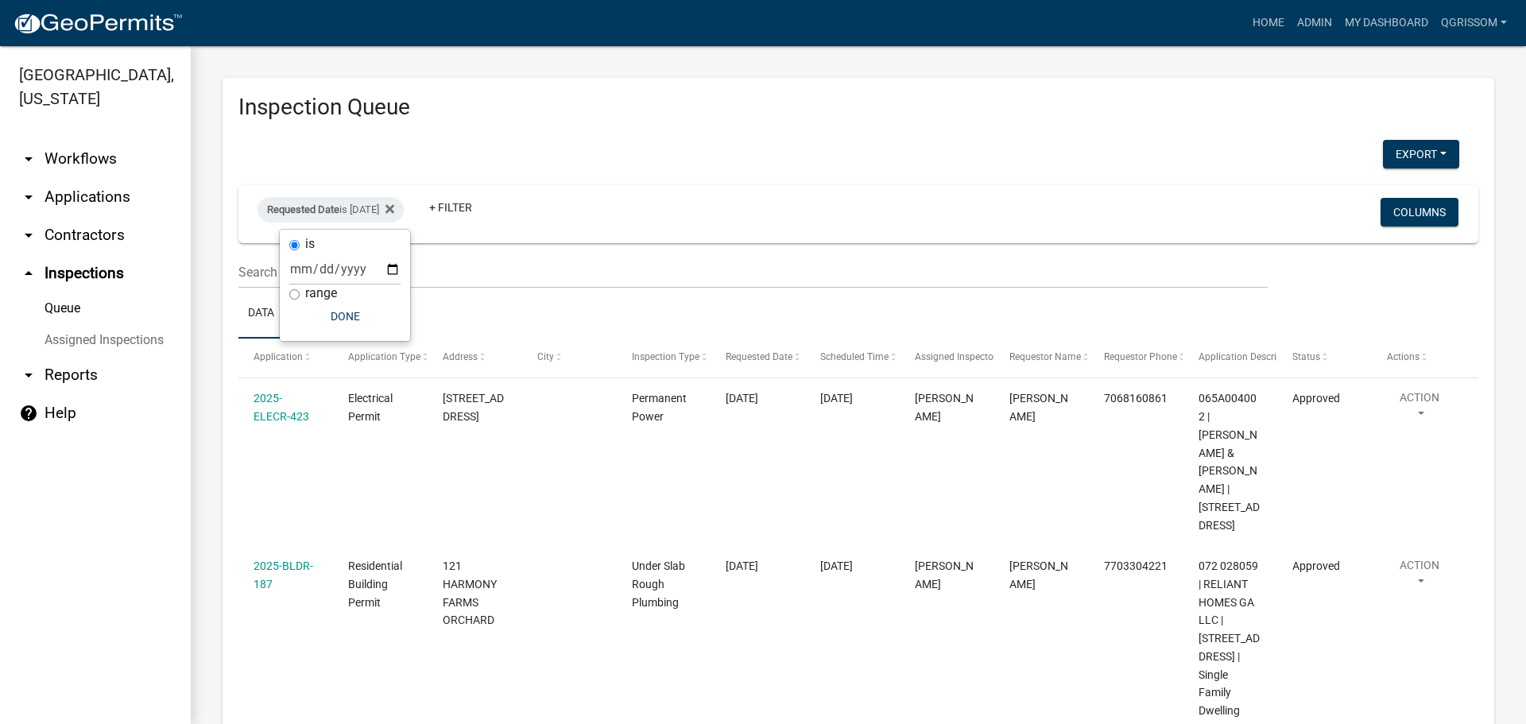
click at [579, 307] on ul "Data Map" at bounding box center [858, 313] width 1240 height 50
click at [350, 203] on div "Requested Date is [DATE]" at bounding box center [330, 209] width 146 height 25
click at [388, 268] on input "[DATE]" at bounding box center [344, 269] width 111 height 33
type input "[DATE]"
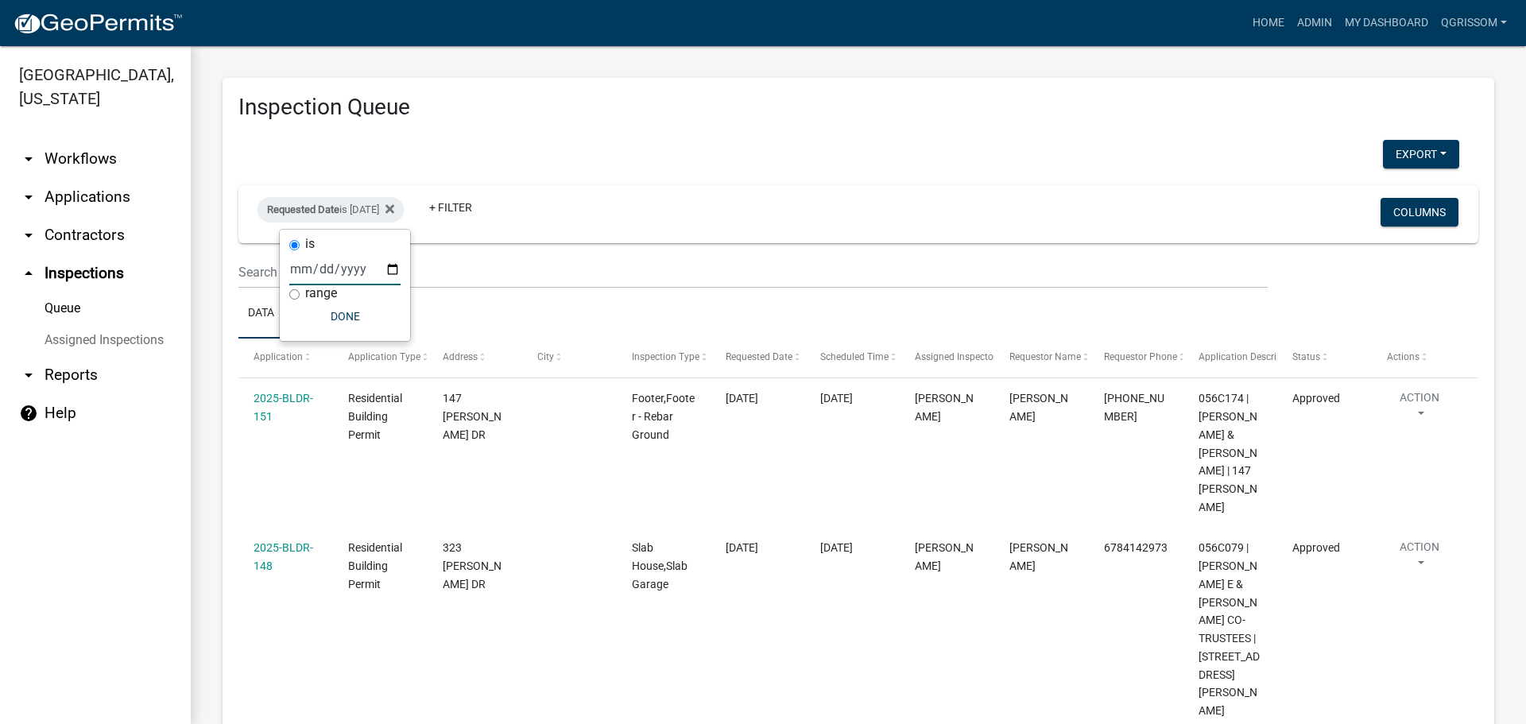
click at [507, 307] on ul "Data Map" at bounding box center [858, 313] width 1240 height 50
click at [369, 203] on div "Requested Date is [DATE]" at bounding box center [330, 209] width 146 height 25
click at [393, 274] on input "[DATE]" at bounding box center [344, 269] width 111 height 33
type input "[DATE]"
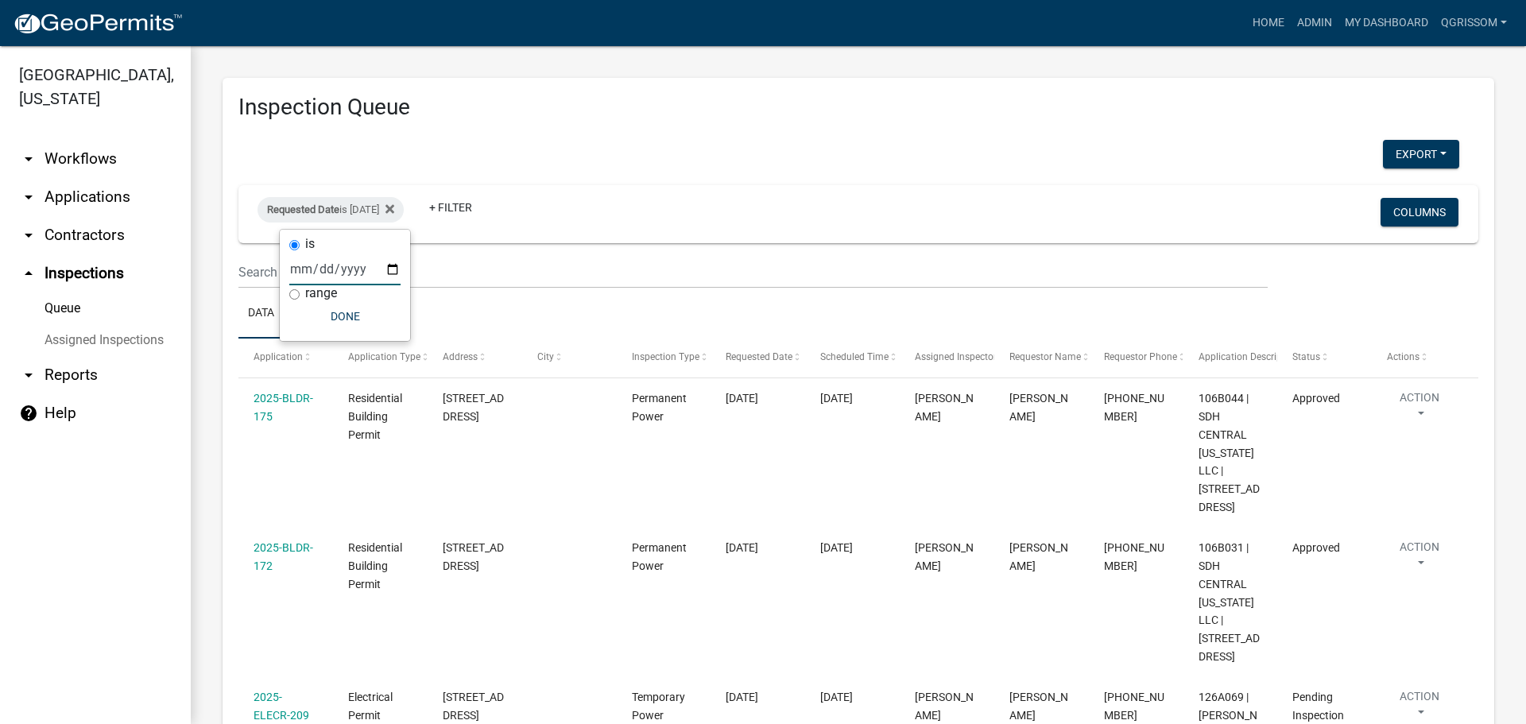
click at [505, 315] on ul "Data Map" at bounding box center [858, 313] width 1240 height 50
